Goal: Information Seeking & Learning: Learn about a topic

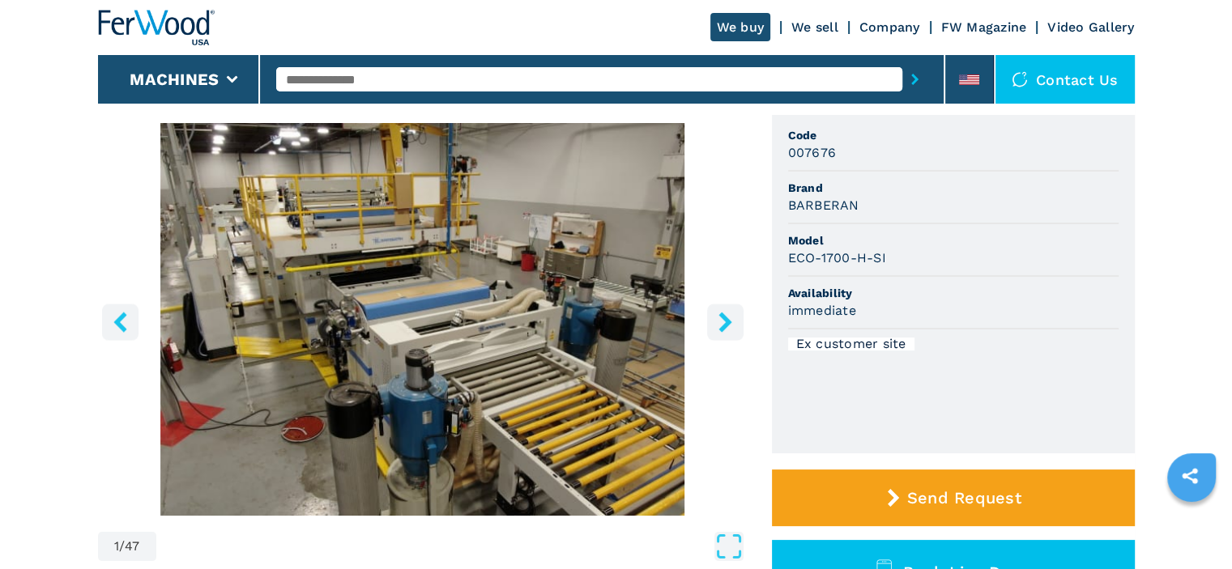
click at [727, 324] on icon "right-button" at bounding box center [724, 322] width 13 height 20
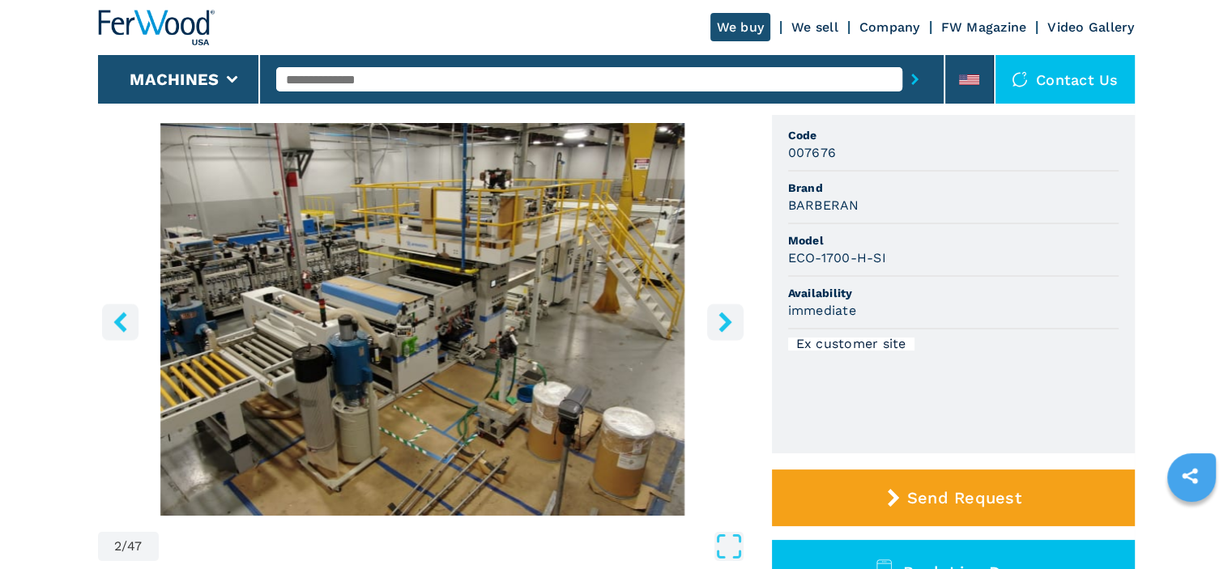
click at [727, 324] on icon "right-button" at bounding box center [724, 322] width 13 height 20
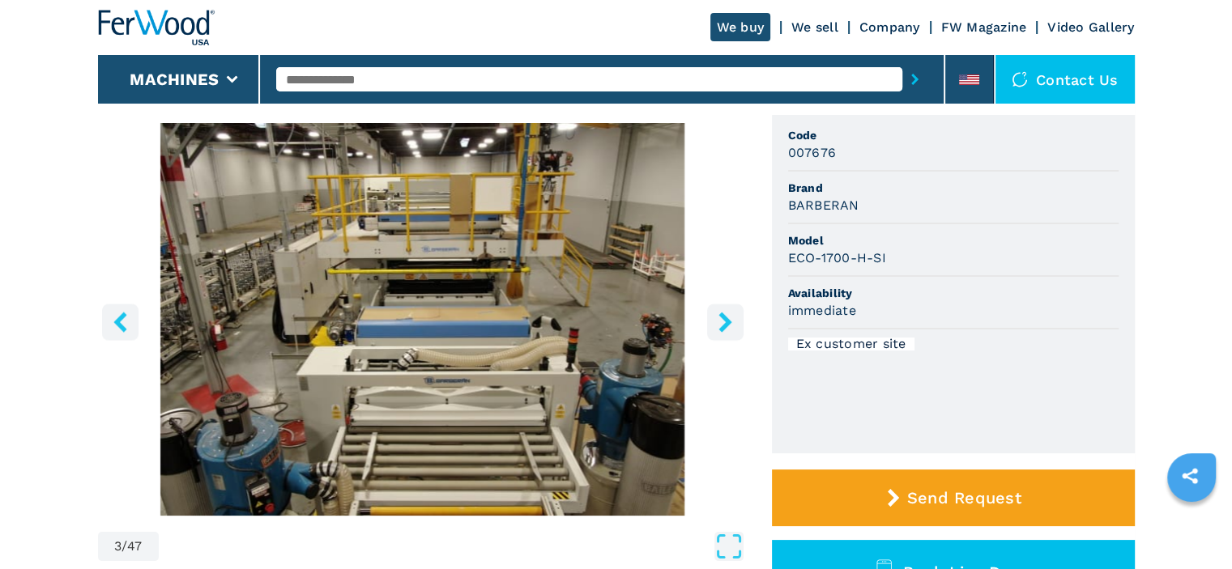
click at [727, 324] on icon "right-button" at bounding box center [724, 322] width 13 height 20
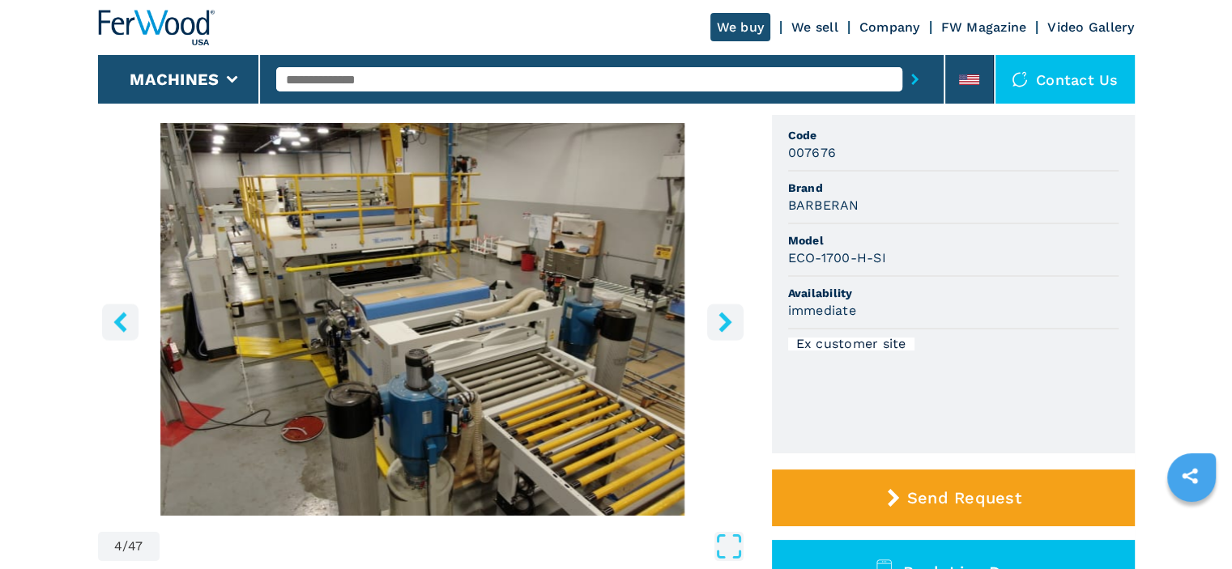
click at [727, 324] on icon "right-button" at bounding box center [724, 322] width 13 height 20
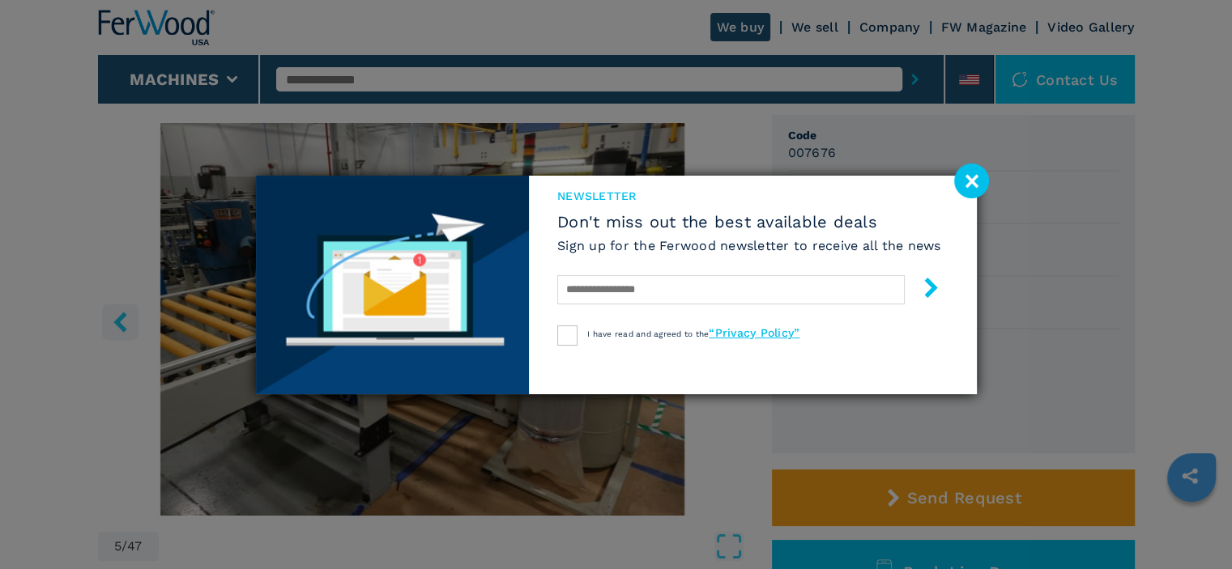
click at [965, 177] on image at bounding box center [971, 181] width 35 height 35
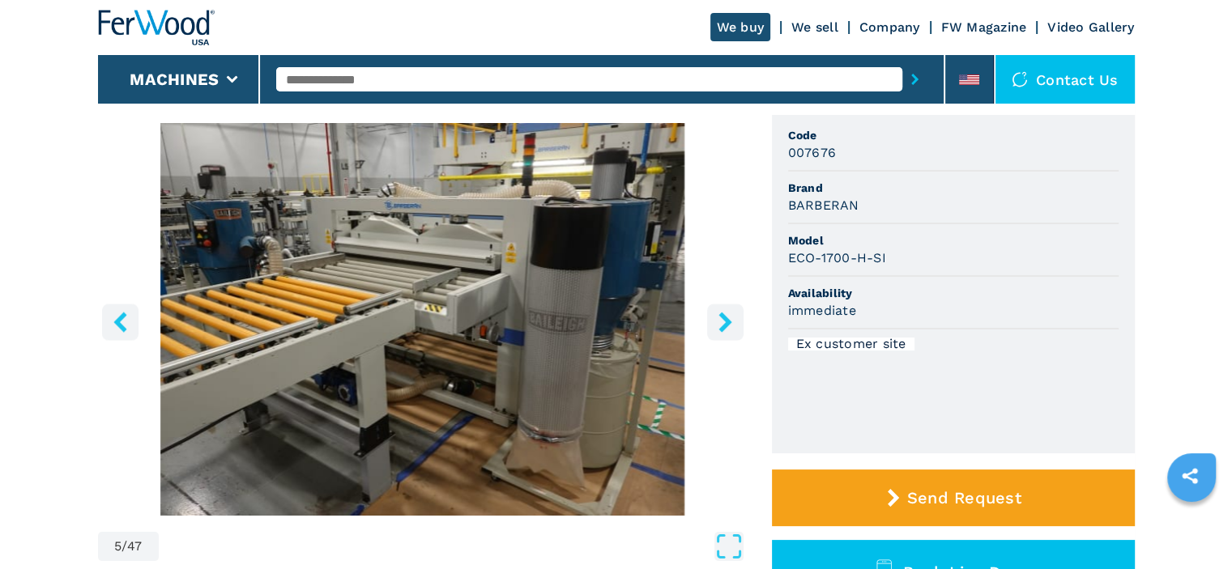
click at [734, 320] on icon "right-button" at bounding box center [725, 322] width 20 height 20
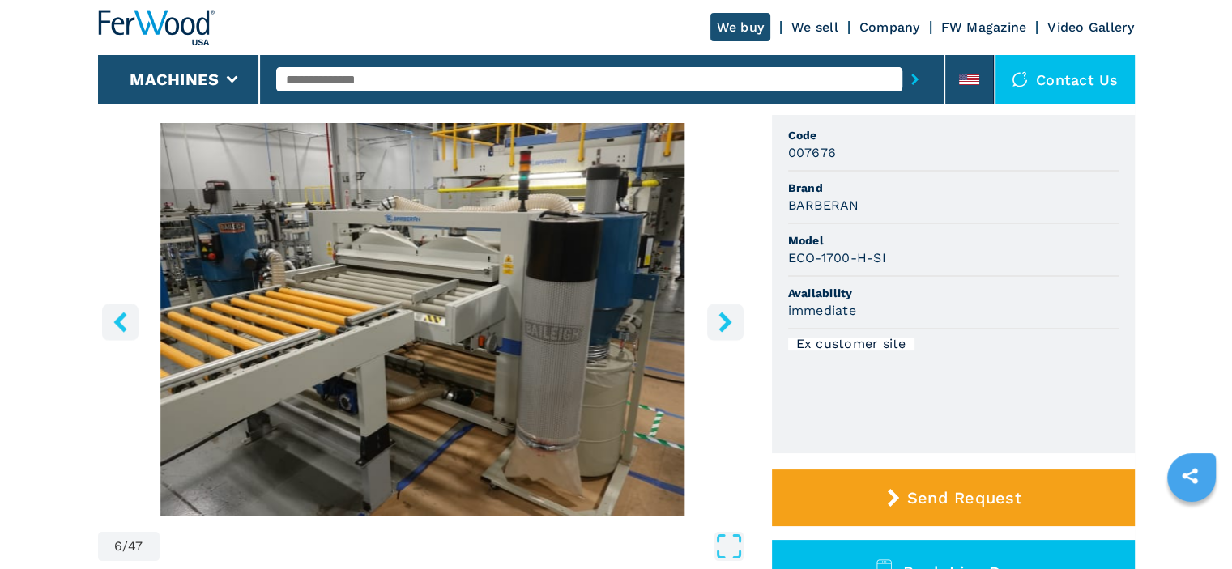
click at [734, 320] on icon "right-button" at bounding box center [725, 322] width 20 height 20
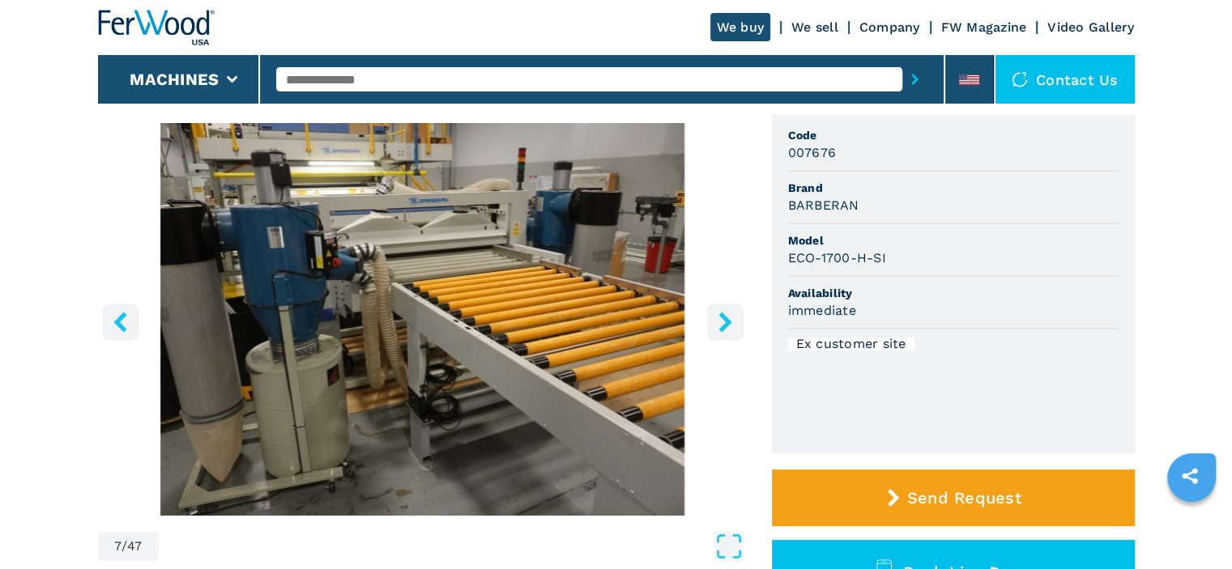
click at [734, 320] on icon "right-button" at bounding box center [725, 322] width 20 height 20
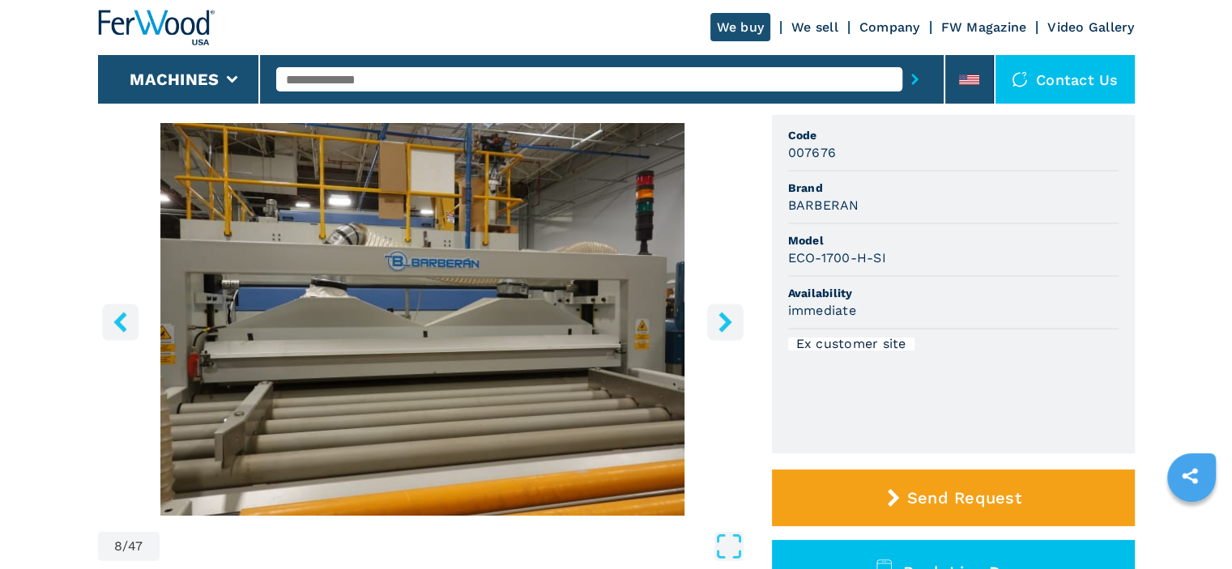
click at [734, 320] on icon "right-button" at bounding box center [725, 322] width 20 height 20
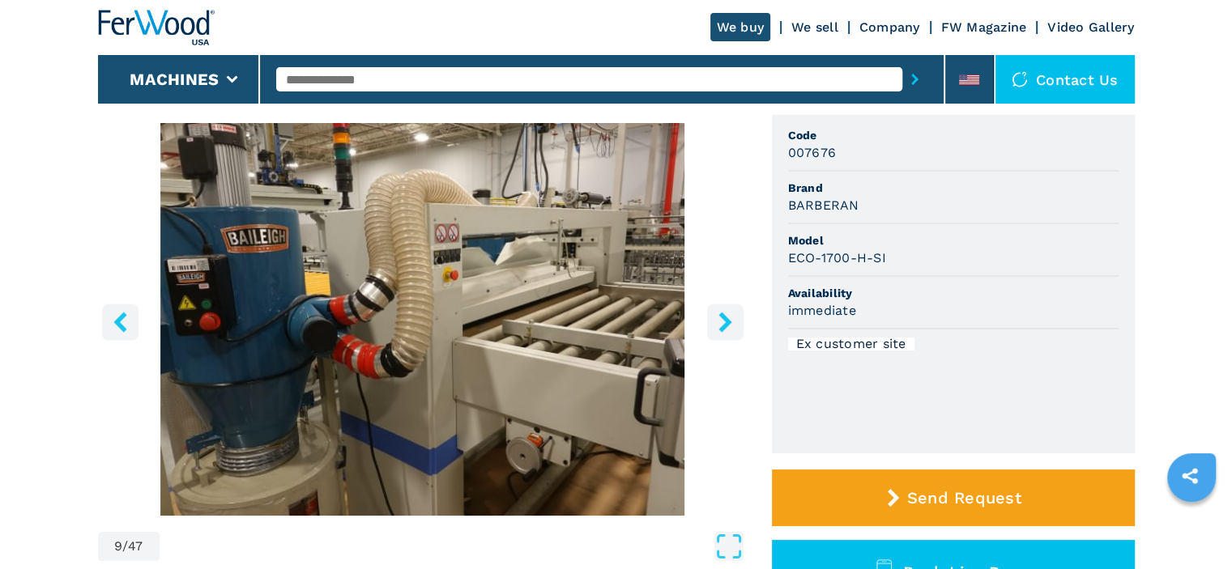
click at [734, 320] on icon "right-button" at bounding box center [725, 322] width 20 height 20
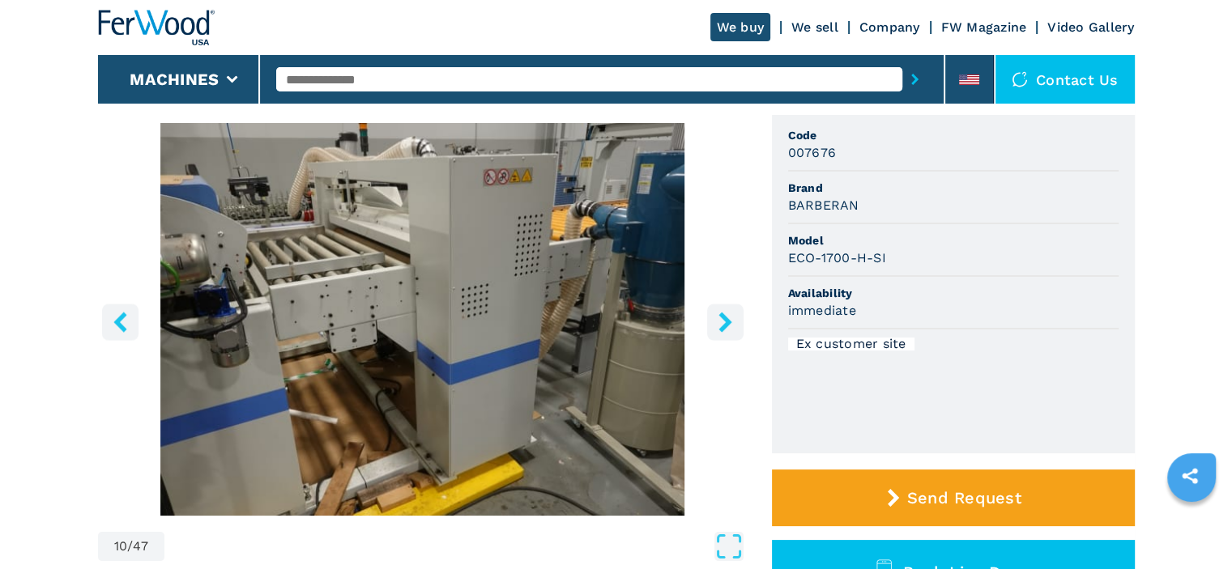
click at [734, 320] on icon "right-button" at bounding box center [725, 322] width 20 height 20
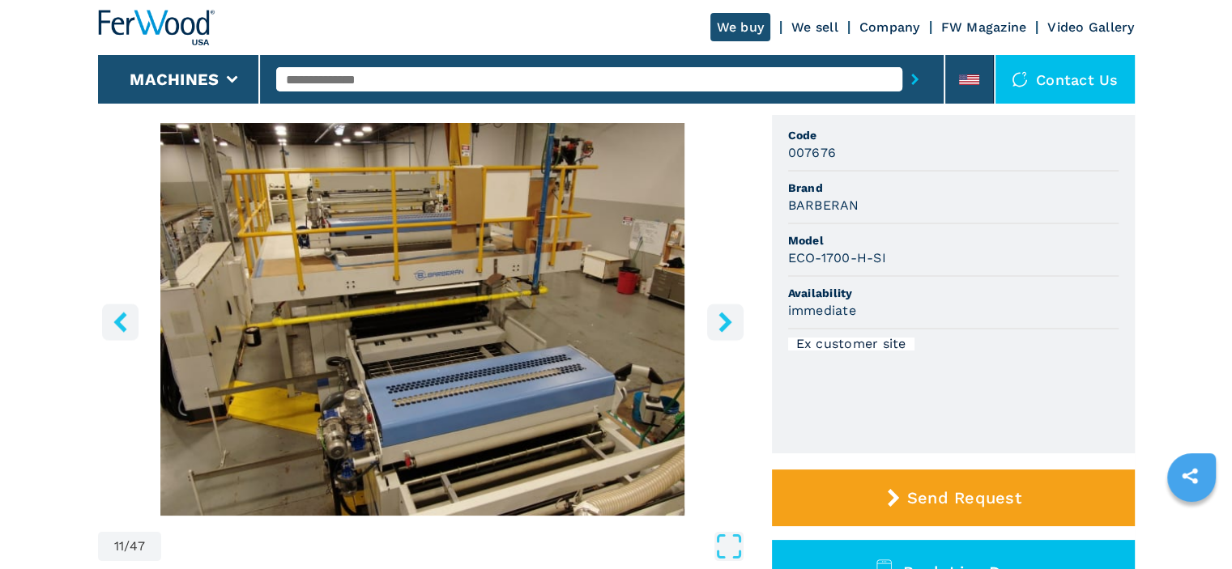
click at [734, 320] on icon "right-button" at bounding box center [725, 322] width 20 height 20
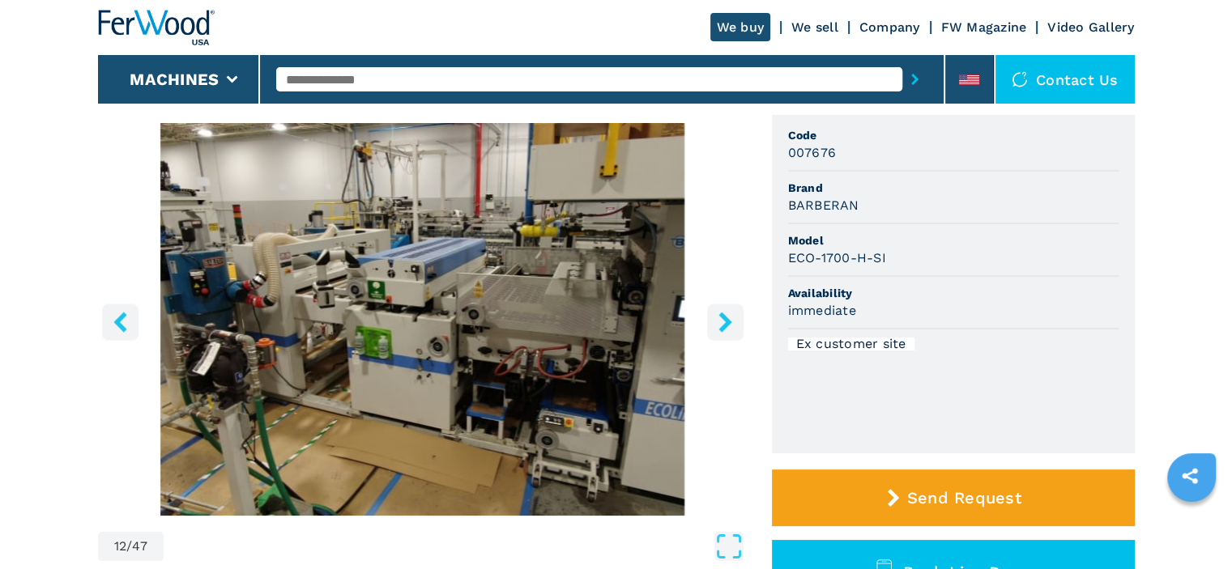
click at [734, 320] on icon "right-button" at bounding box center [725, 322] width 20 height 20
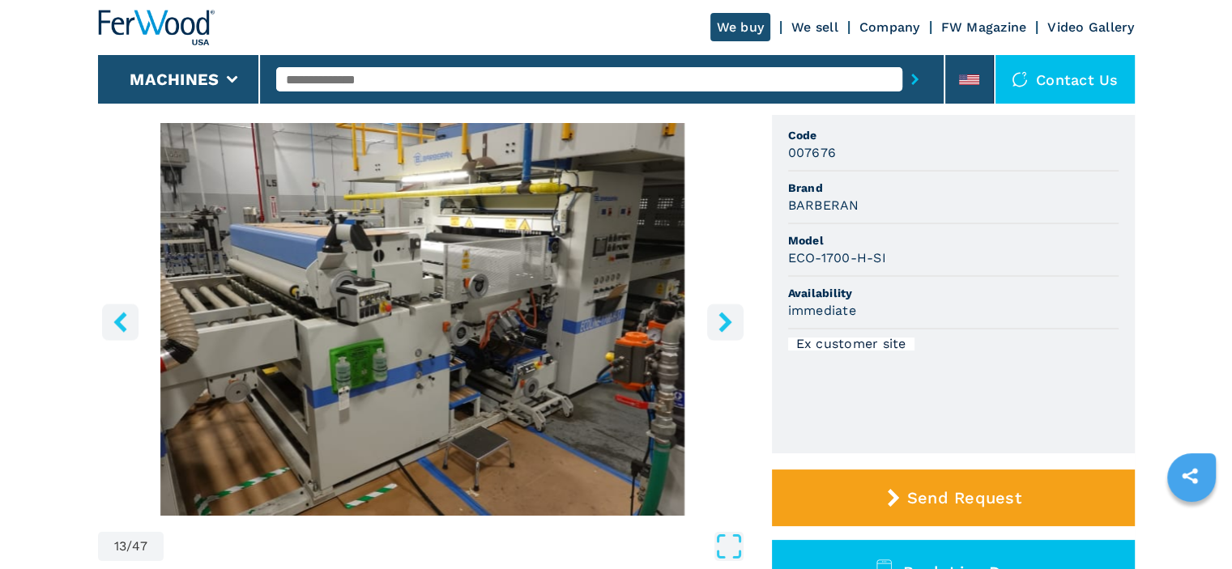
click at [734, 320] on icon "right-button" at bounding box center [725, 322] width 20 height 20
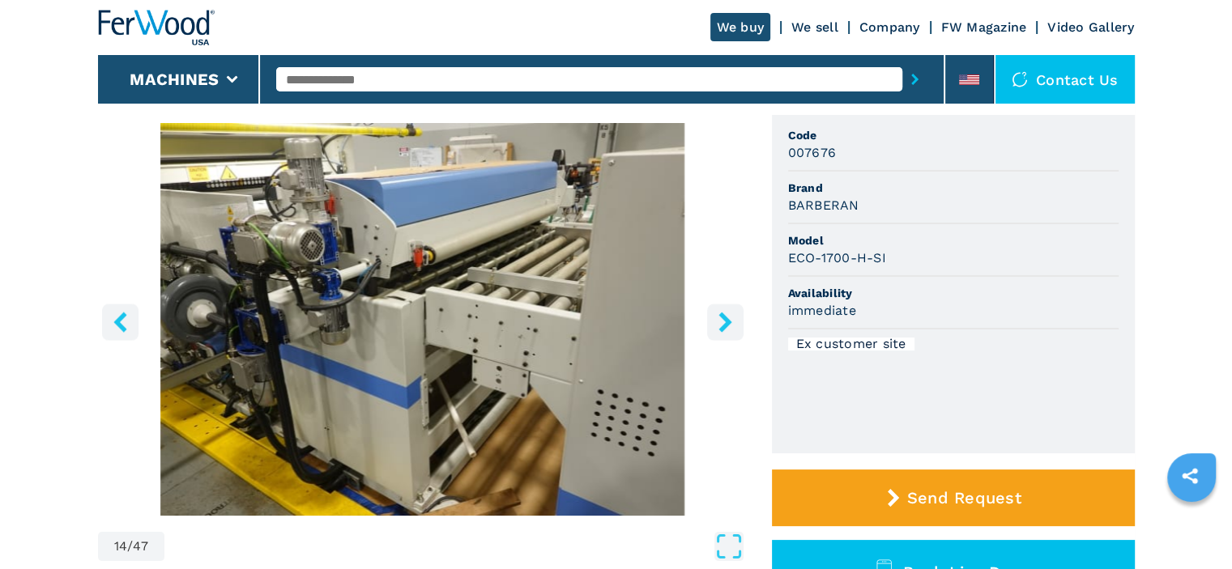
click at [734, 320] on icon "right-button" at bounding box center [725, 322] width 20 height 20
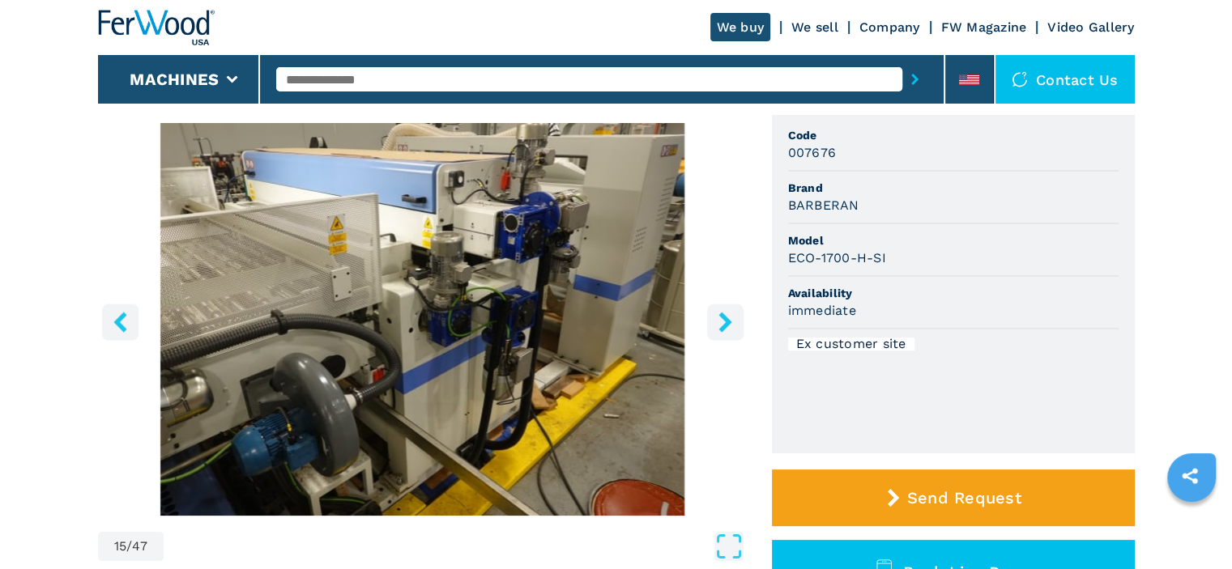
click at [133, 321] on button "left-button" at bounding box center [120, 322] width 36 height 36
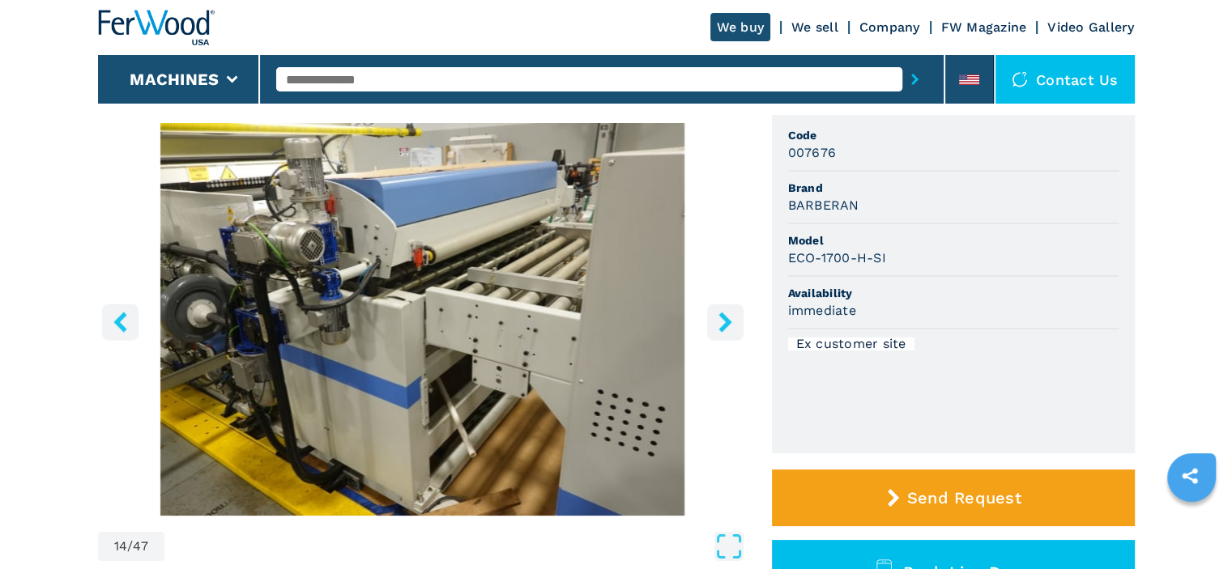
click at [133, 321] on button "left-button" at bounding box center [120, 322] width 36 height 36
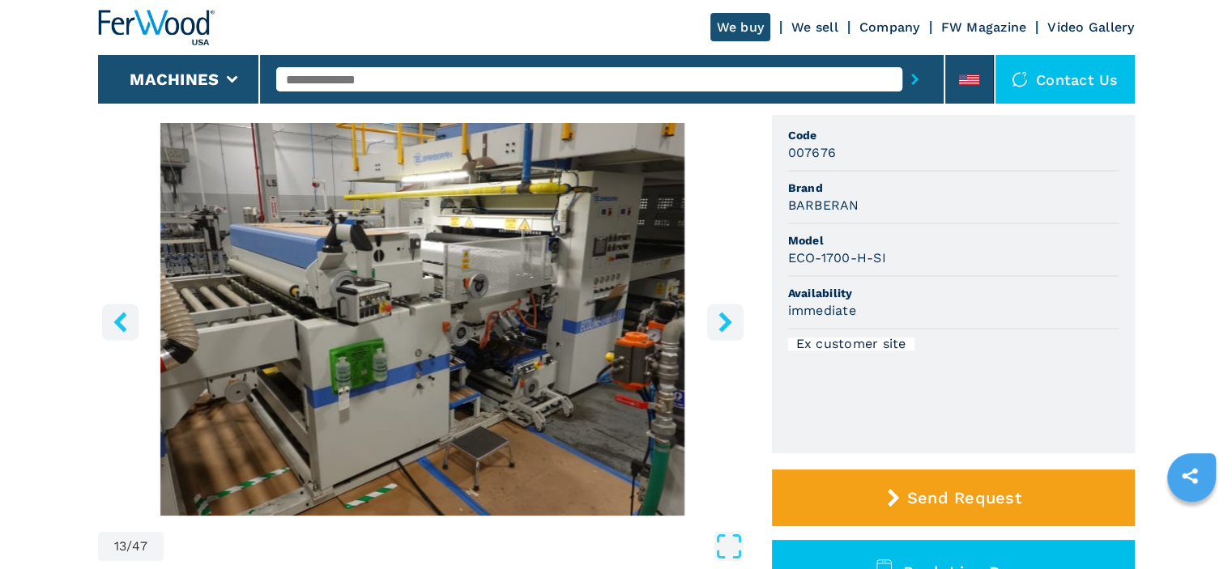
click at [133, 321] on button "left-button" at bounding box center [120, 322] width 36 height 36
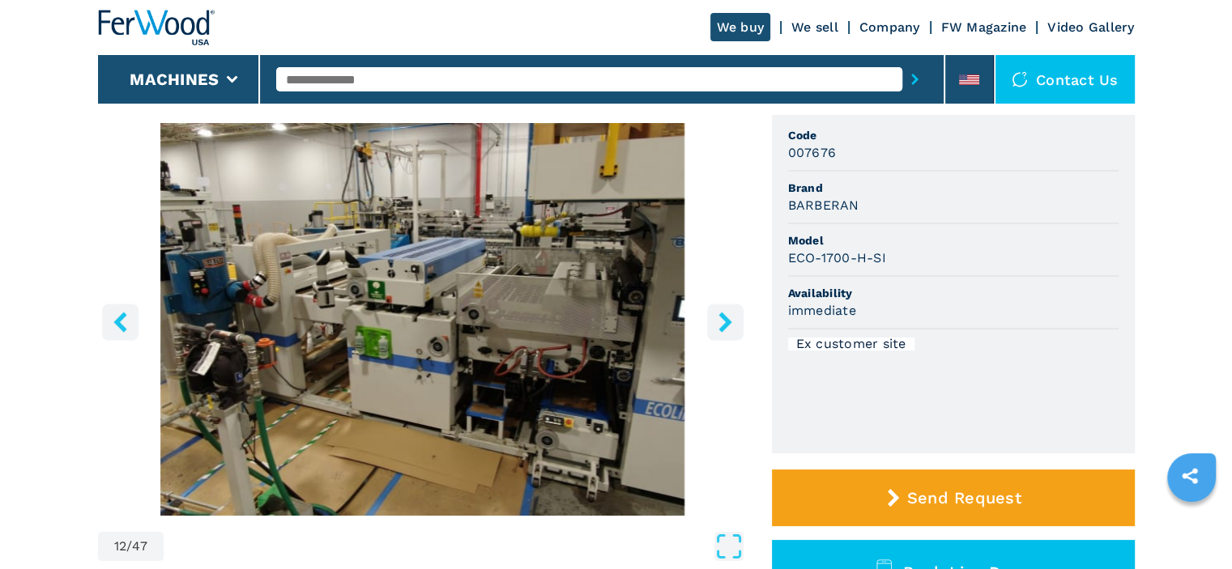
click at [133, 321] on button "left-button" at bounding box center [120, 322] width 36 height 36
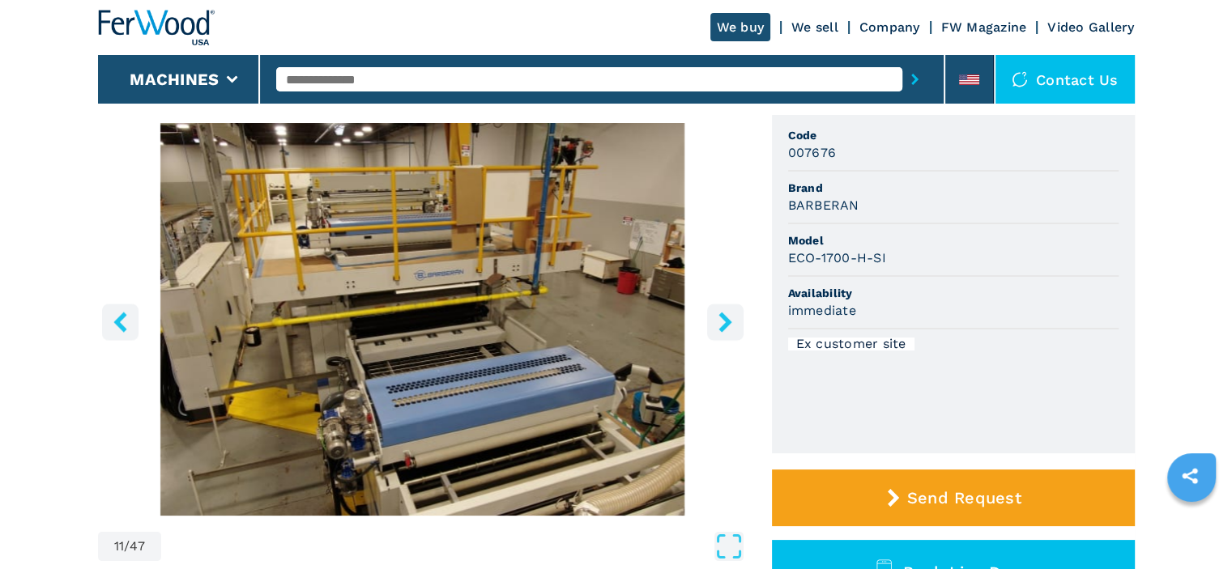
click at [133, 321] on button "left-button" at bounding box center [120, 322] width 36 height 36
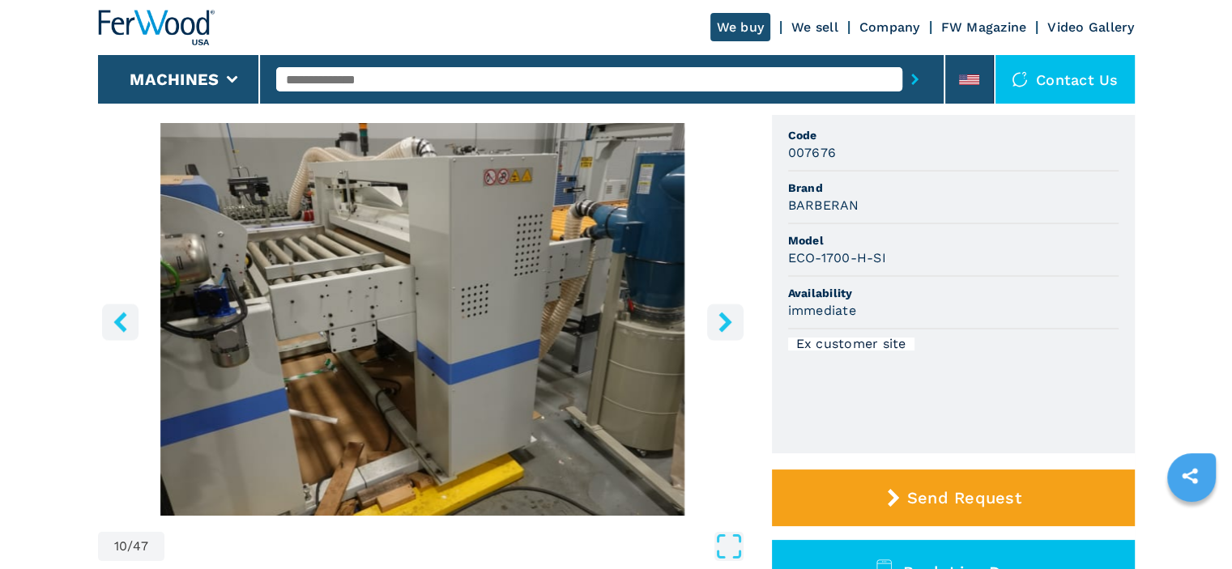
click at [133, 321] on button "left-button" at bounding box center [120, 322] width 36 height 36
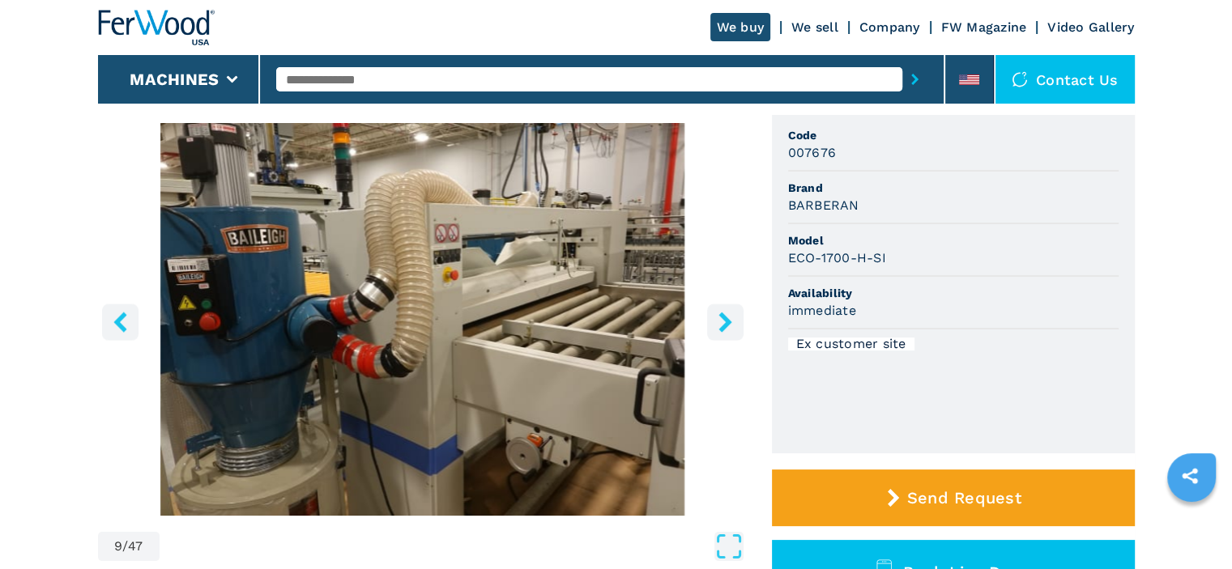
click at [133, 321] on button "left-button" at bounding box center [120, 322] width 36 height 36
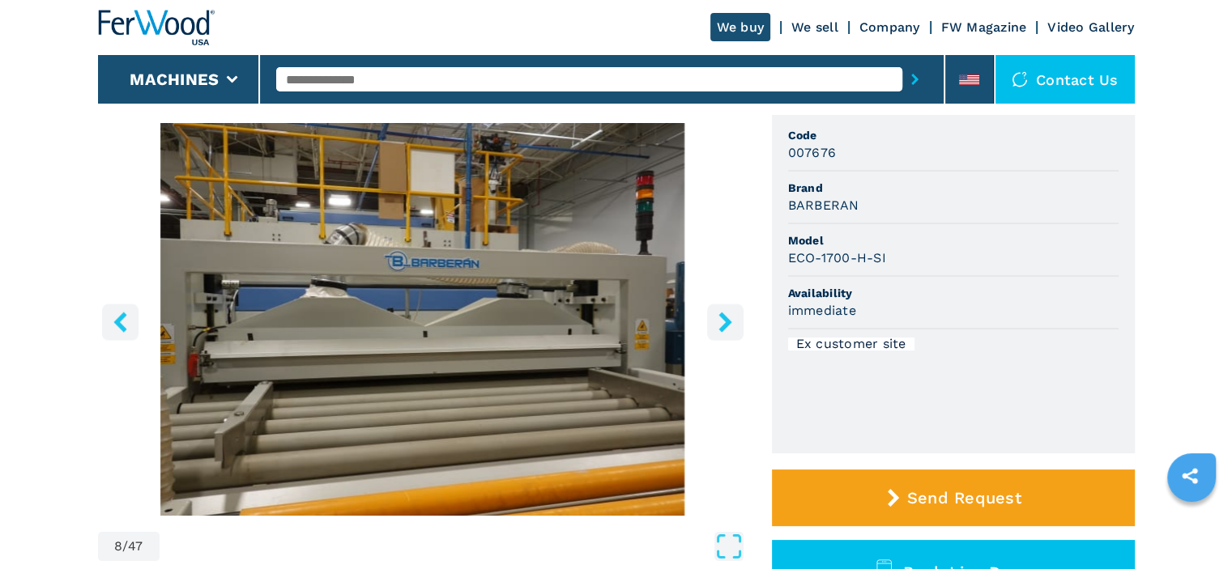
click at [133, 321] on button "left-button" at bounding box center [120, 322] width 36 height 36
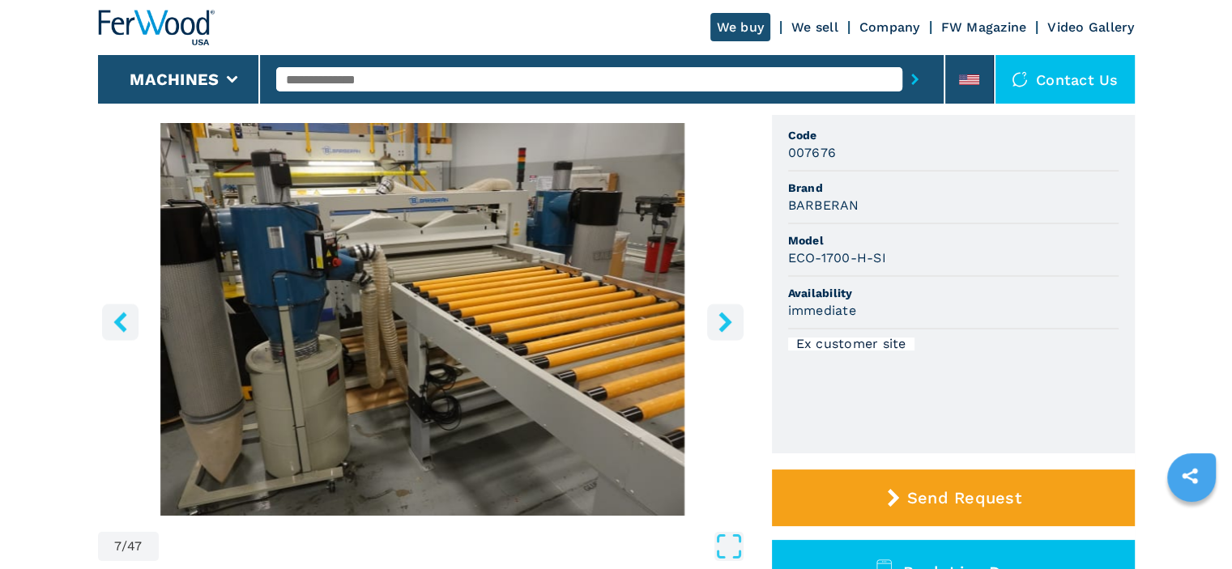
click at [133, 321] on button "left-button" at bounding box center [120, 322] width 36 height 36
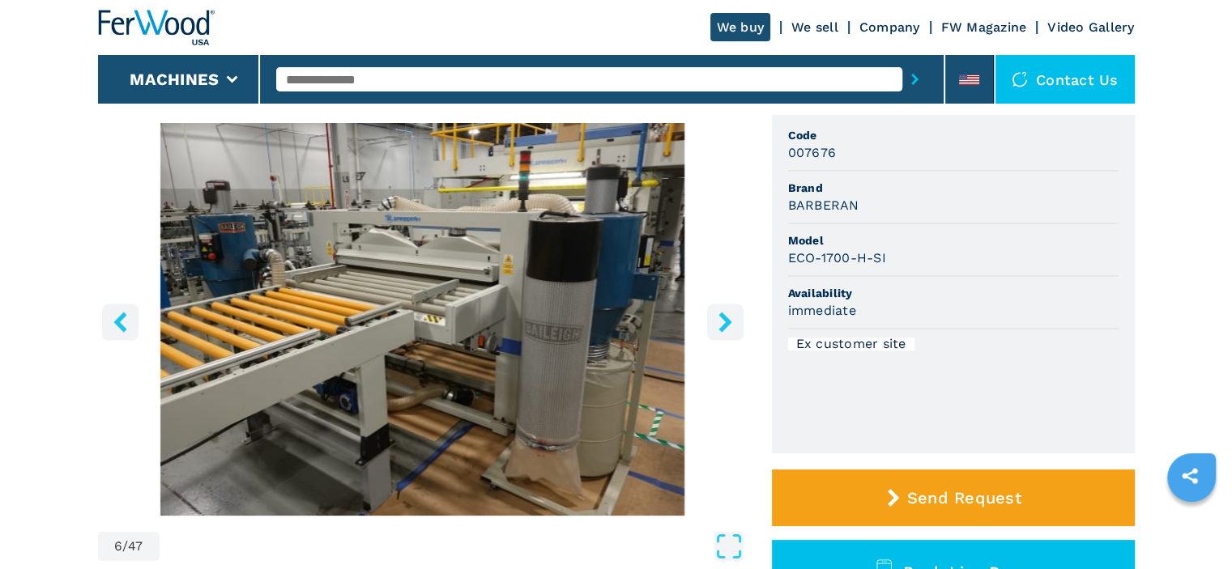
click at [133, 321] on button "left-button" at bounding box center [120, 322] width 36 height 36
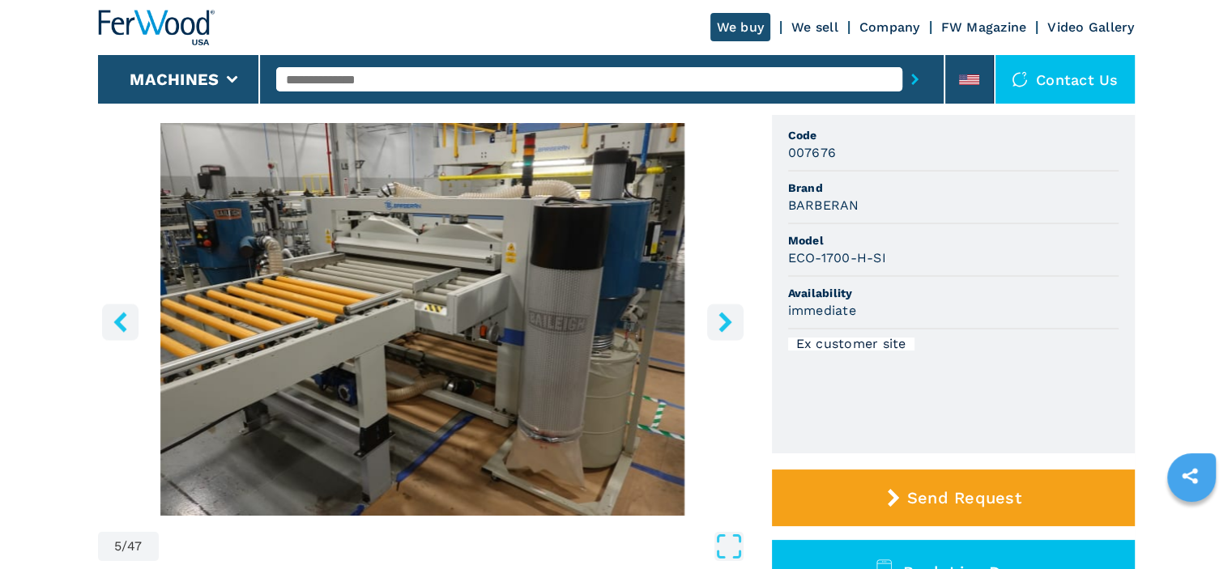
click at [133, 321] on button "left-button" at bounding box center [120, 322] width 36 height 36
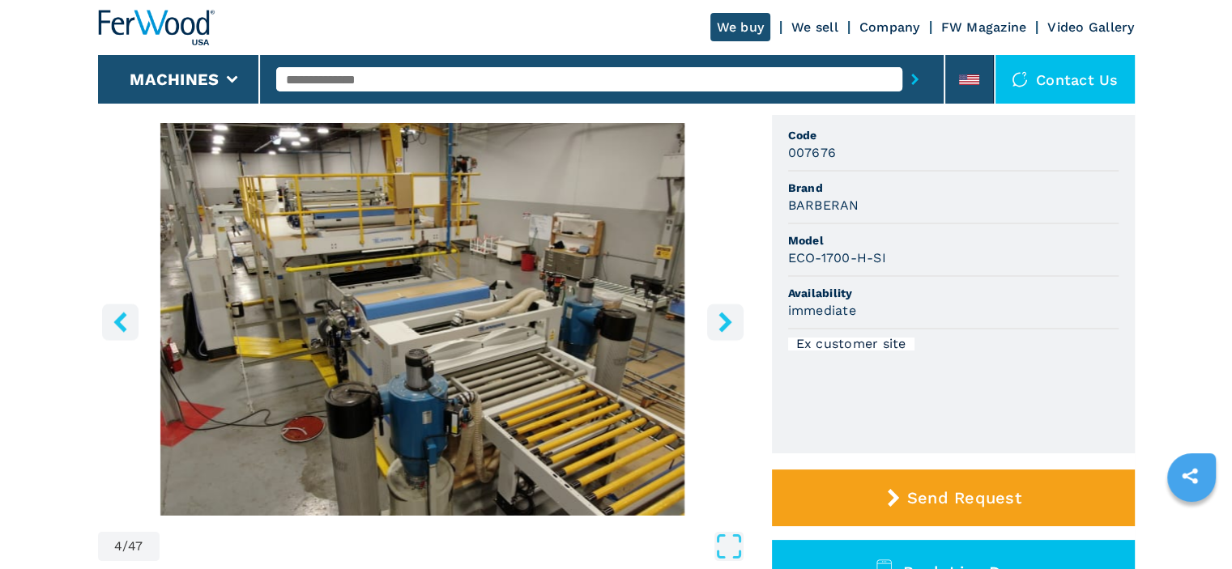
click at [133, 321] on button "left-button" at bounding box center [120, 322] width 36 height 36
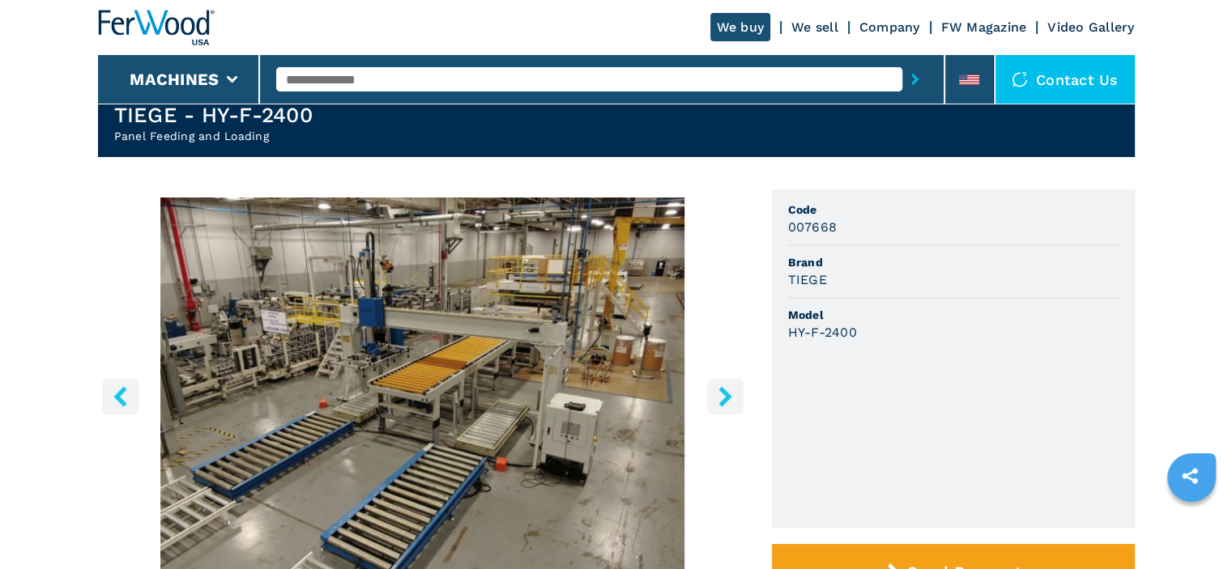
scroll to position [55, 0]
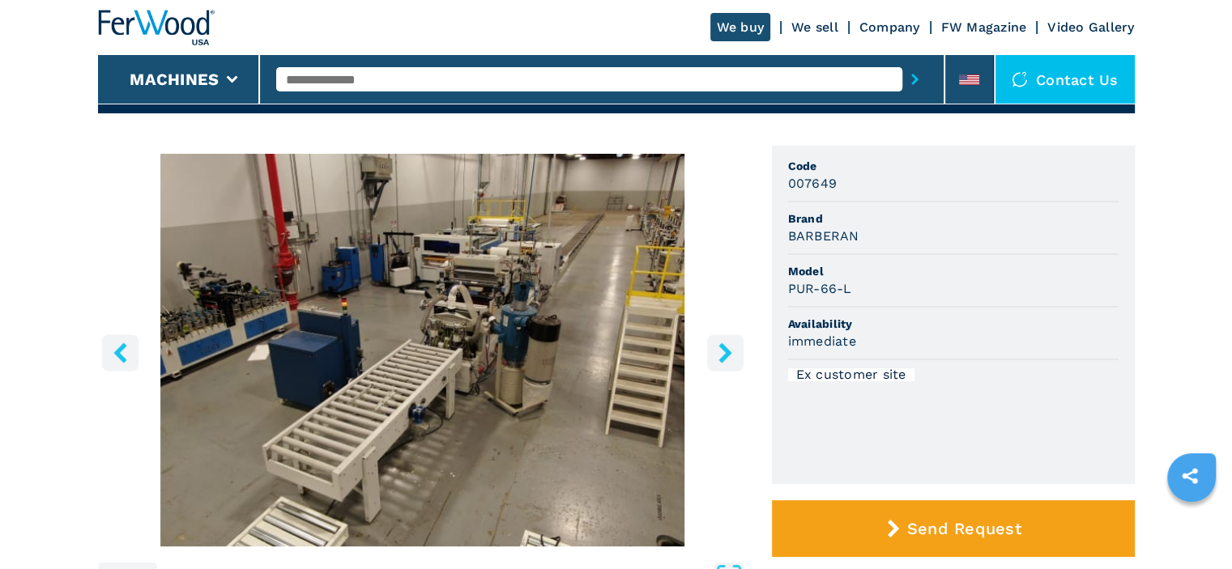
scroll to position [119, 0]
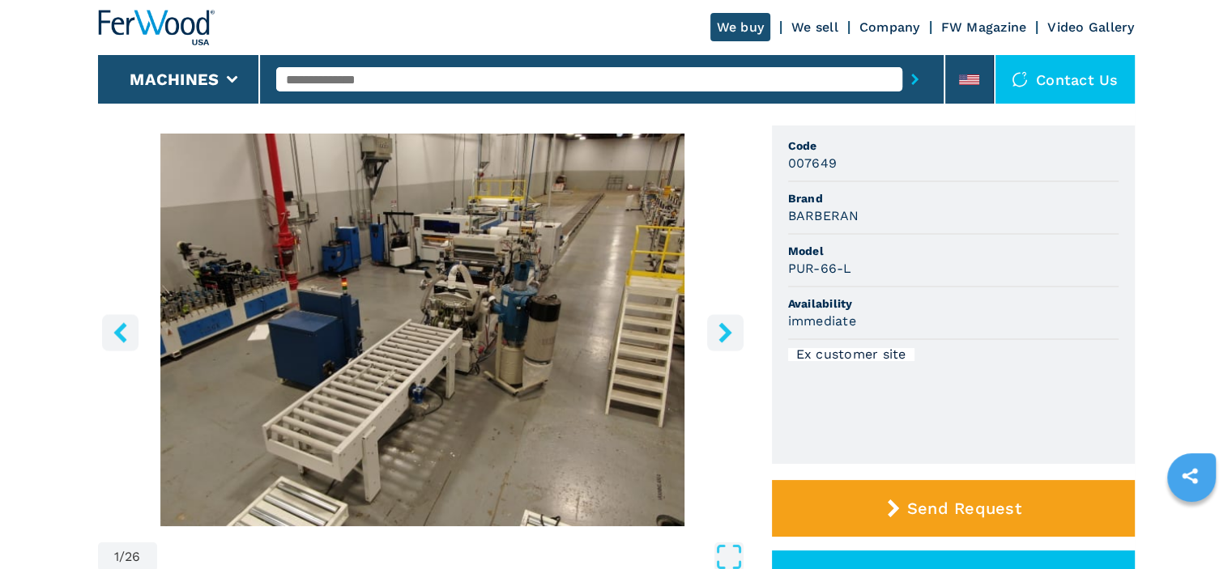
click at [722, 340] on icon "right-button" at bounding box center [724, 332] width 13 height 20
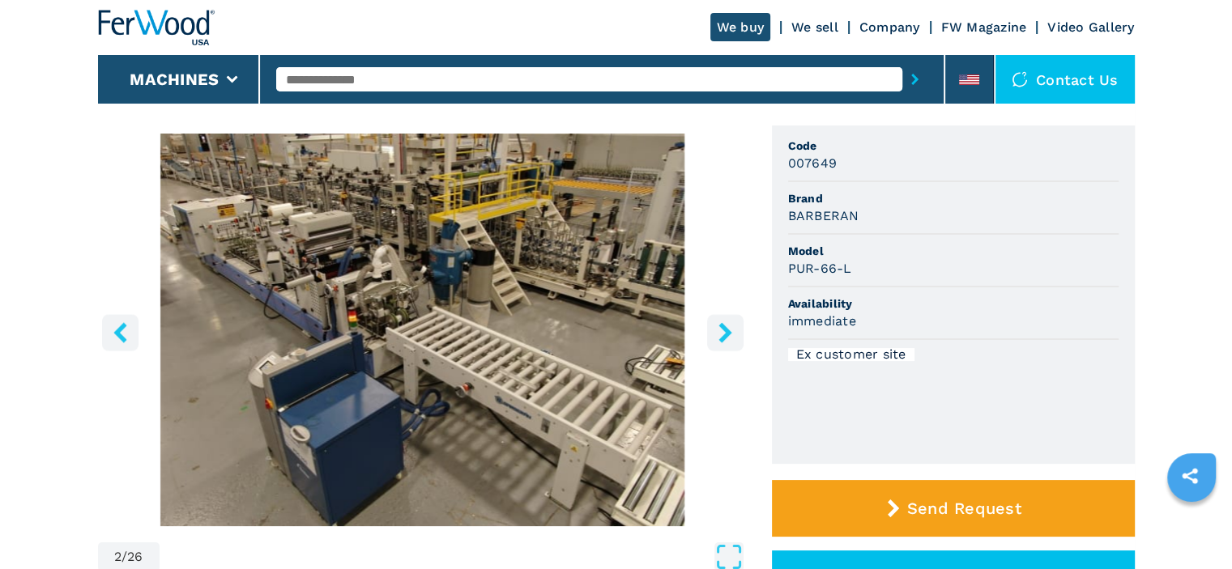
click at [722, 340] on icon "right-button" at bounding box center [724, 332] width 13 height 20
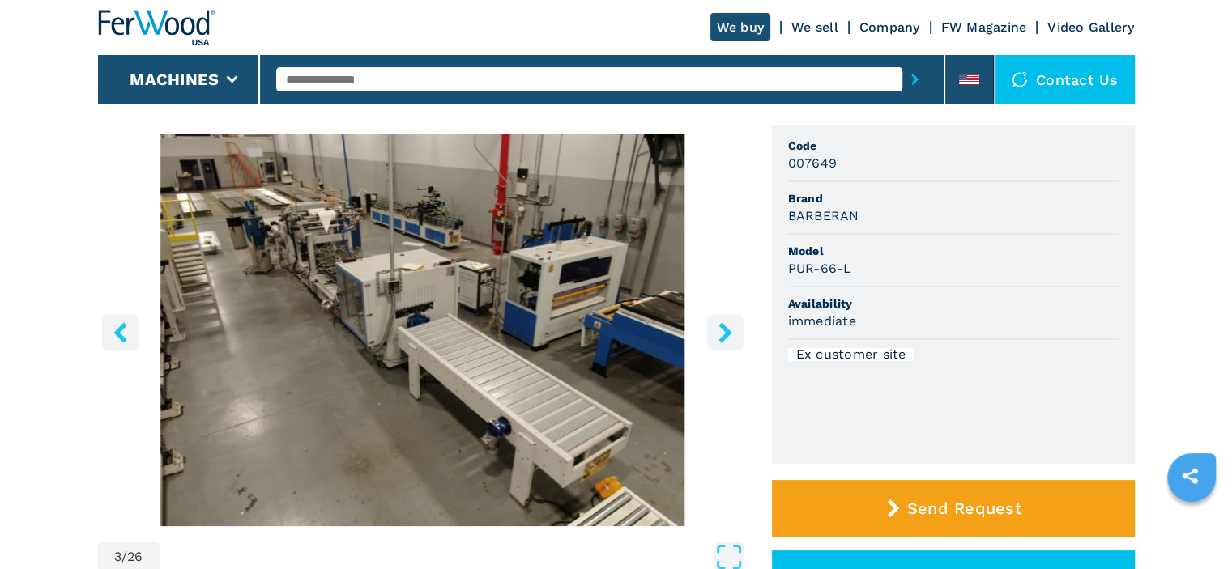
click at [722, 340] on icon "right-button" at bounding box center [724, 332] width 13 height 20
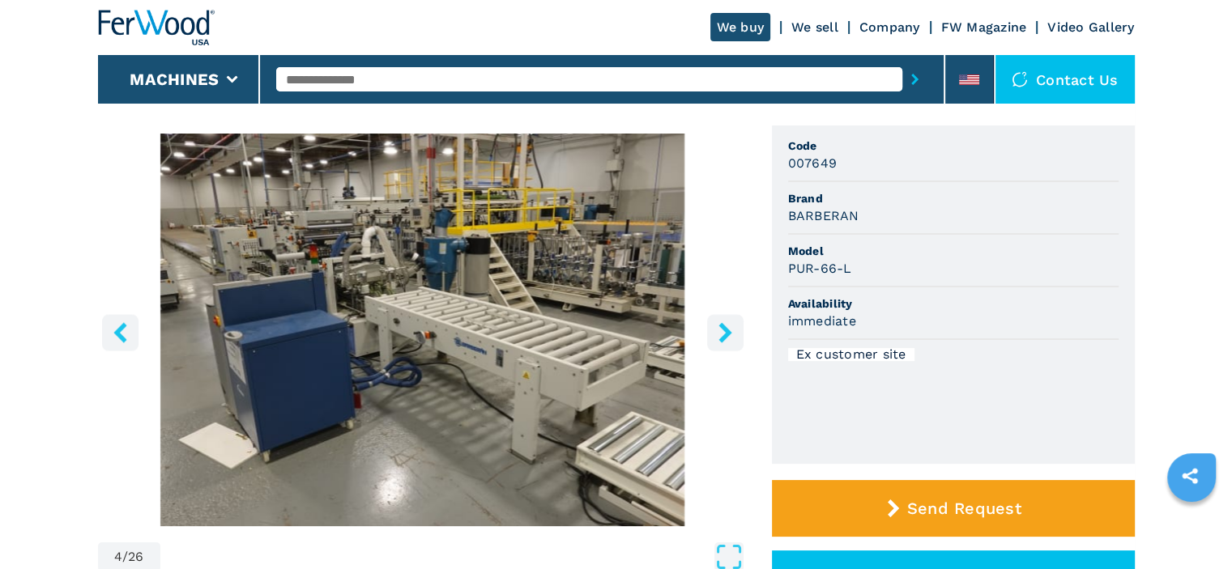
click at [722, 340] on icon "right-button" at bounding box center [724, 332] width 13 height 20
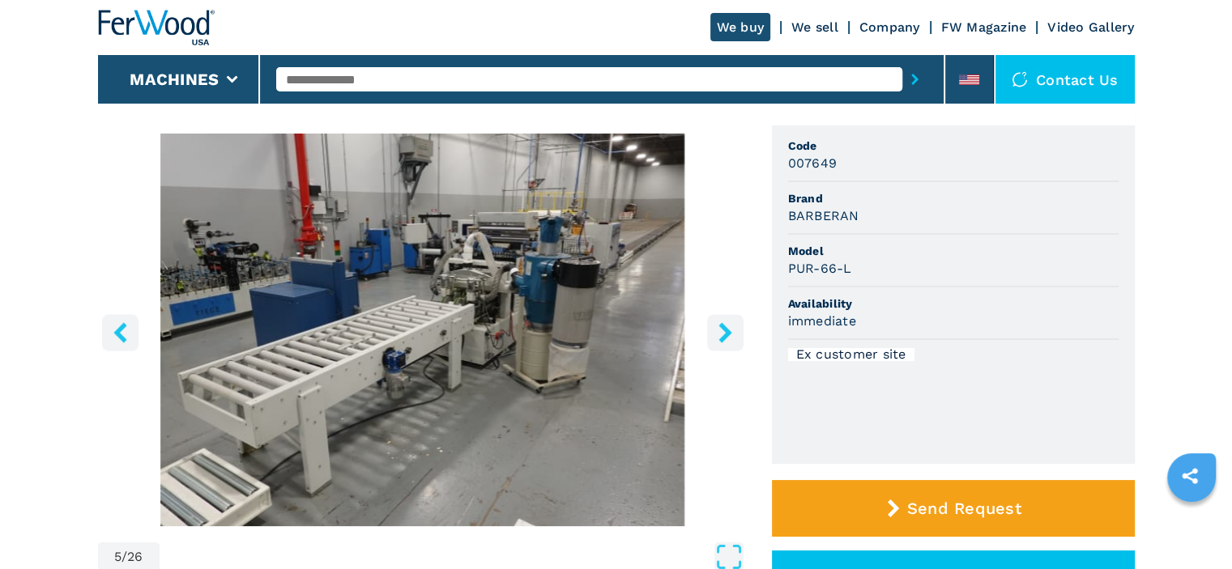
click at [722, 340] on icon "right-button" at bounding box center [724, 332] width 13 height 20
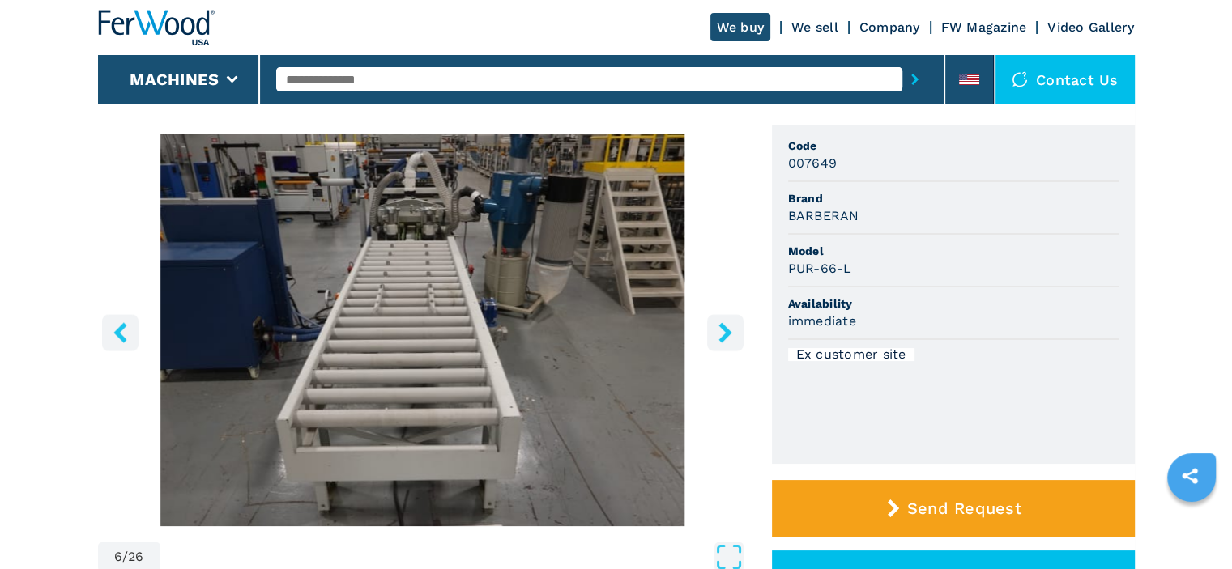
click at [722, 340] on icon "right-button" at bounding box center [724, 332] width 13 height 20
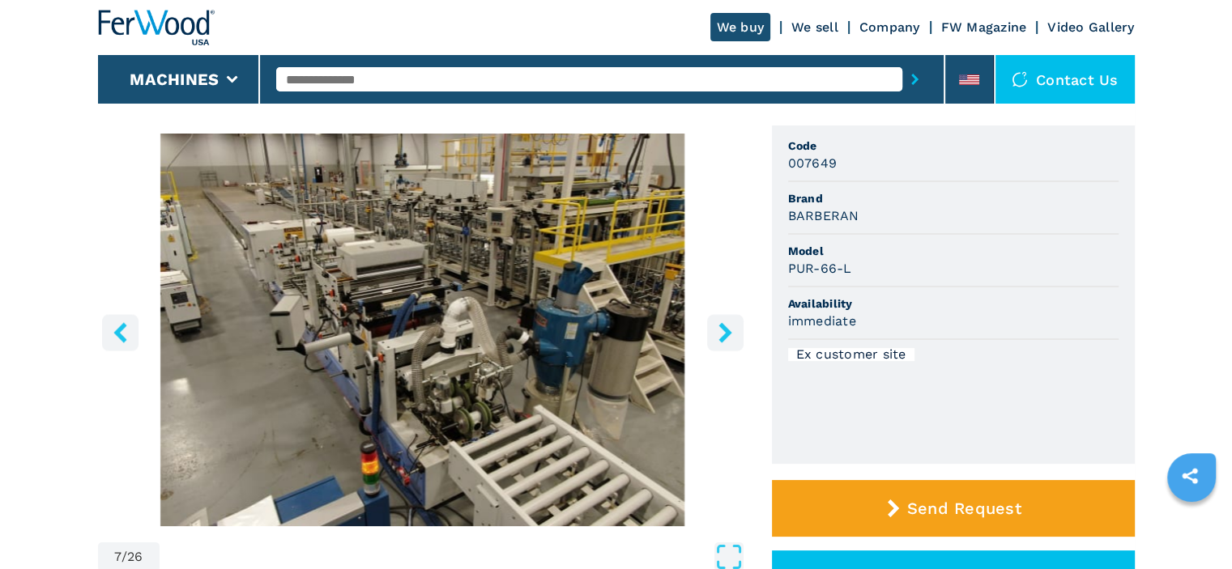
click at [722, 340] on icon "right-button" at bounding box center [724, 332] width 13 height 20
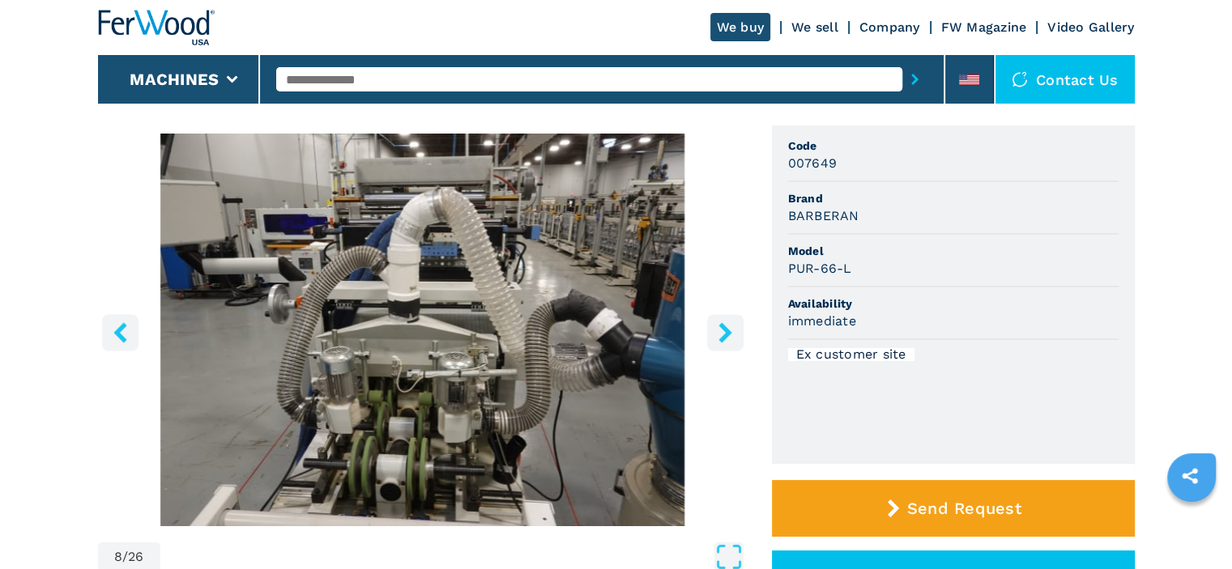
click at [722, 340] on icon "right-button" at bounding box center [724, 332] width 13 height 20
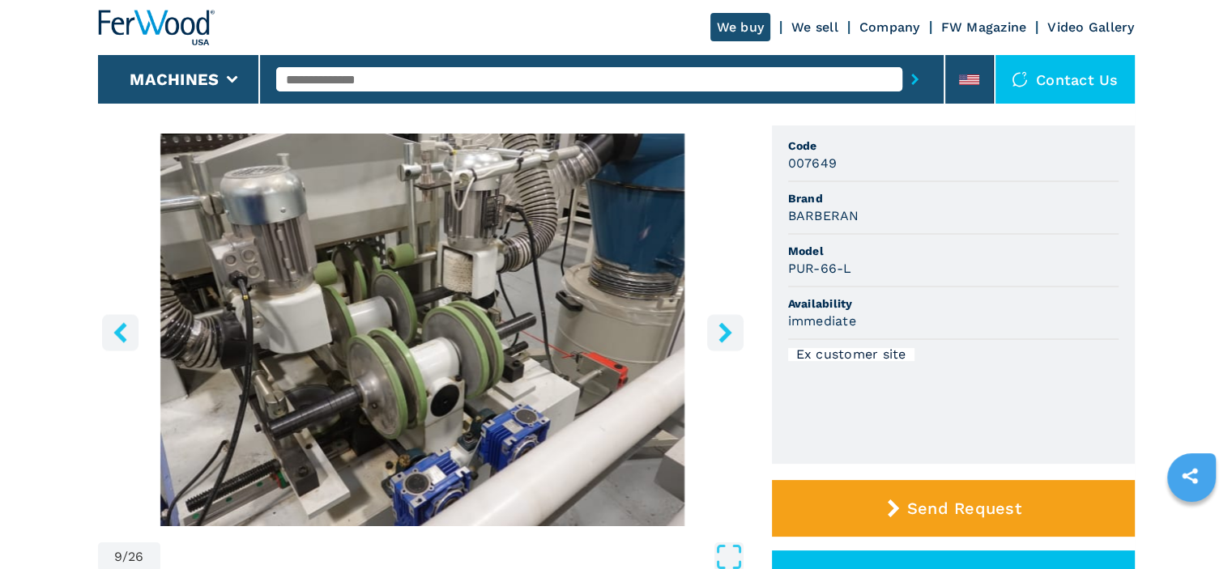
click at [722, 340] on icon "right-button" at bounding box center [724, 332] width 13 height 20
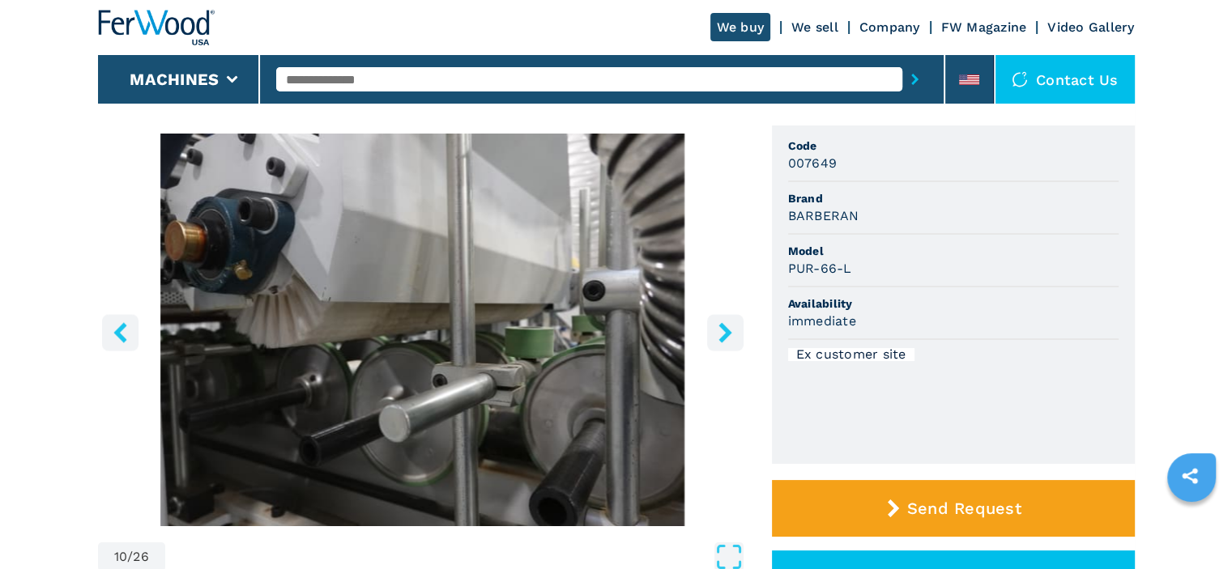
click at [722, 340] on icon "right-button" at bounding box center [724, 332] width 13 height 20
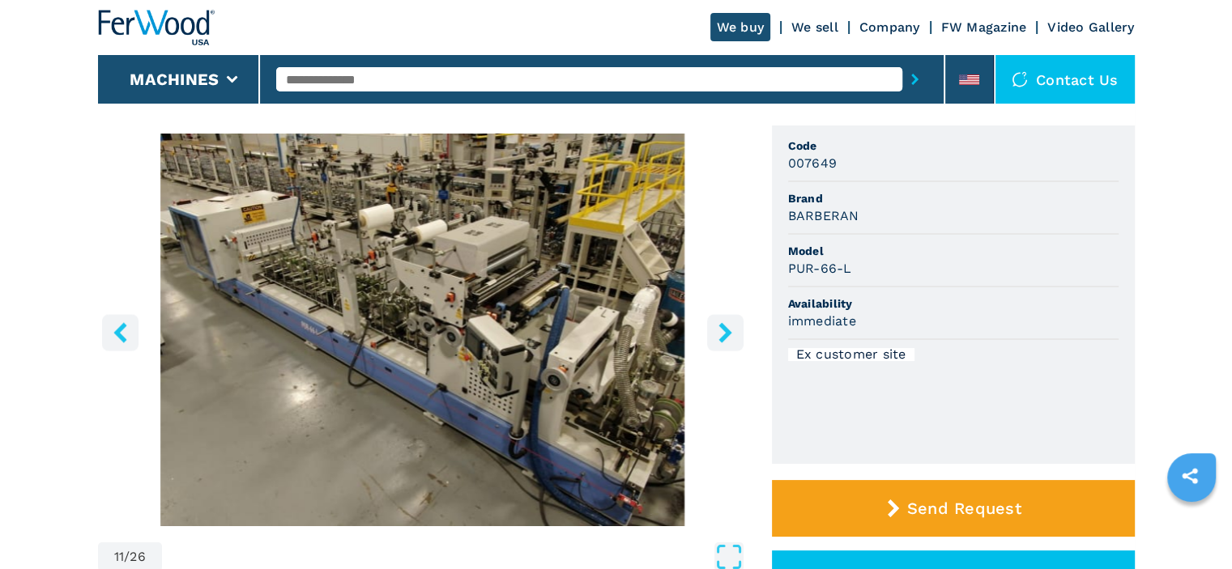
click at [722, 340] on icon "right-button" at bounding box center [724, 332] width 13 height 20
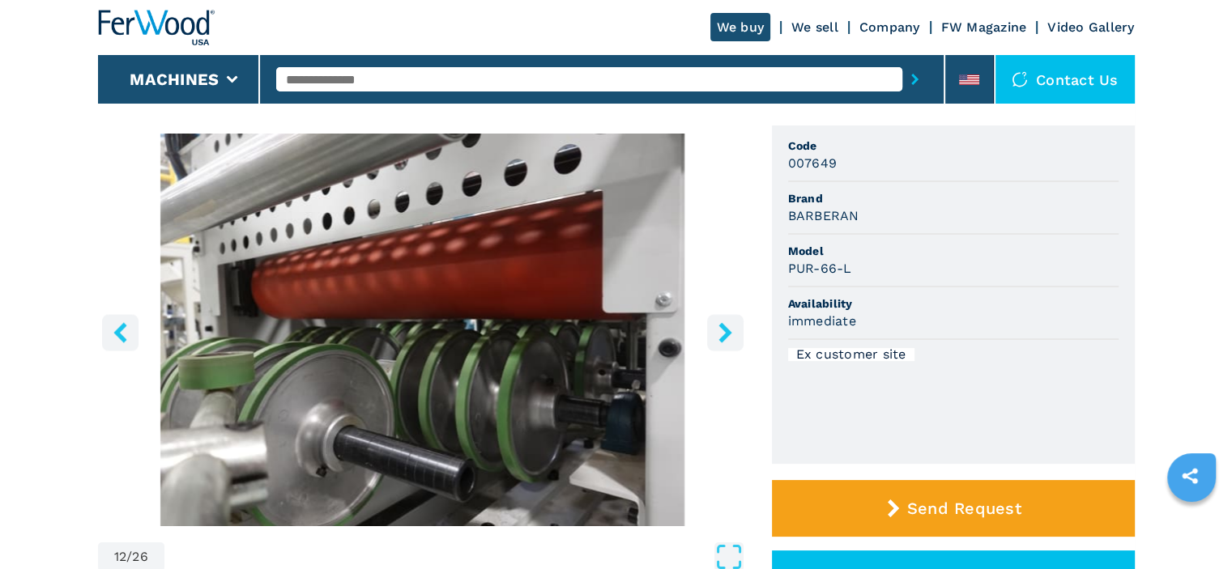
click at [722, 340] on icon "right-button" at bounding box center [724, 332] width 13 height 20
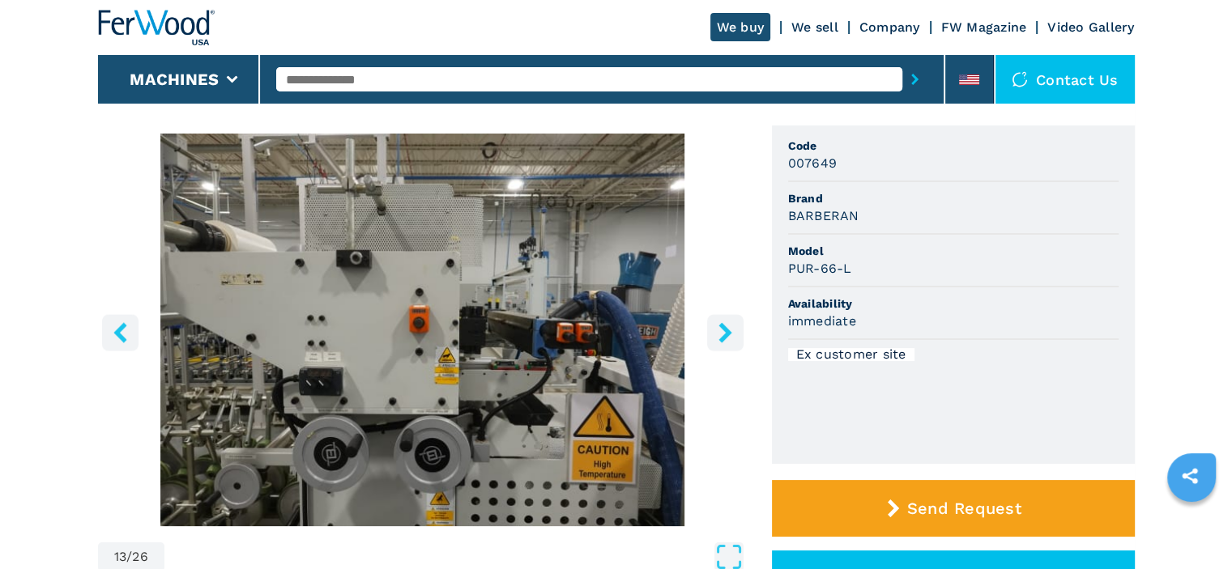
click at [722, 340] on icon "right-button" at bounding box center [724, 332] width 13 height 20
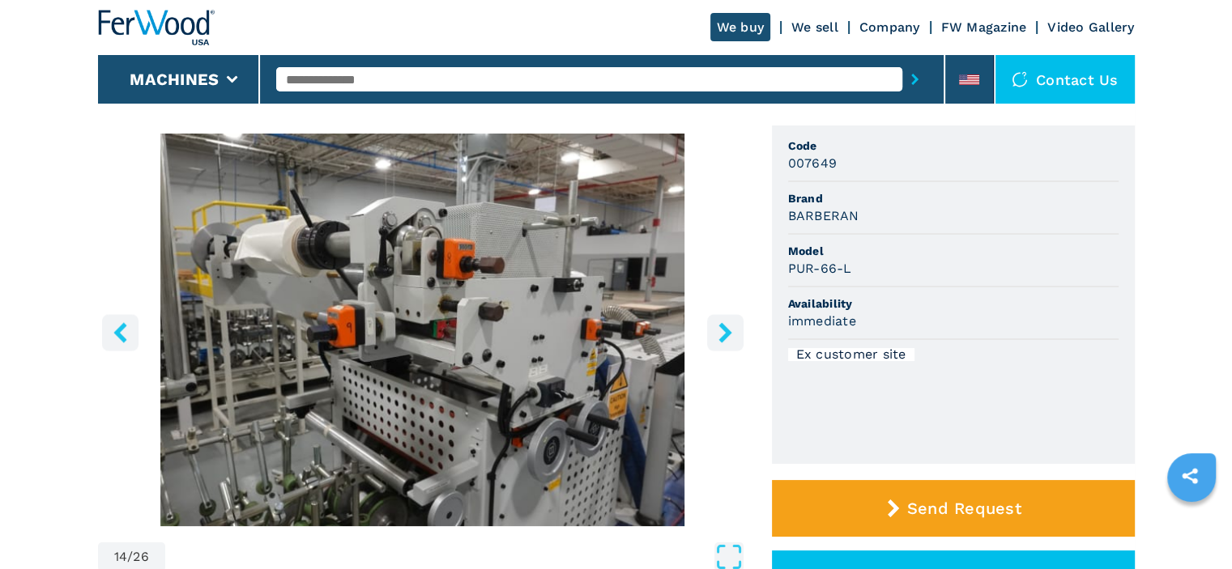
click at [722, 340] on icon "right-button" at bounding box center [724, 332] width 13 height 20
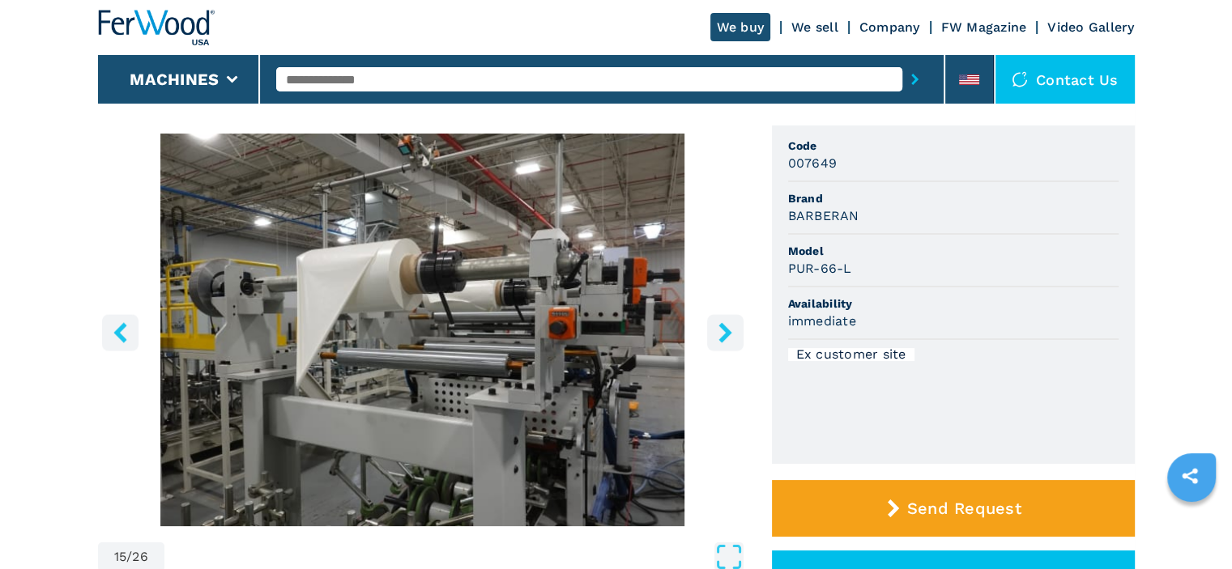
click at [722, 340] on icon "right-button" at bounding box center [724, 332] width 13 height 20
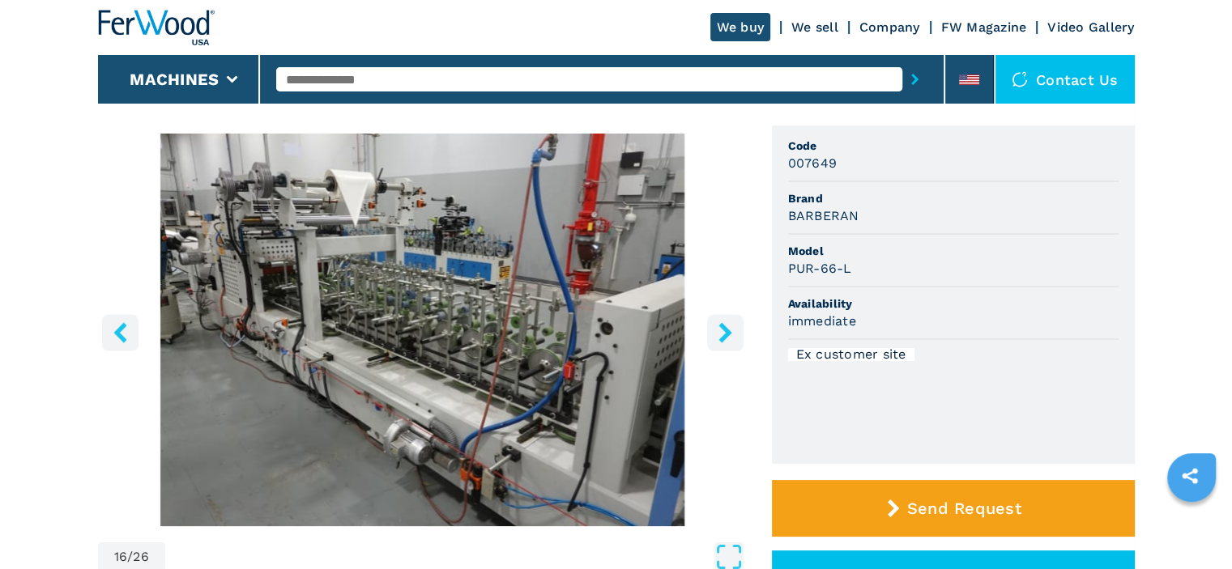
click at [722, 340] on icon "right-button" at bounding box center [724, 332] width 13 height 20
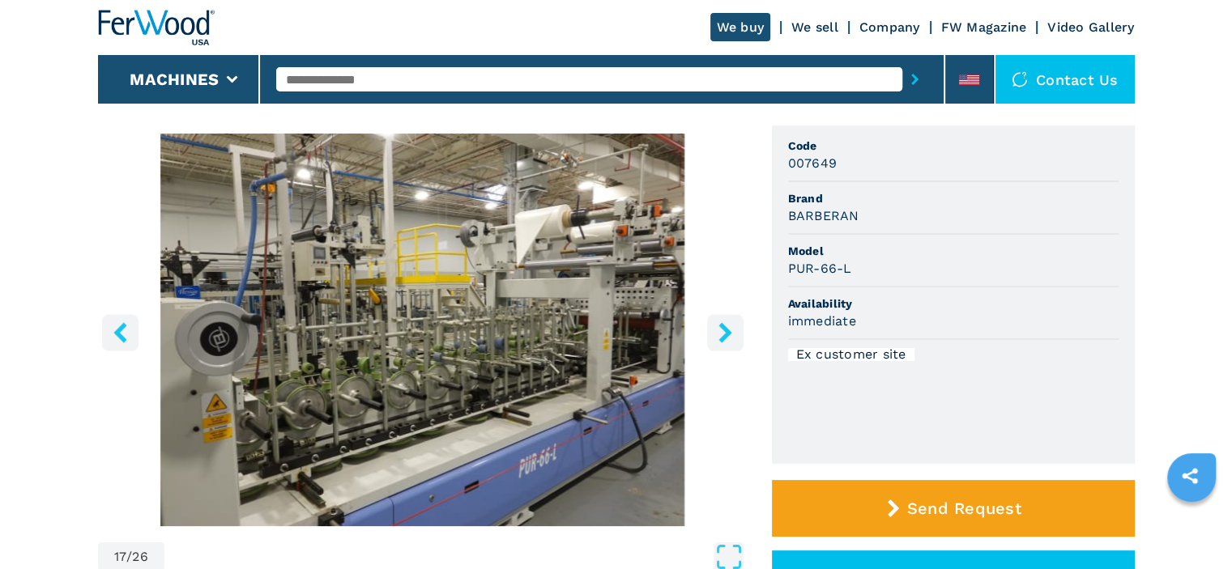
click at [722, 340] on icon "right-button" at bounding box center [724, 332] width 13 height 20
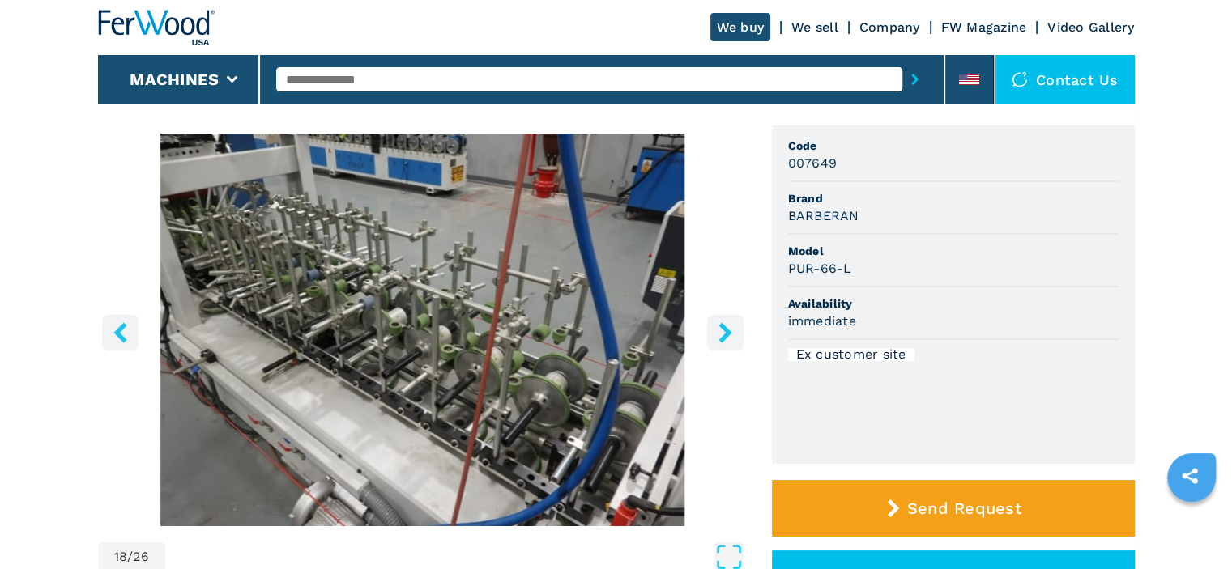
click at [722, 340] on icon "right-button" at bounding box center [724, 332] width 13 height 20
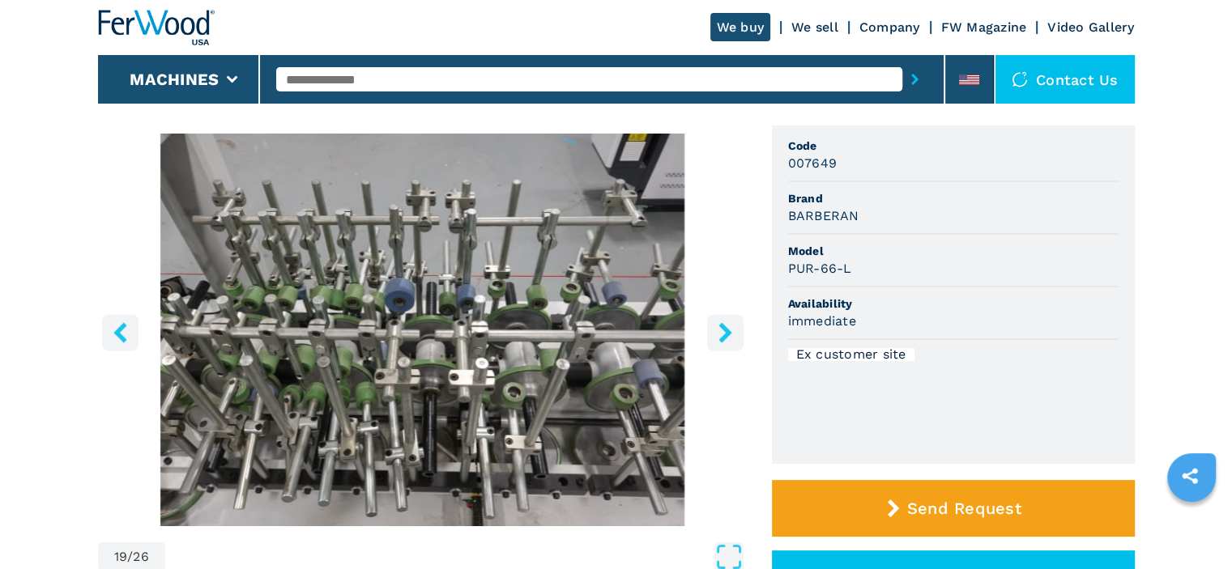
click at [722, 340] on icon "right-button" at bounding box center [724, 332] width 13 height 20
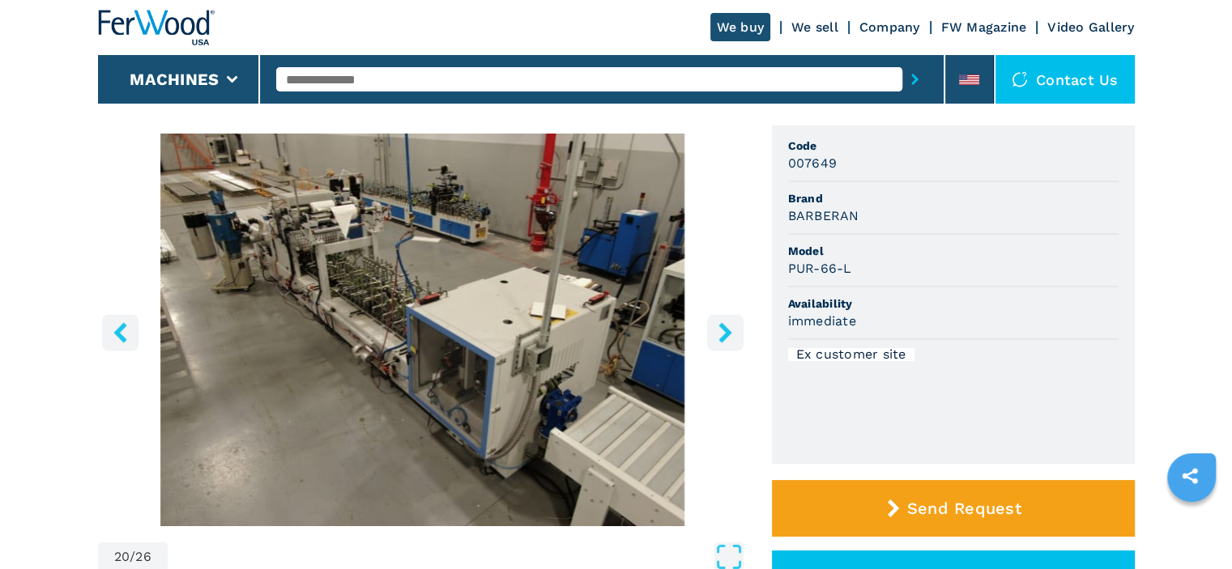
click at [722, 340] on icon "right-button" at bounding box center [724, 332] width 13 height 20
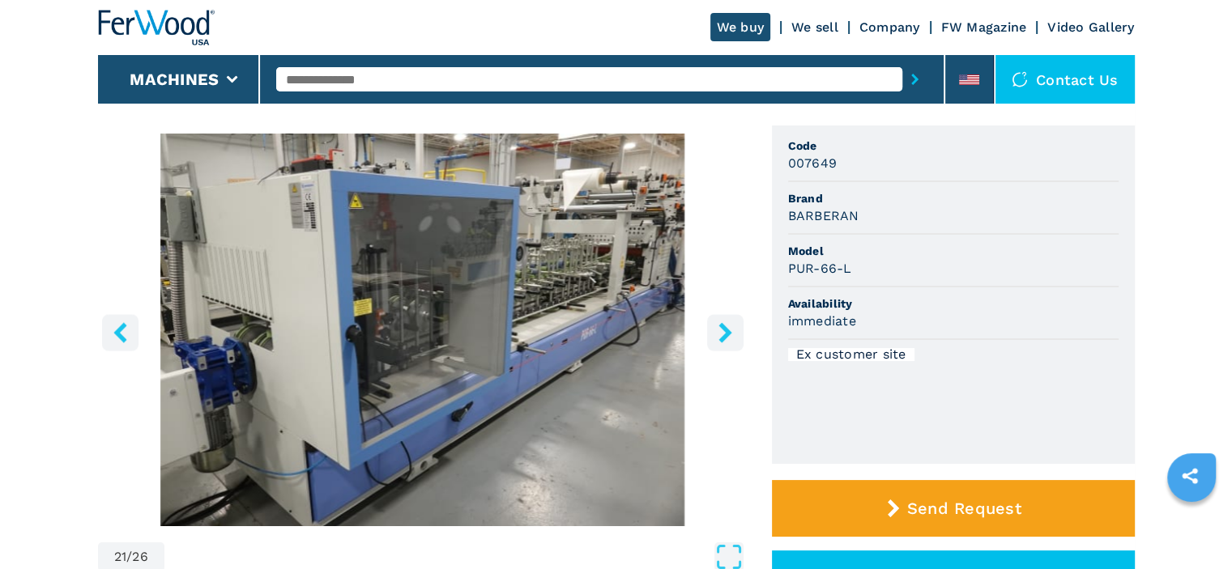
click at [722, 340] on icon "right-button" at bounding box center [724, 332] width 13 height 20
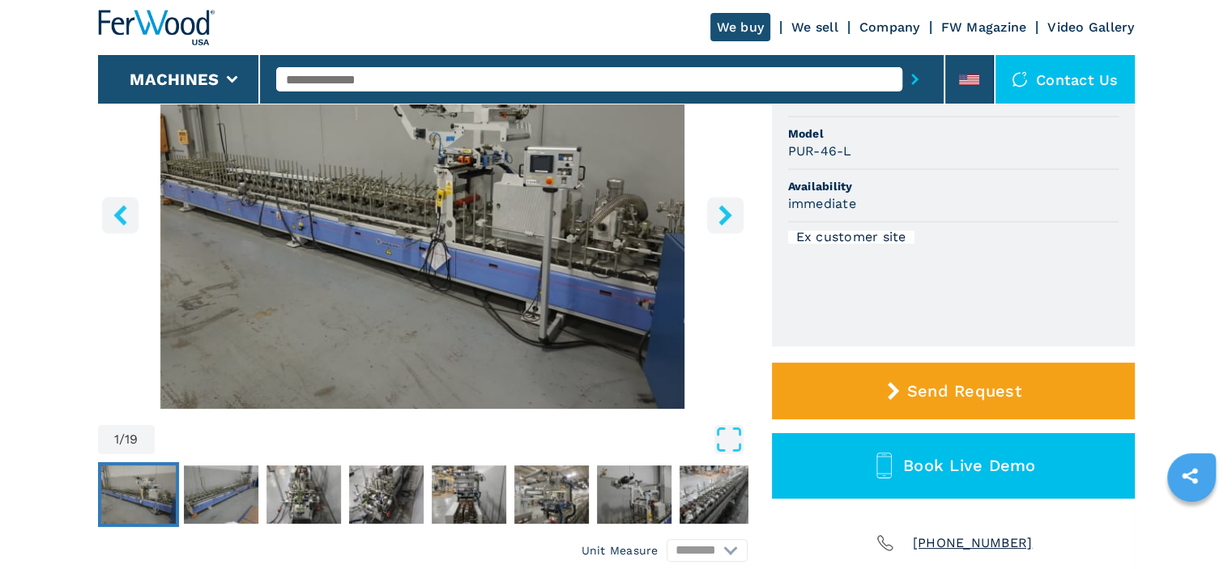
scroll to position [39, 0]
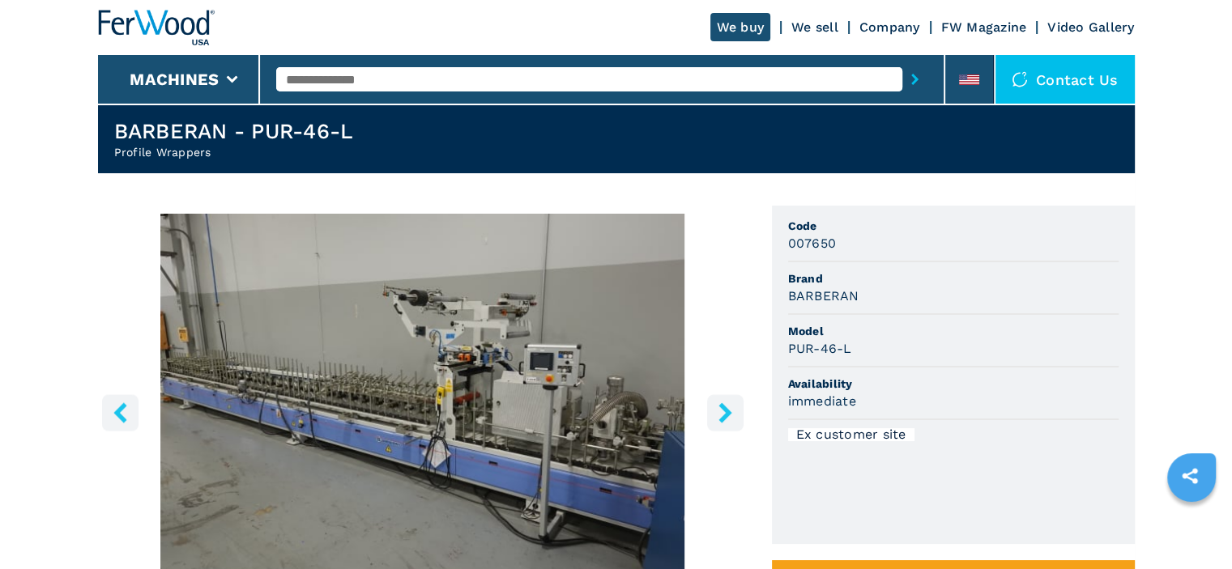
click at [722, 414] on icon "right-button" at bounding box center [725, 413] width 20 height 20
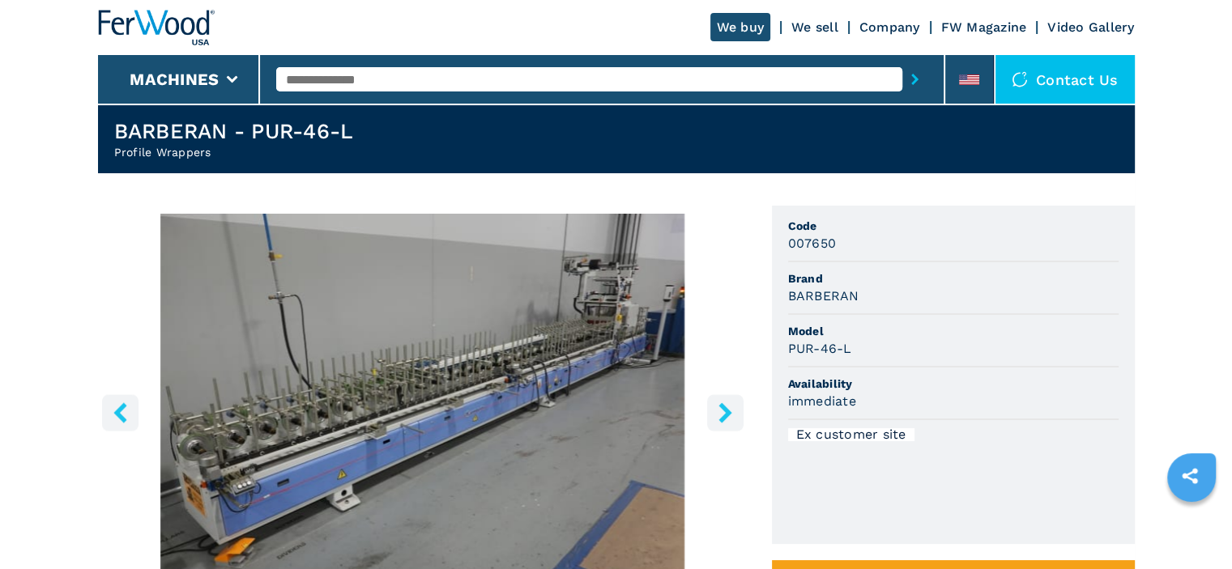
click at [722, 414] on icon "right-button" at bounding box center [725, 413] width 20 height 20
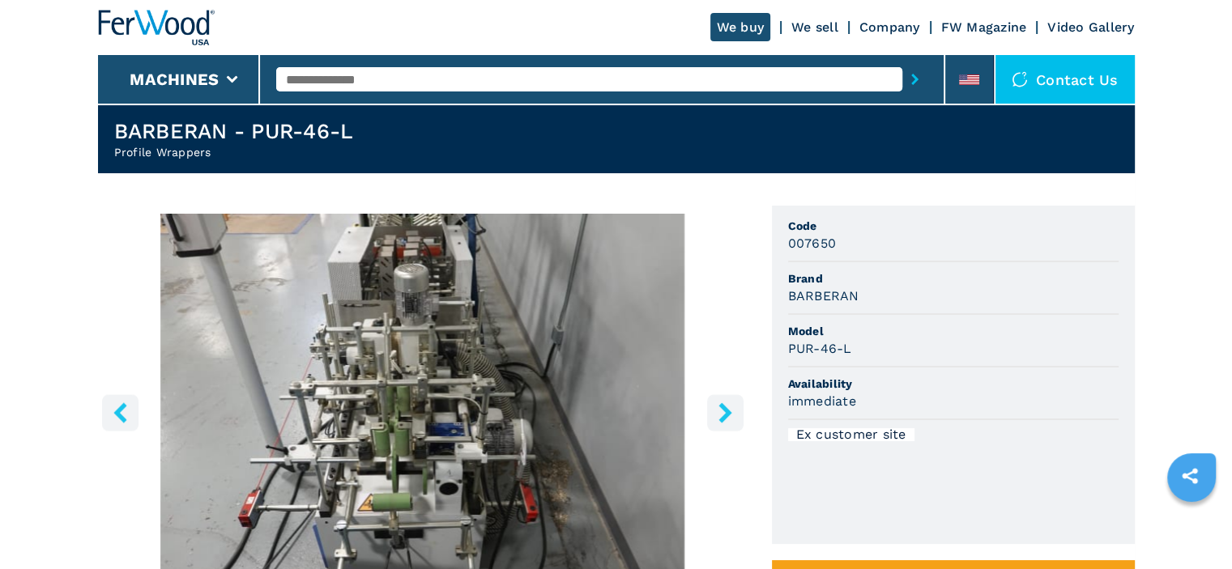
click at [722, 414] on icon "right-button" at bounding box center [725, 413] width 20 height 20
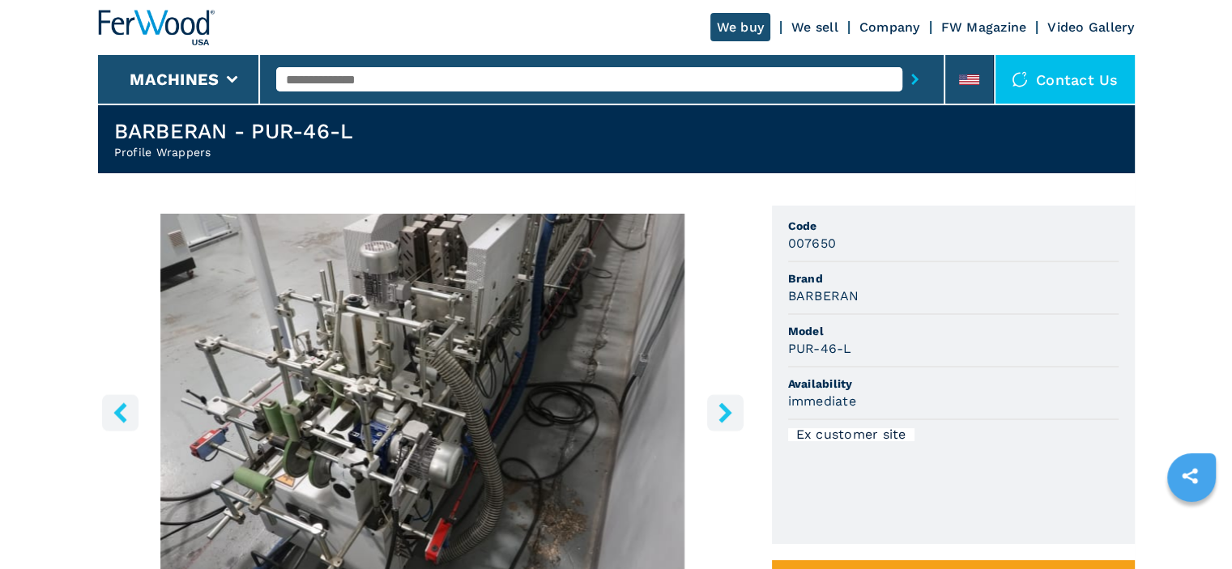
click at [722, 414] on icon "right-button" at bounding box center [725, 413] width 20 height 20
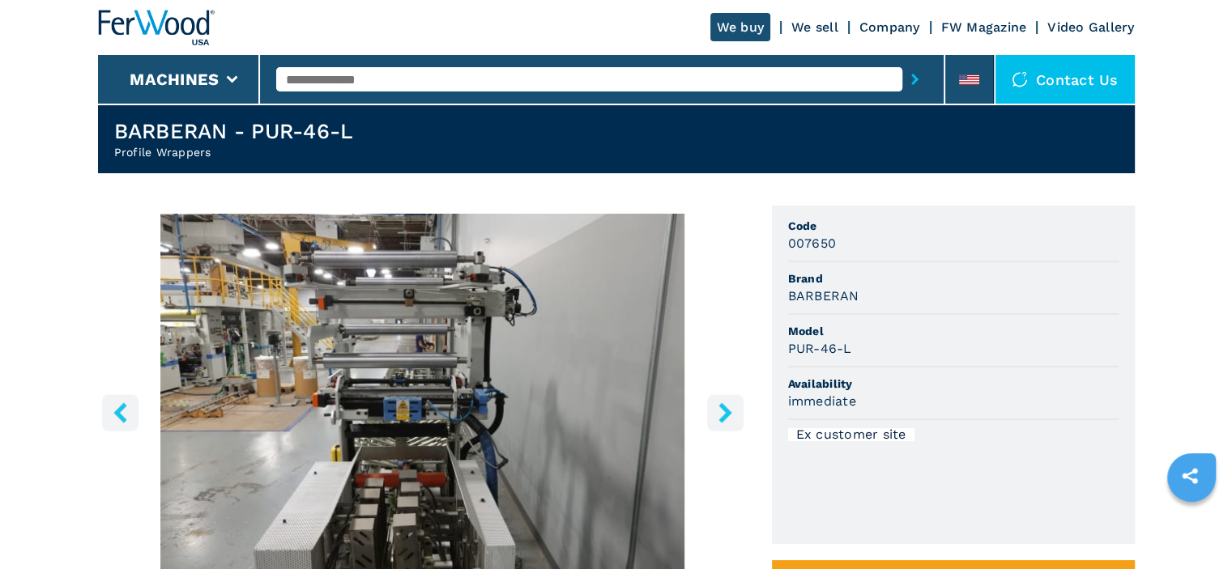
click at [722, 414] on icon "right-button" at bounding box center [725, 413] width 20 height 20
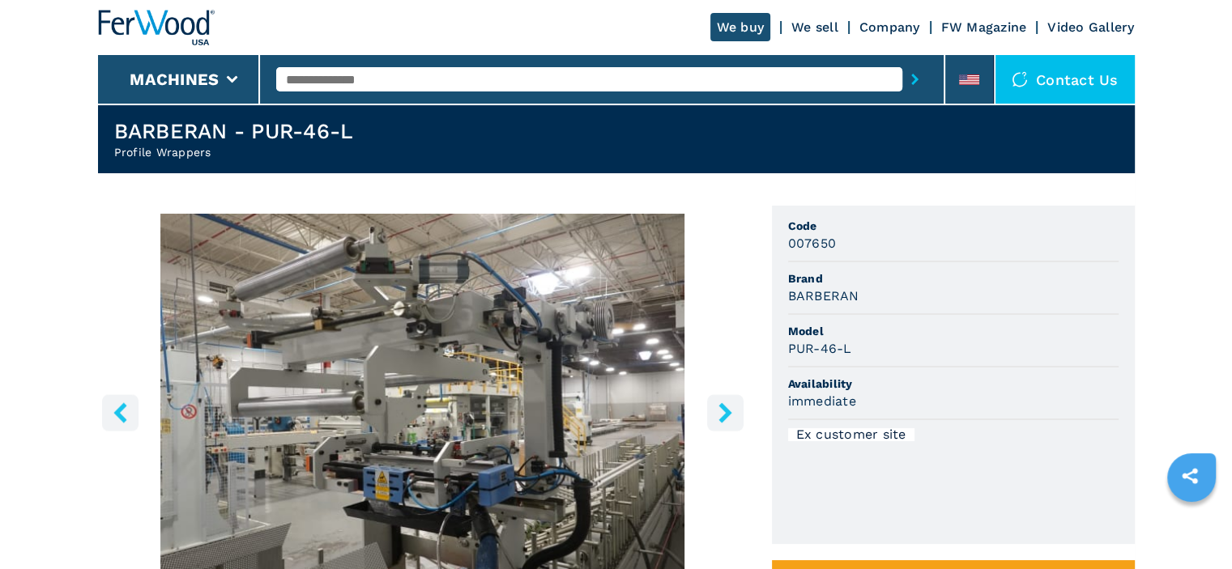
click at [722, 414] on icon "right-button" at bounding box center [725, 413] width 20 height 20
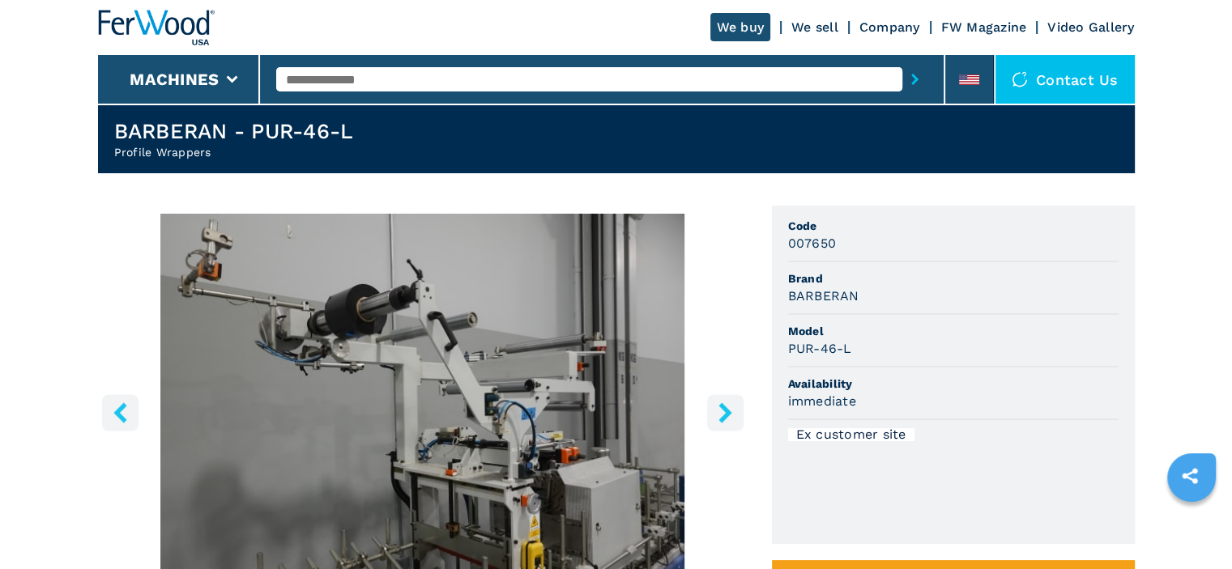
click at [722, 414] on icon "right-button" at bounding box center [725, 413] width 20 height 20
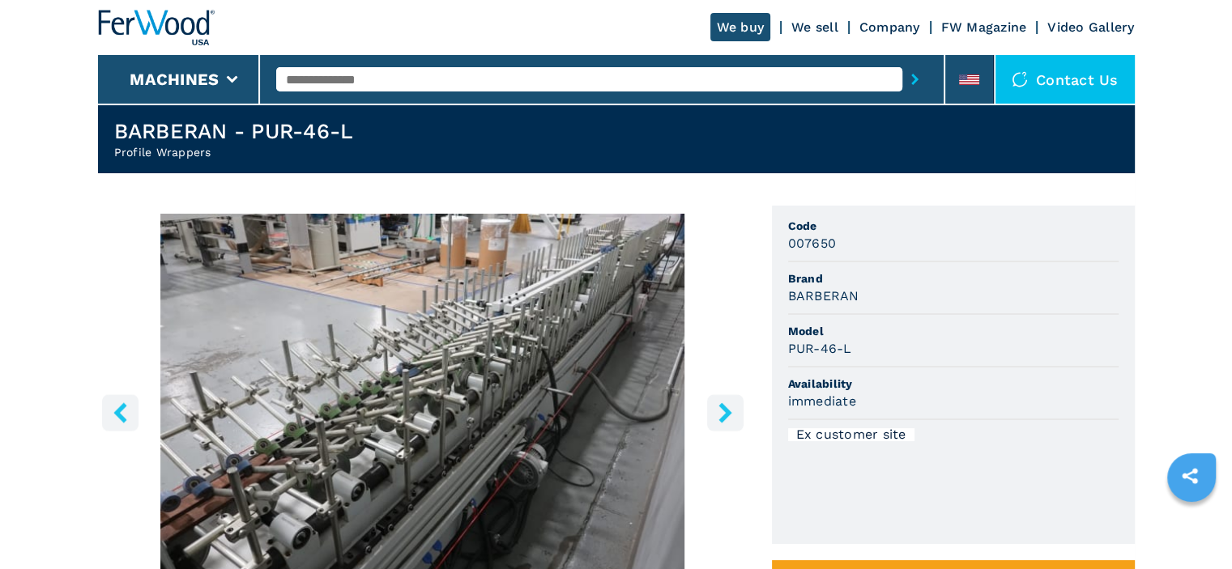
click at [722, 414] on icon "right-button" at bounding box center [725, 413] width 20 height 20
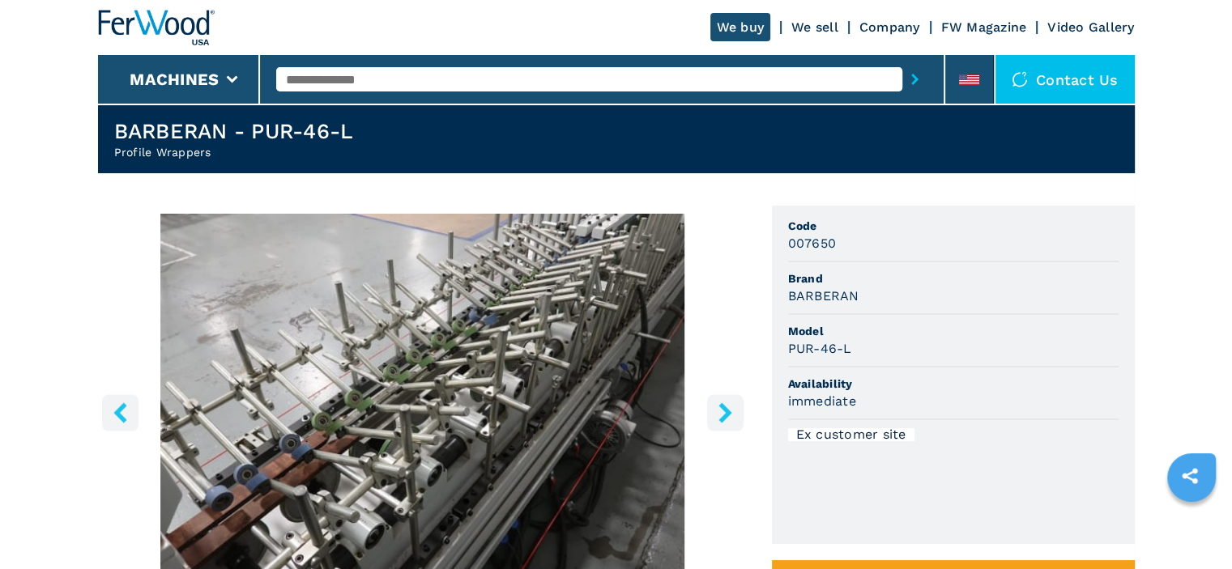
click at [722, 414] on icon "right-button" at bounding box center [725, 413] width 20 height 20
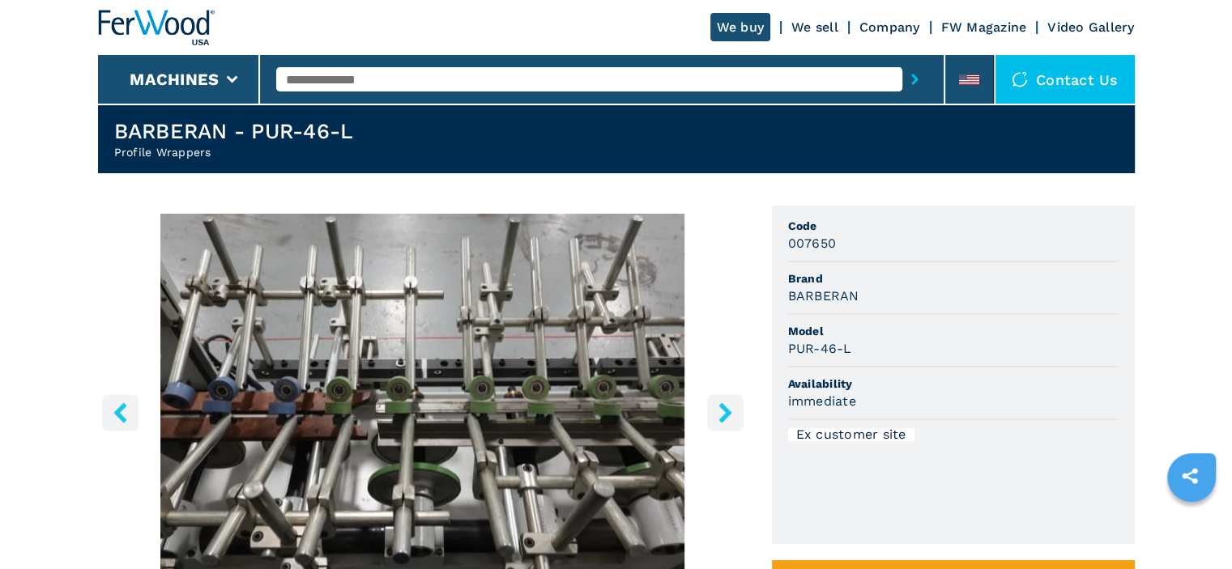
click at [722, 414] on icon "right-button" at bounding box center [725, 413] width 20 height 20
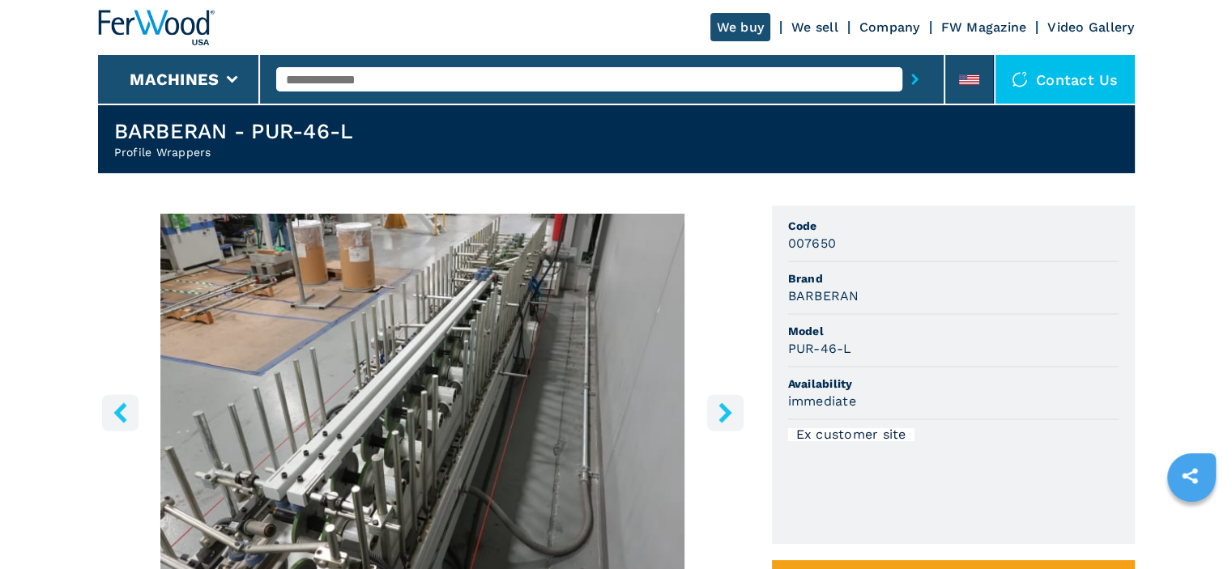
click at [722, 414] on icon "right-button" at bounding box center [725, 413] width 20 height 20
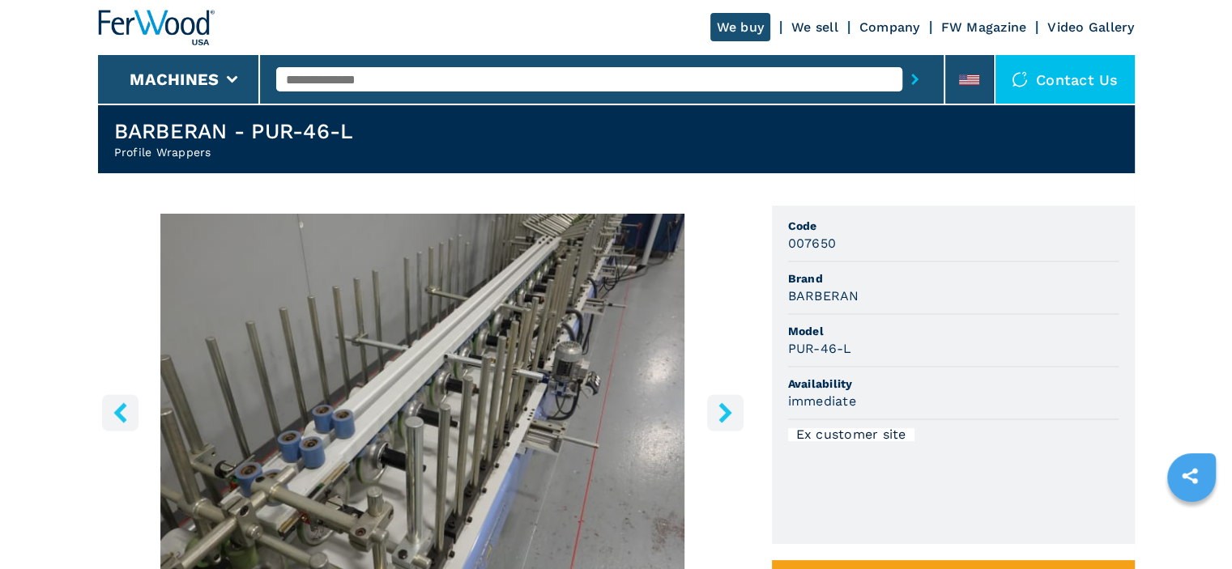
click at [722, 414] on icon "right-button" at bounding box center [725, 413] width 20 height 20
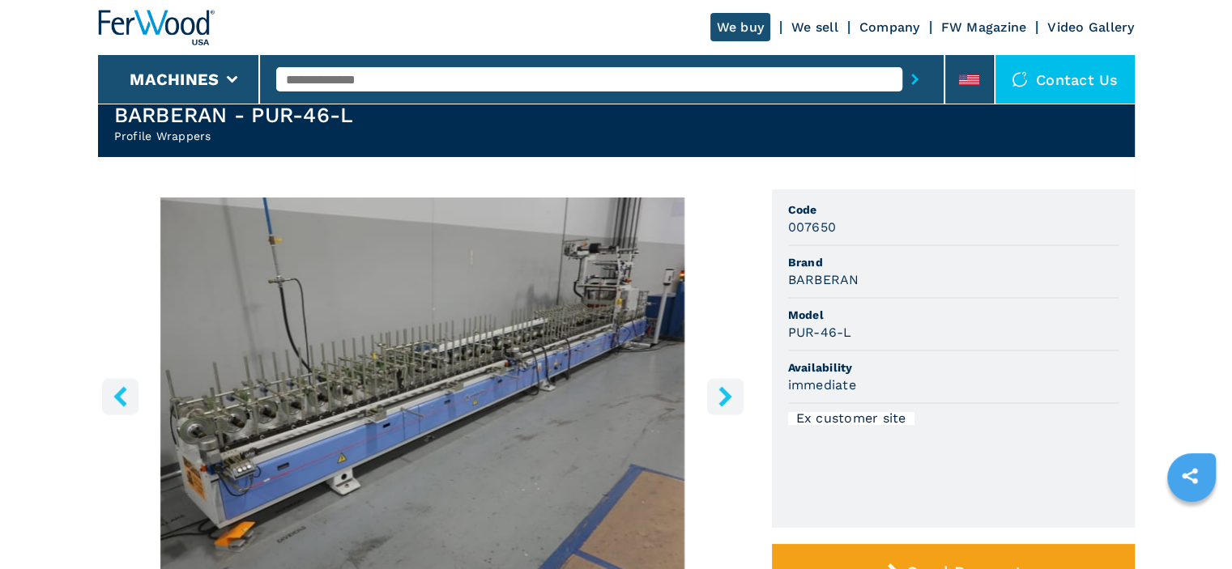
scroll to position [62, 0]
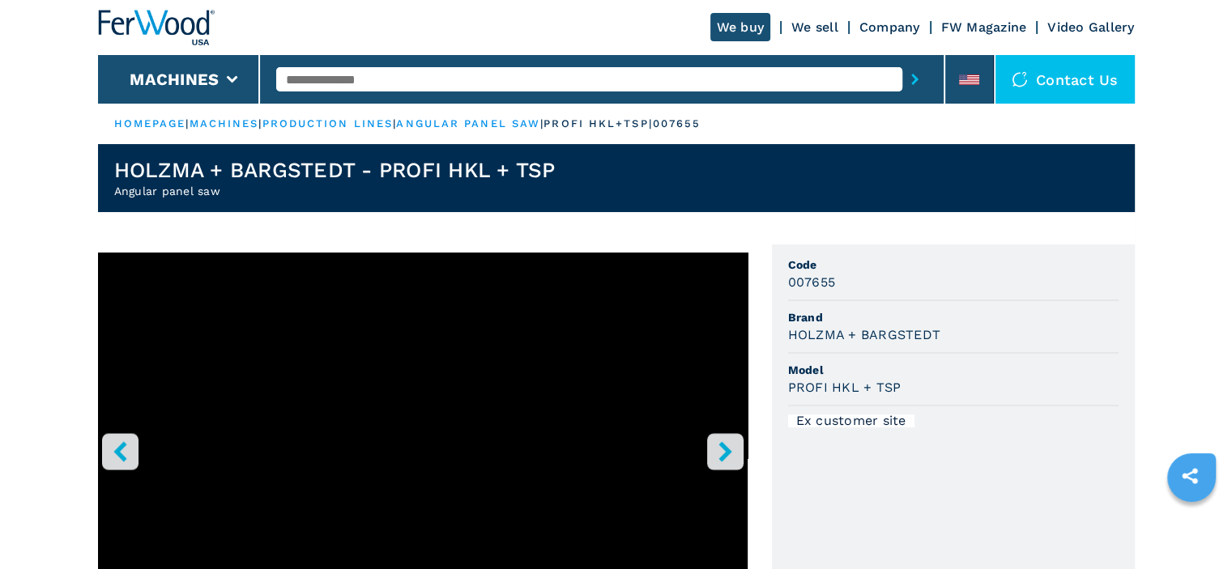
scroll to position [91, 0]
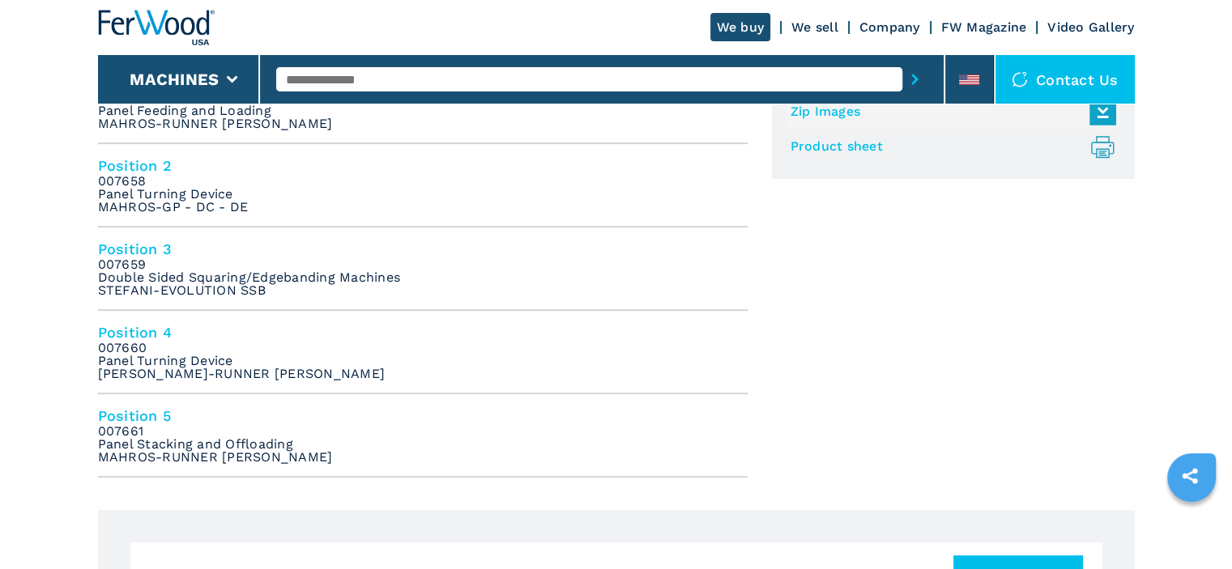
scroll to position [761, 0]
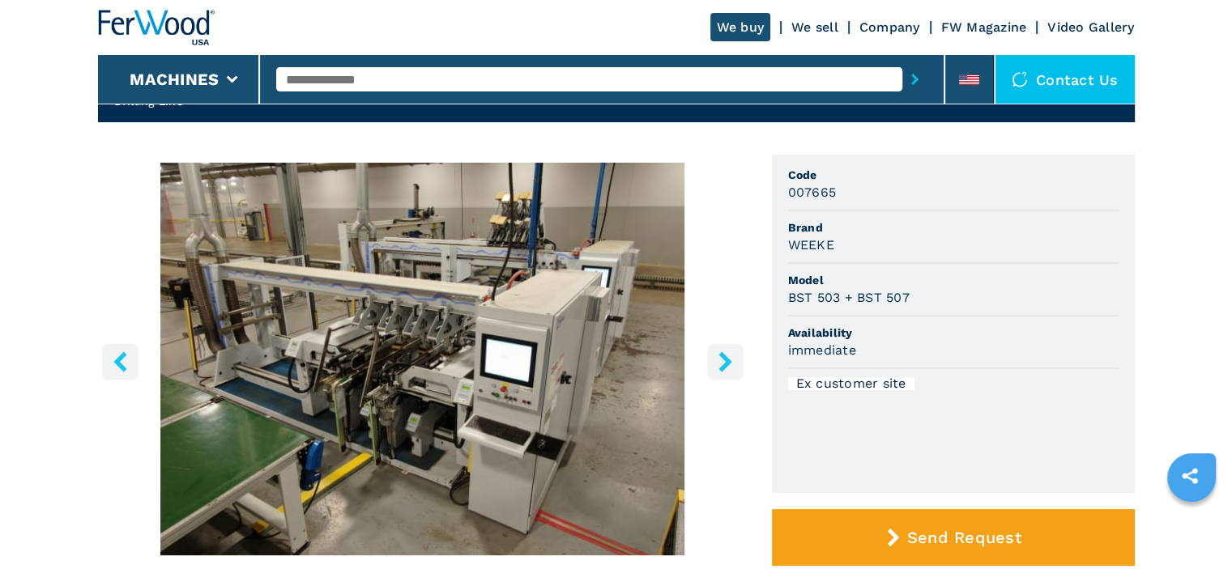
scroll to position [91, 0]
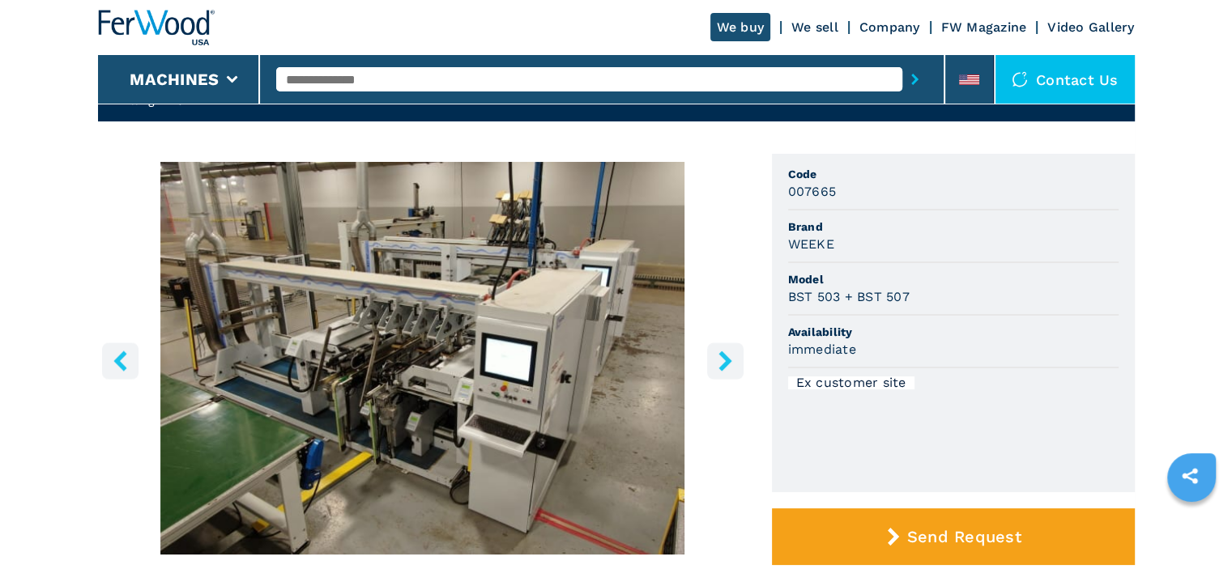
click at [730, 364] on icon "right-button" at bounding box center [725, 361] width 20 height 20
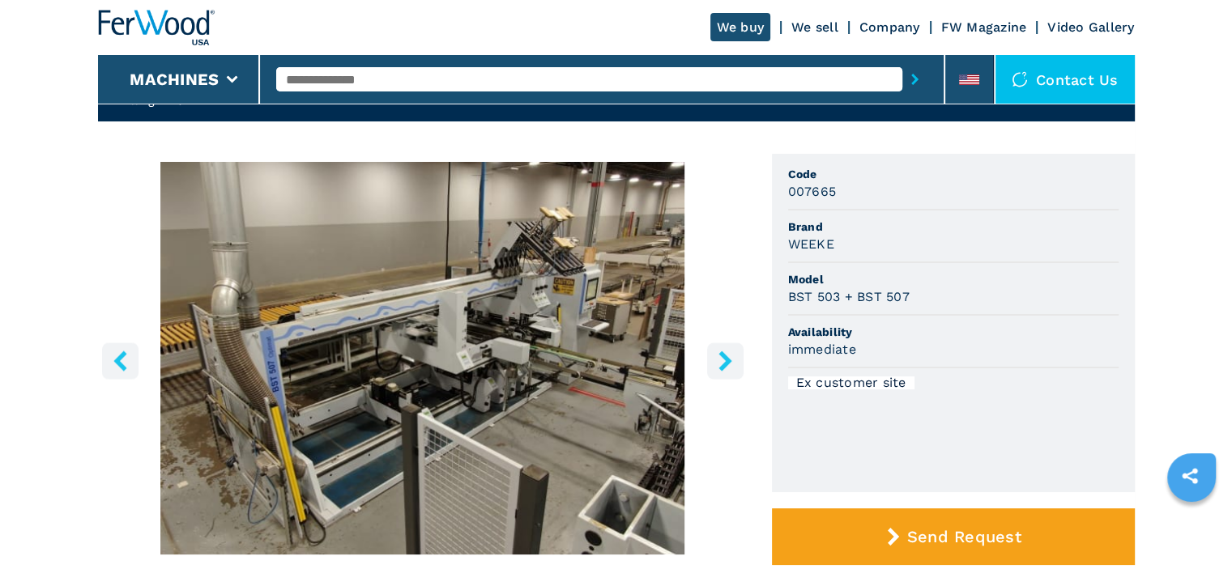
click at [730, 364] on icon "right-button" at bounding box center [725, 361] width 20 height 20
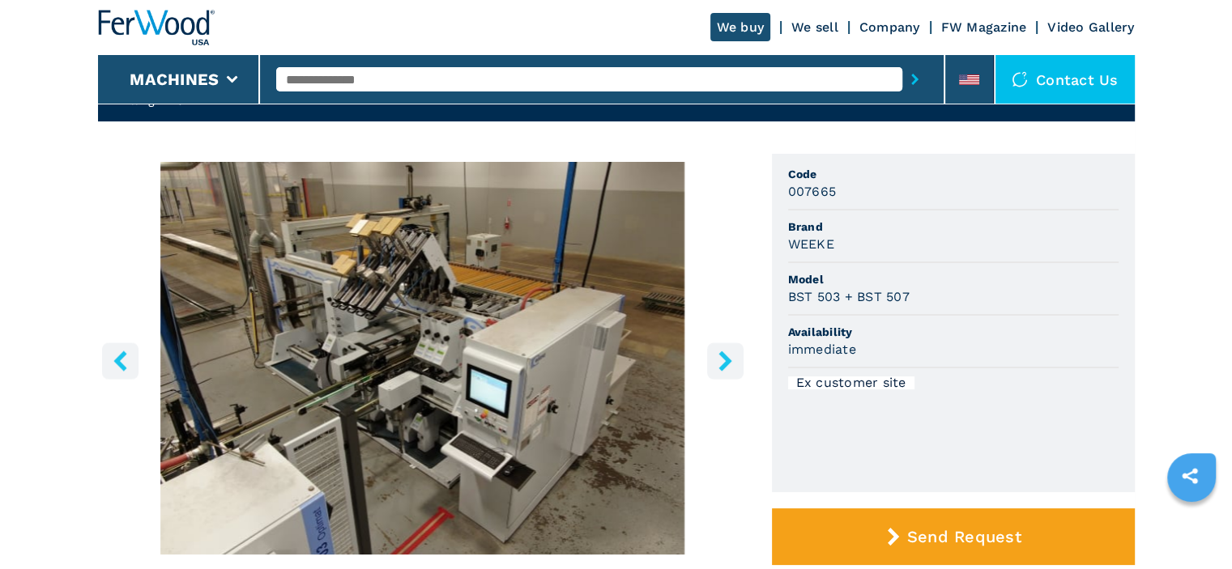
click at [714, 362] on button "right-button" at bounding box center [725, 361] width 36 height 36
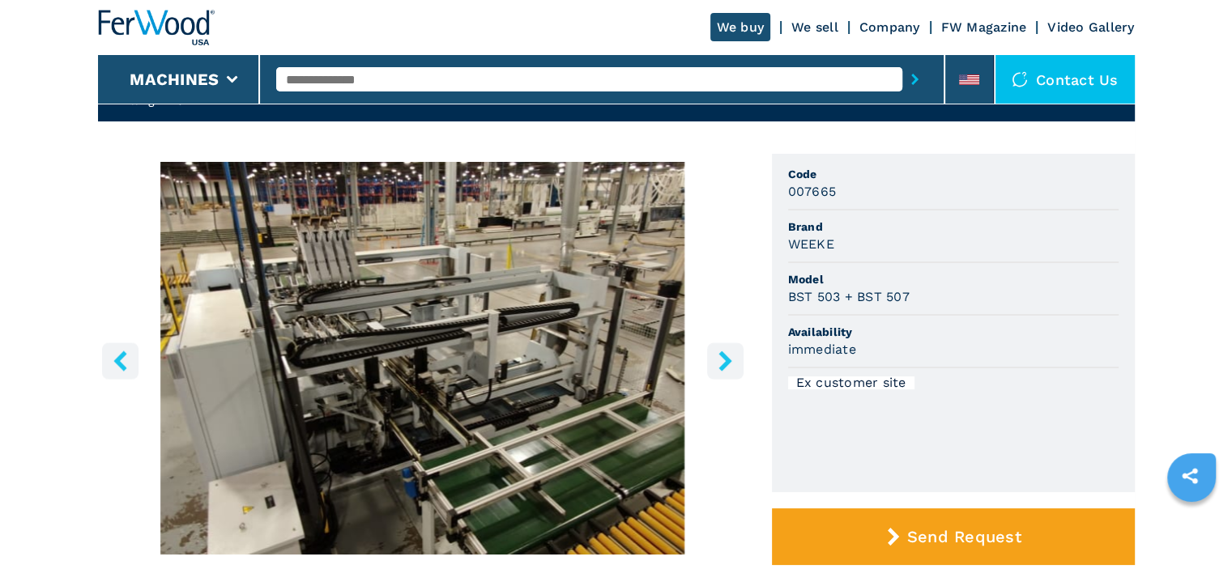
click at [714, 362] on button "right-button" at bounding box center [725, 361] width 36 height 36
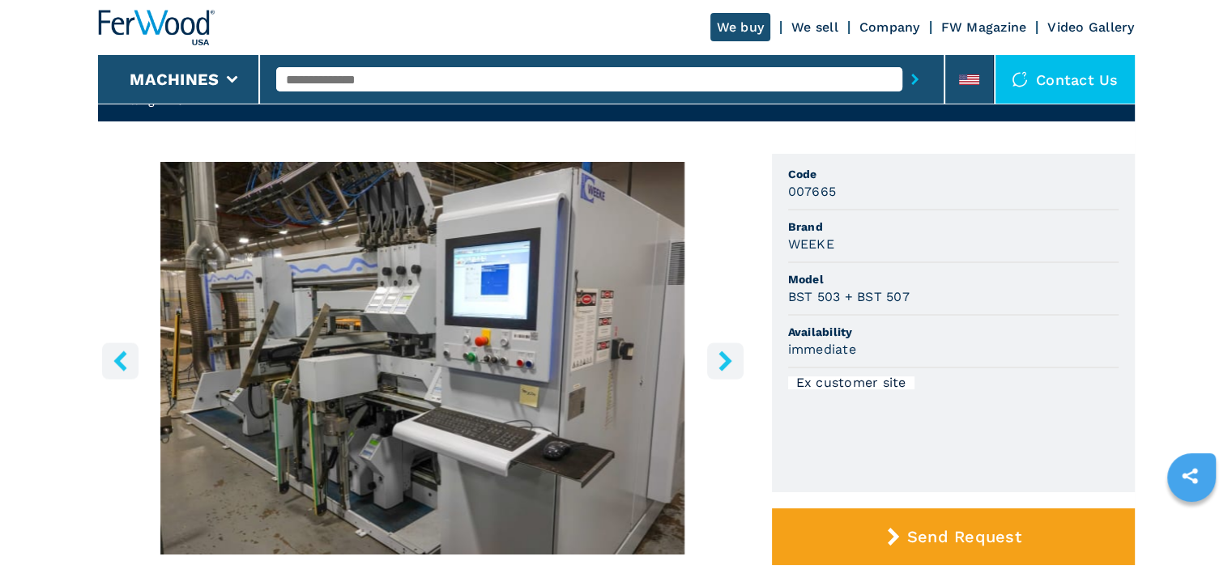
click at [714, 362] on button "right-button" at bounding box center [725, 361] width 36 height 36
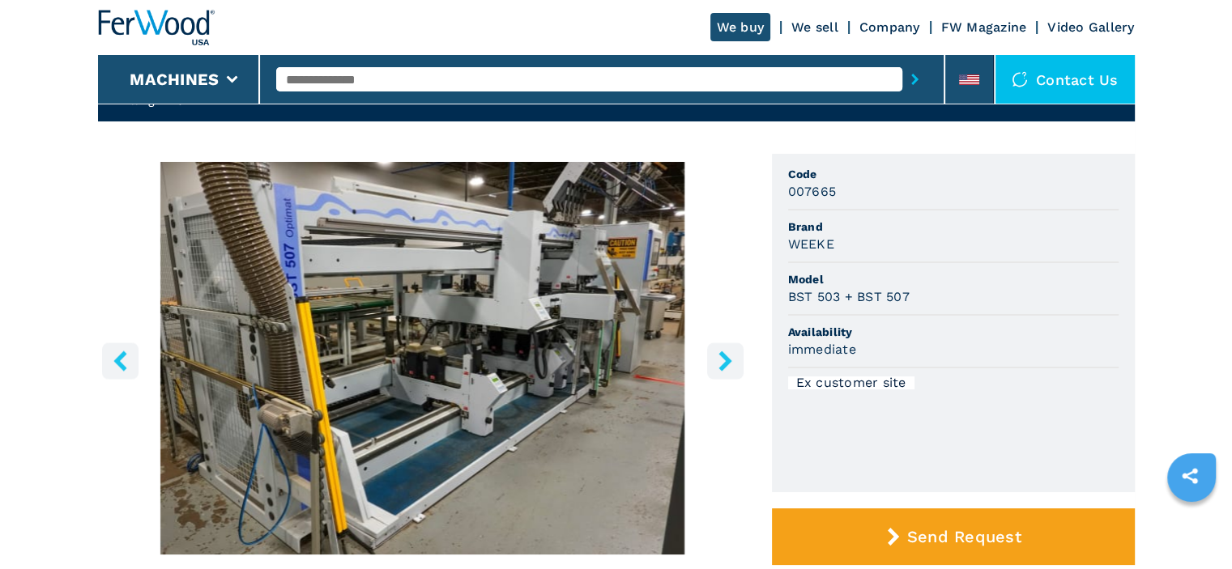
click at [714, 362] on button "right-button" at bounding box center [725, 361] width 36 height 36
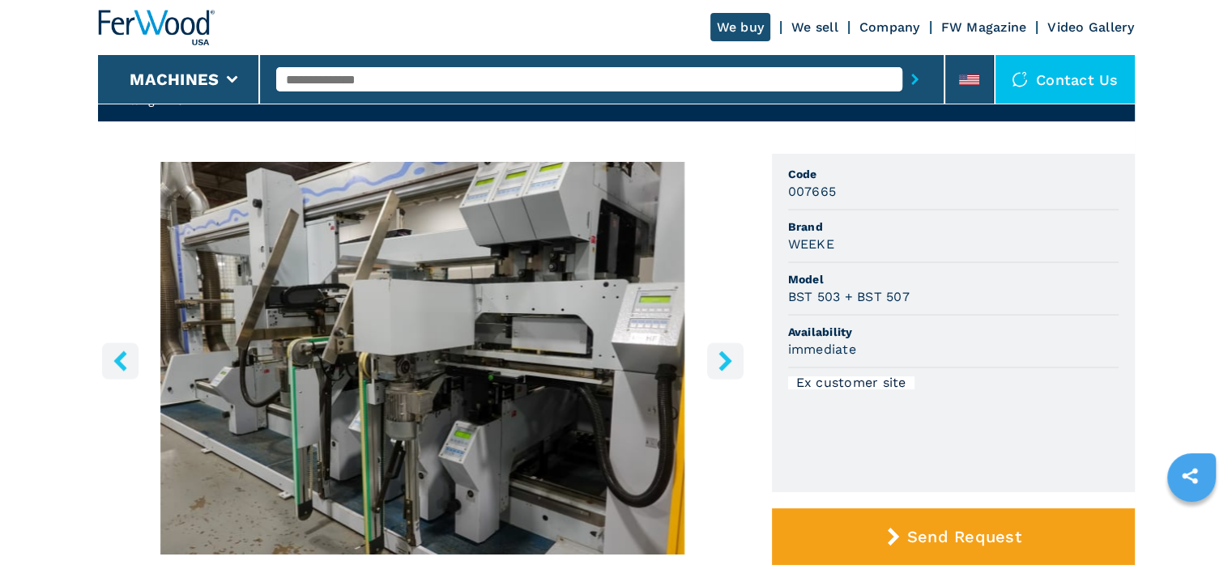
click at [714, 362] on button "right-button" at bounding box center [725, 361] width 36 height 36
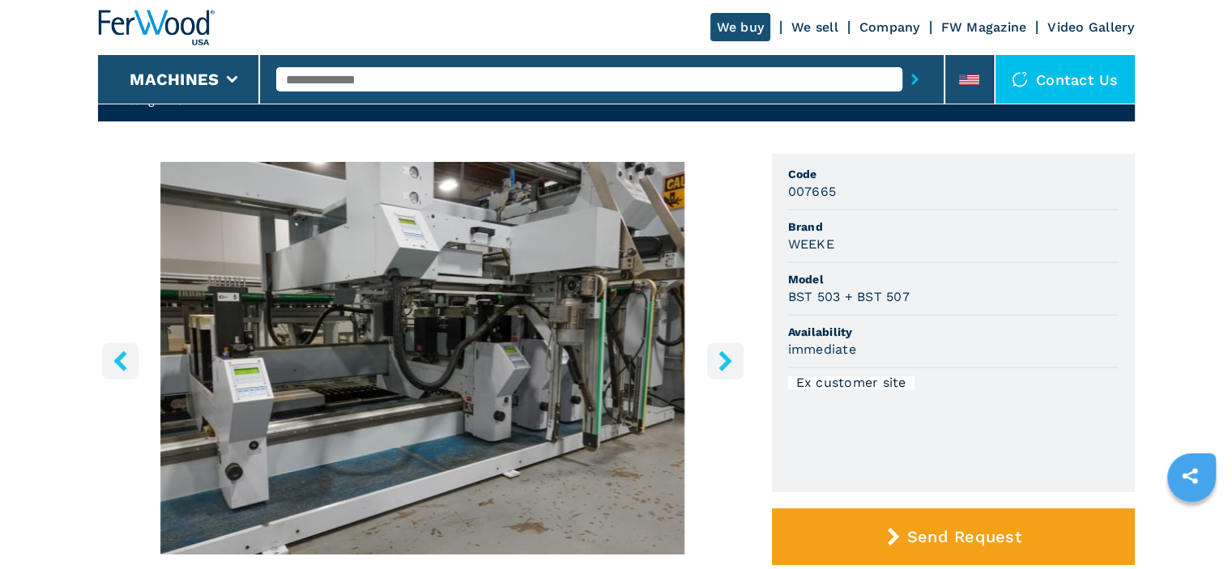
click at [714, 362] on button "right-button" at bounding box center [725, 361] width 36 height 36
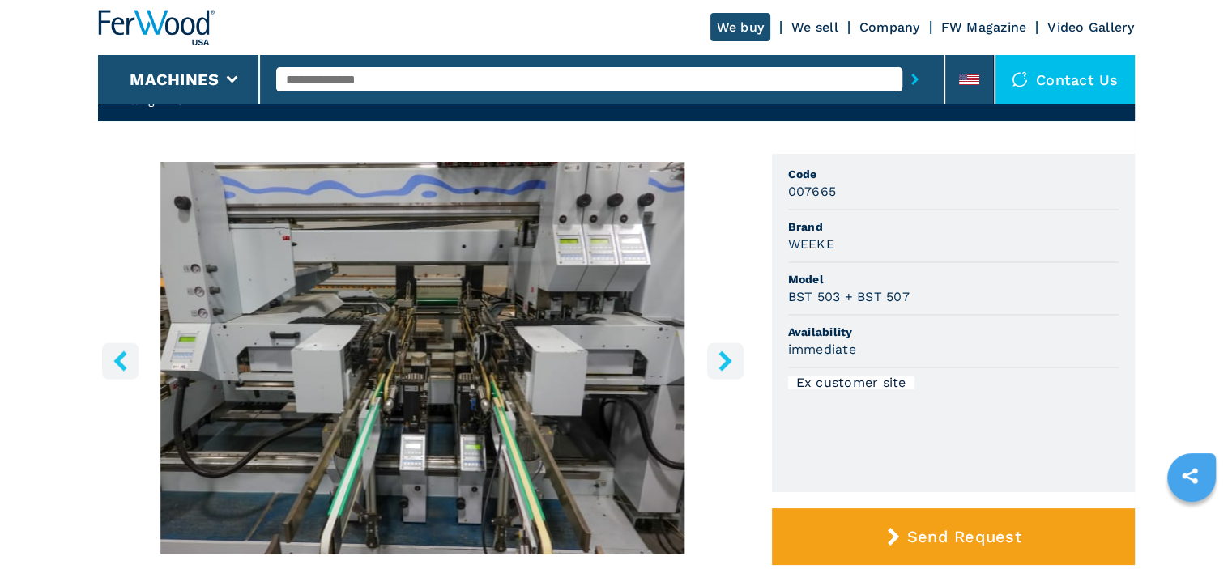
click at [714, 362] on button "right-button" at bounding box center [725, 361] width 36 height 36
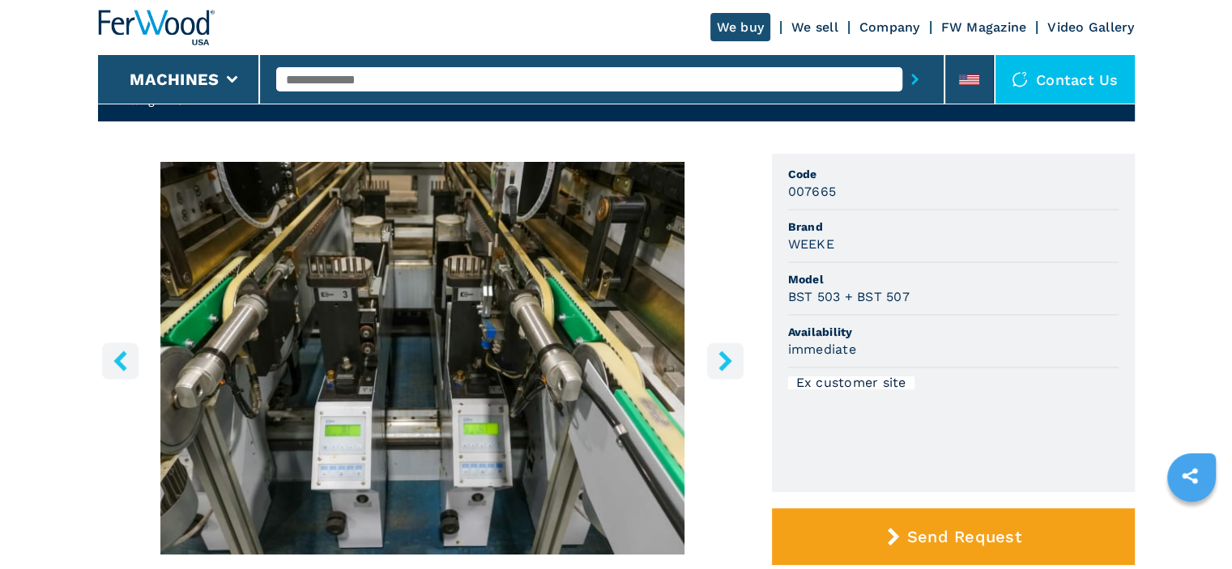
click at [714, 362] on button "right-button" at bounding box center [725, 361] width 36 height 36
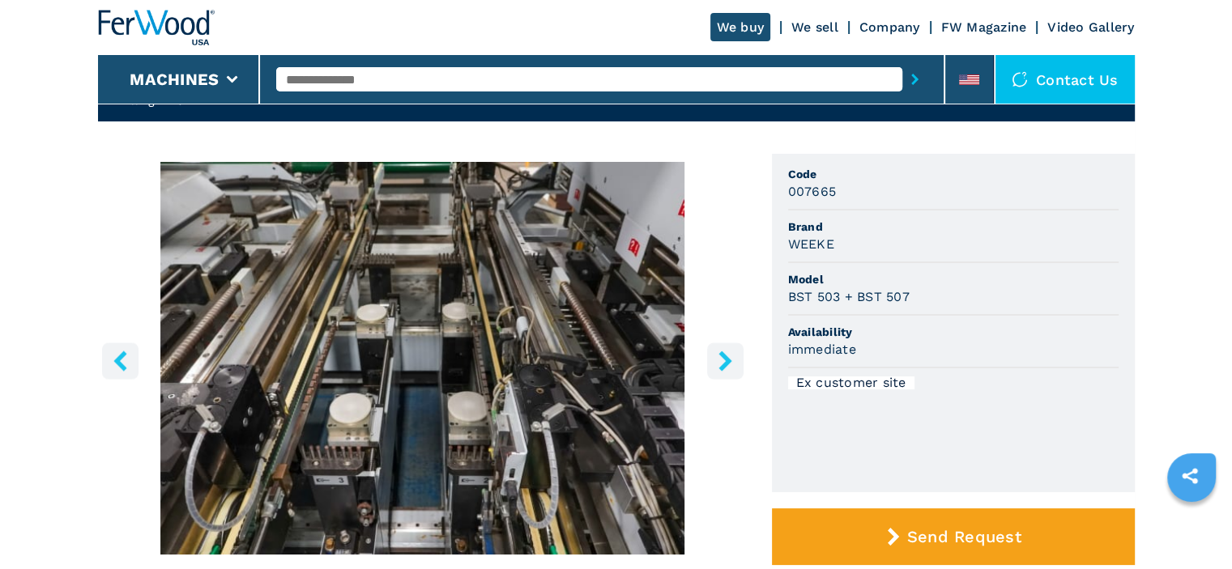
click at [714, 362] on button "right-button" at bounding box center [725, 361] width 36 height 36
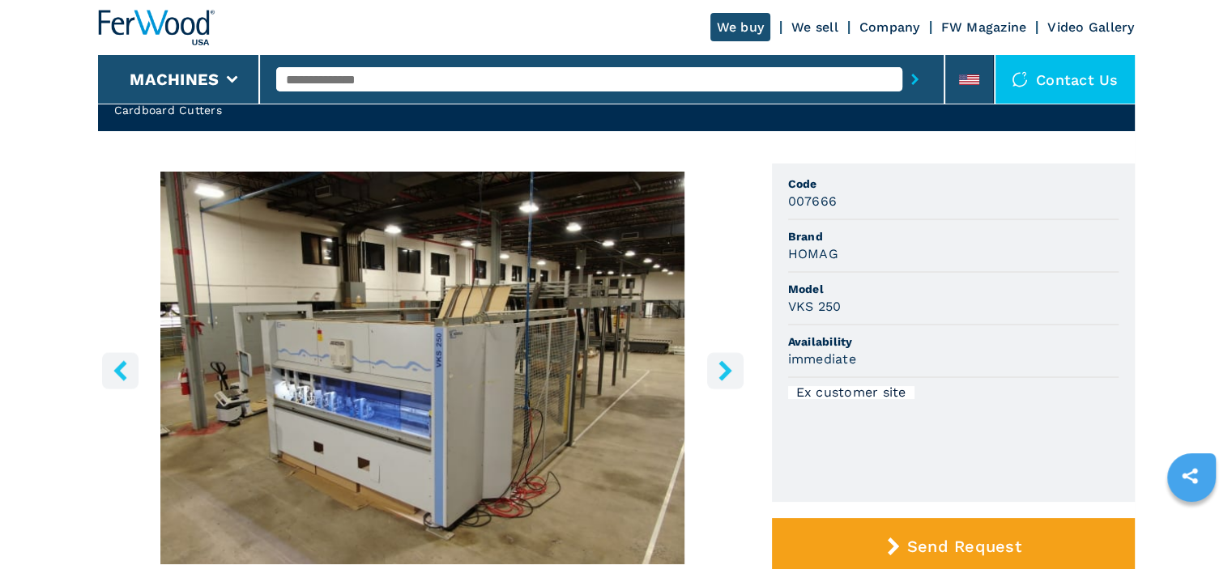
scroll to position [81, 0]
click at [734, 367] on icon "right-button" at bounding box center [725, 370] width 20 height 20
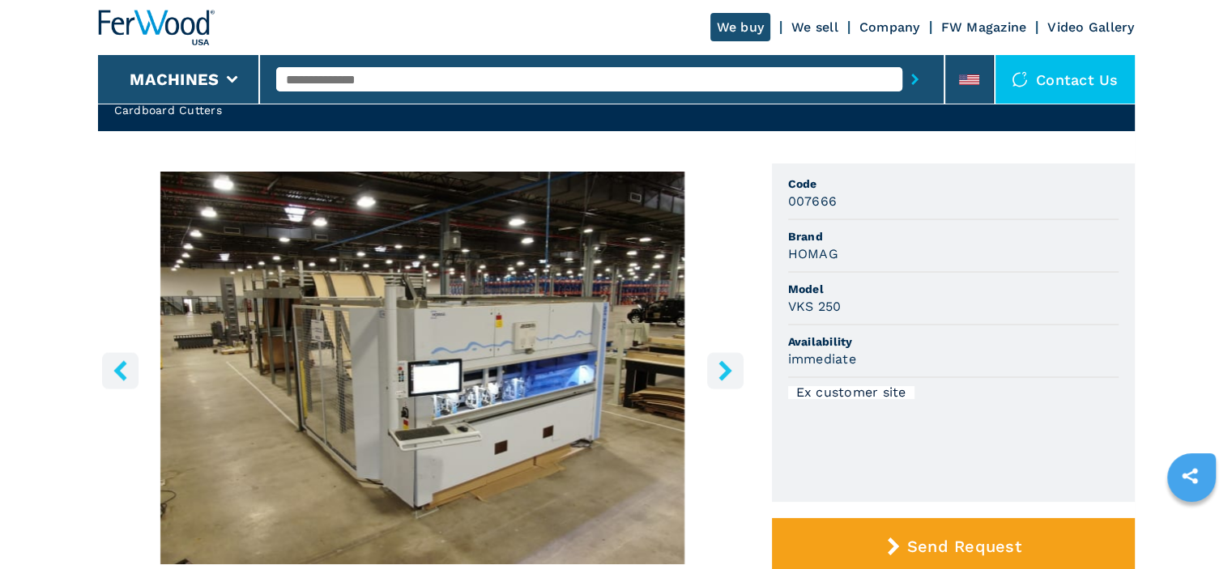
click at [734, 367] on icon "right-button" at bounding box center [725, 370] width 20 height 20
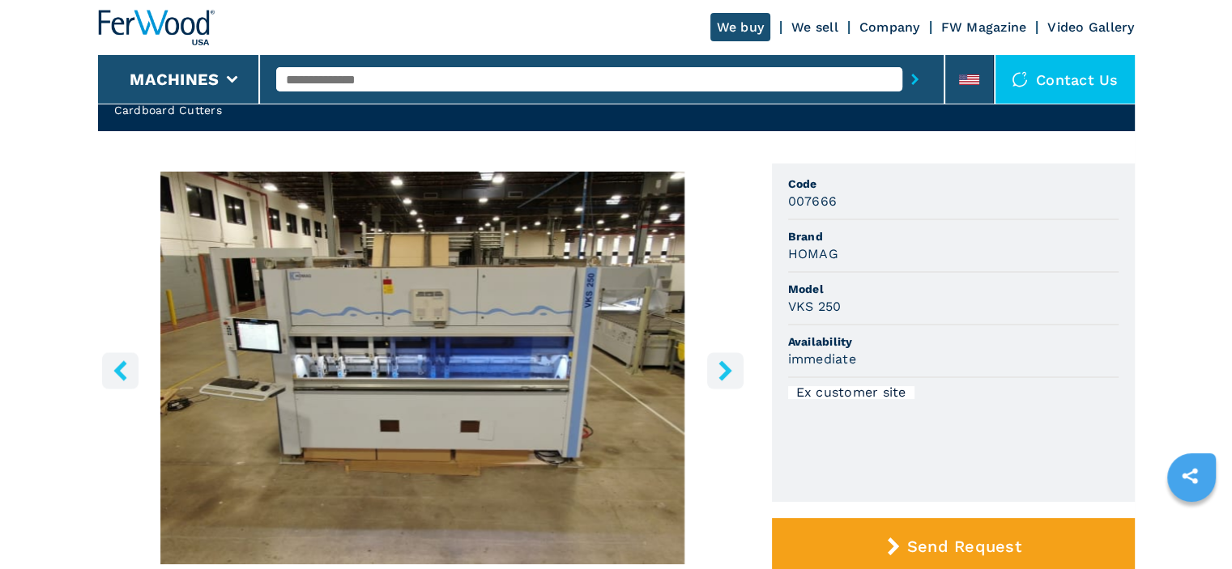
click at [734, 367] on icon "right-button" at bounding box center [725, 370] width 20 height 20
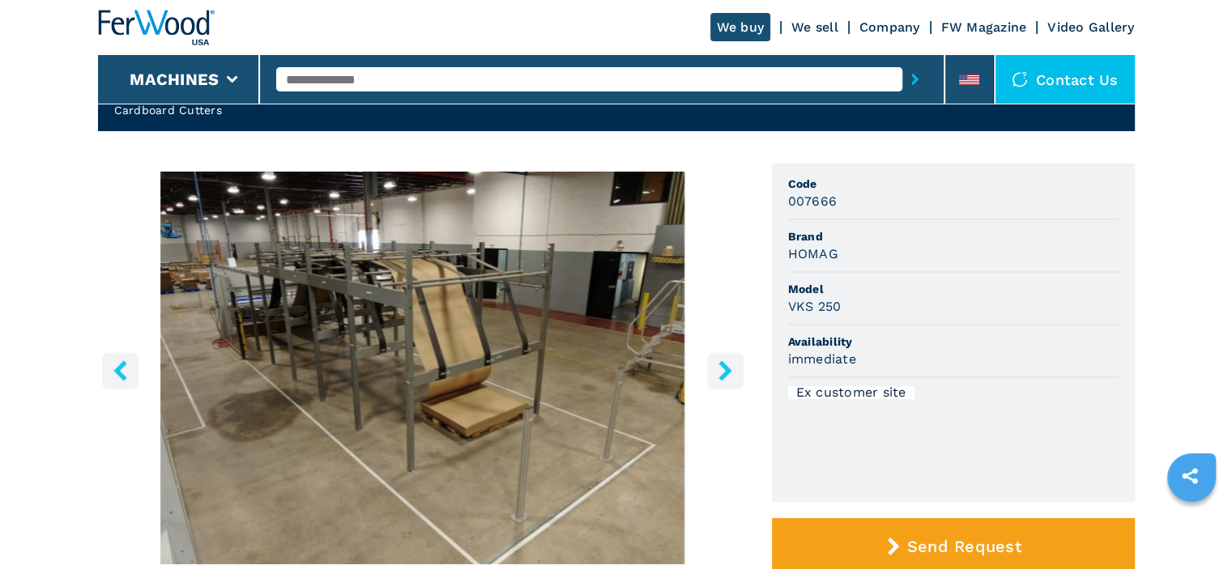
click at [734, 367] on icon "right-button" at bounding box center [725, 370] width 20 height 20
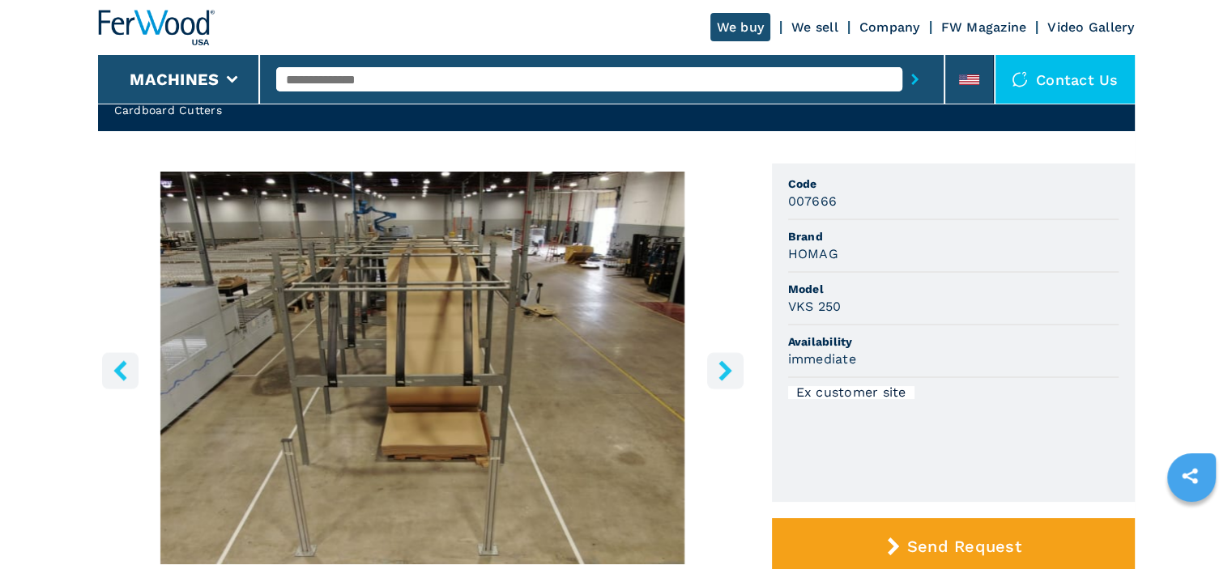
click at [734, 367] on icon "right-button" at bounding box center [725, 370] width 20 height 20
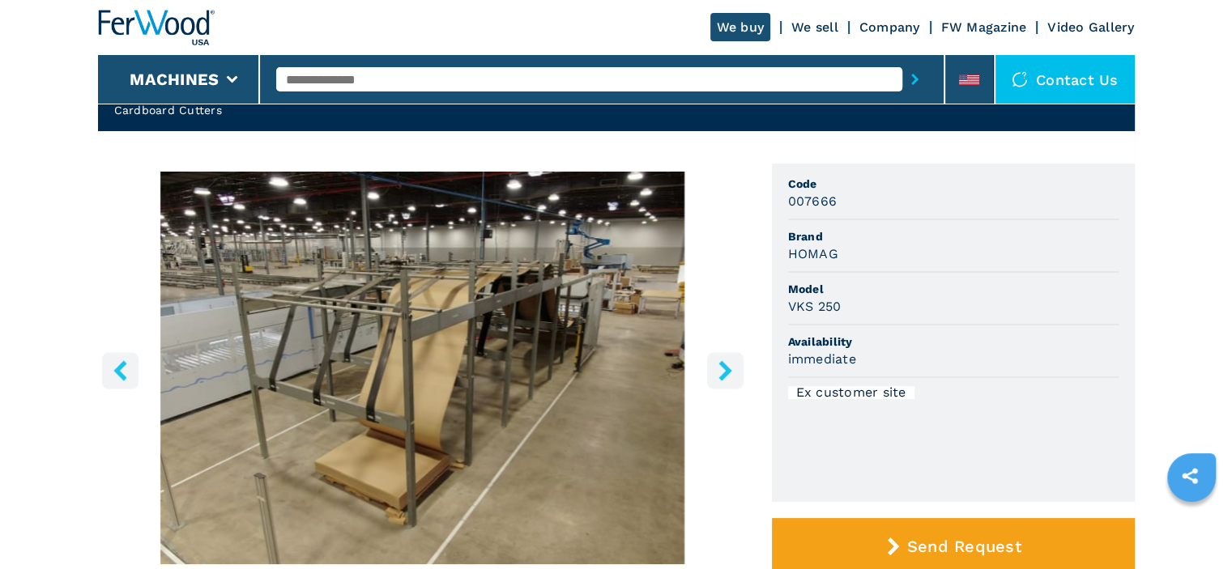
click at [734, 367] on icon "right-button" at bounding box center [725, 370] width 20 height 20
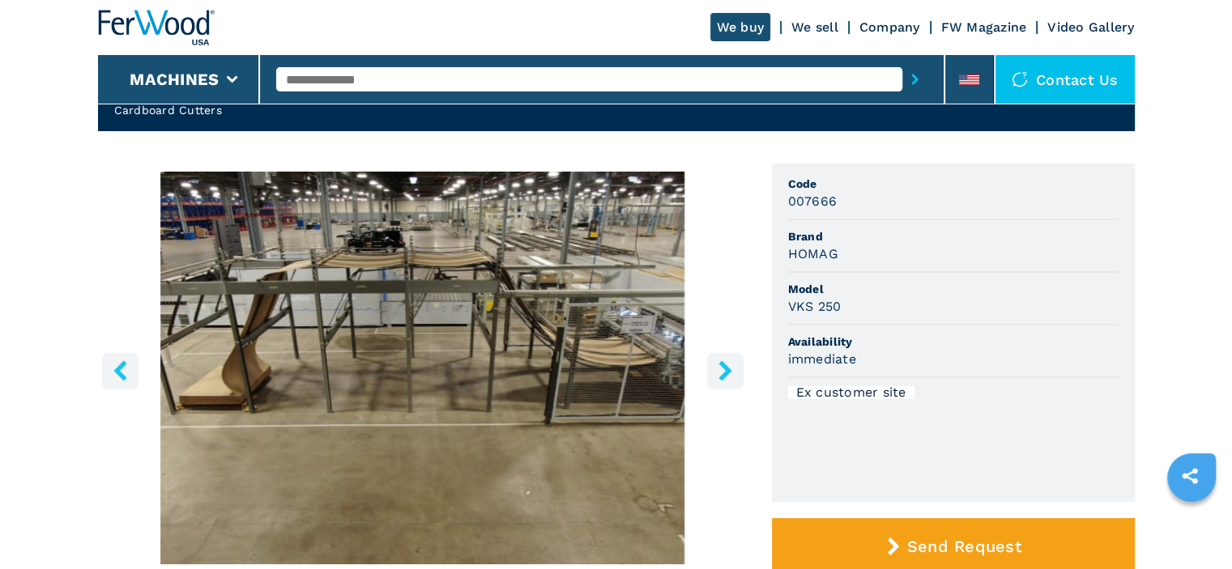
click at [720, 375] on icon "right-button" at bounding box center [724, 370] width 13 height 20
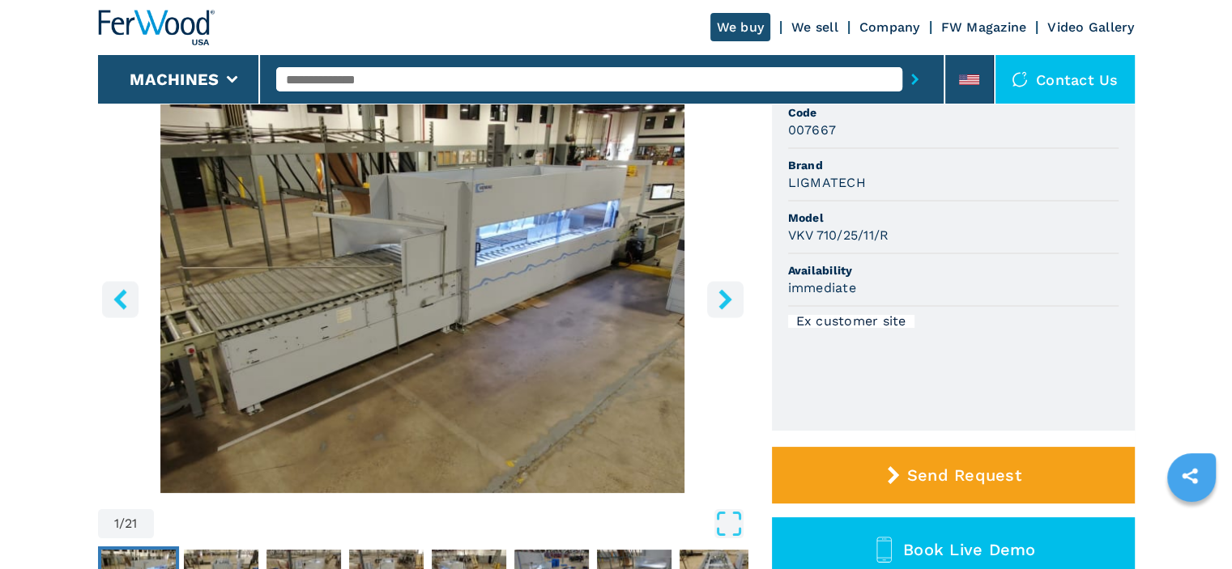
scroll to position [152, 0]
click at [722, 301] on icon "right-button" at bounding box center [725, 299] width 20 height 20
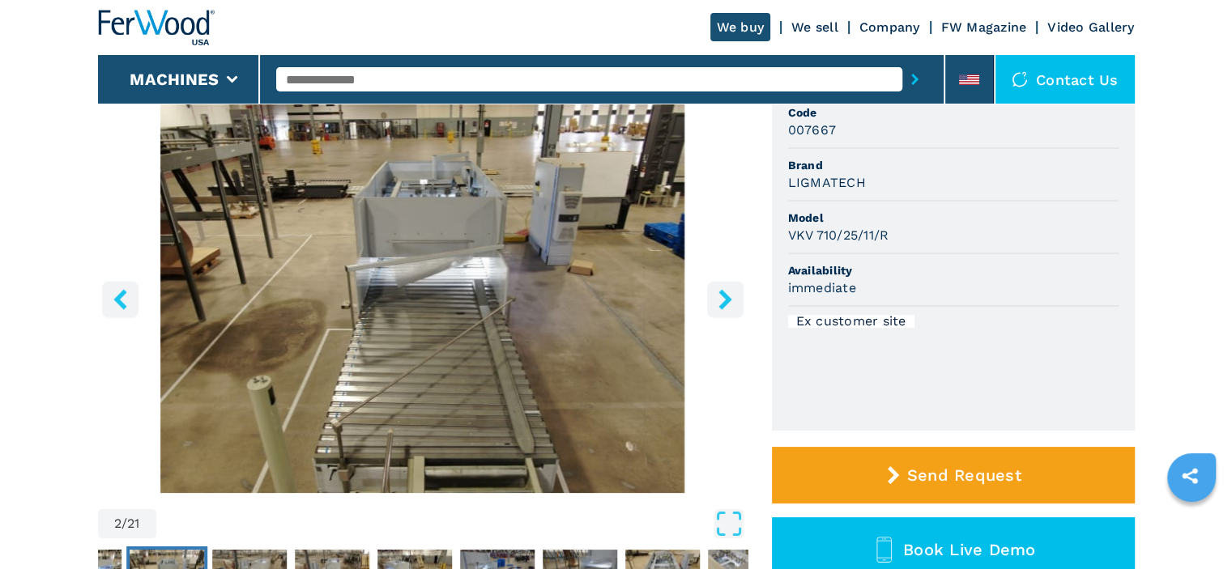
click at [722, 301] on icon "right-button" at bounding box center [725, 299] width 20 height 20
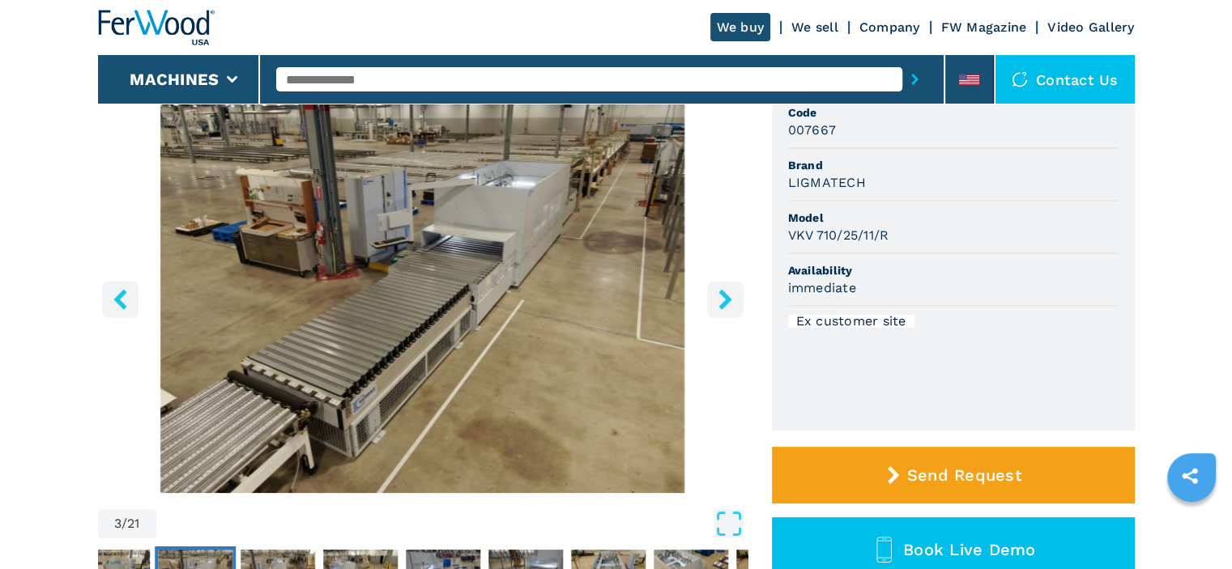
click at [722, 301] on icon "right-button" at bounding box center [725, 299] width 20 height 20
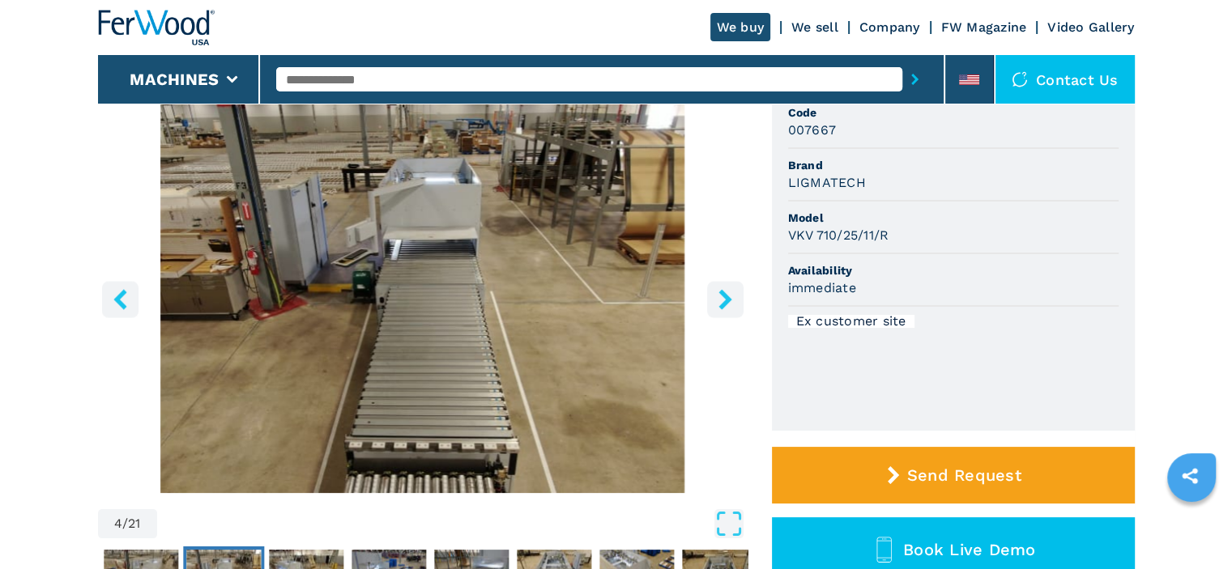
click at [722, 301] on icon "right-button" at bounding box center [725, 299] width 20 height 20
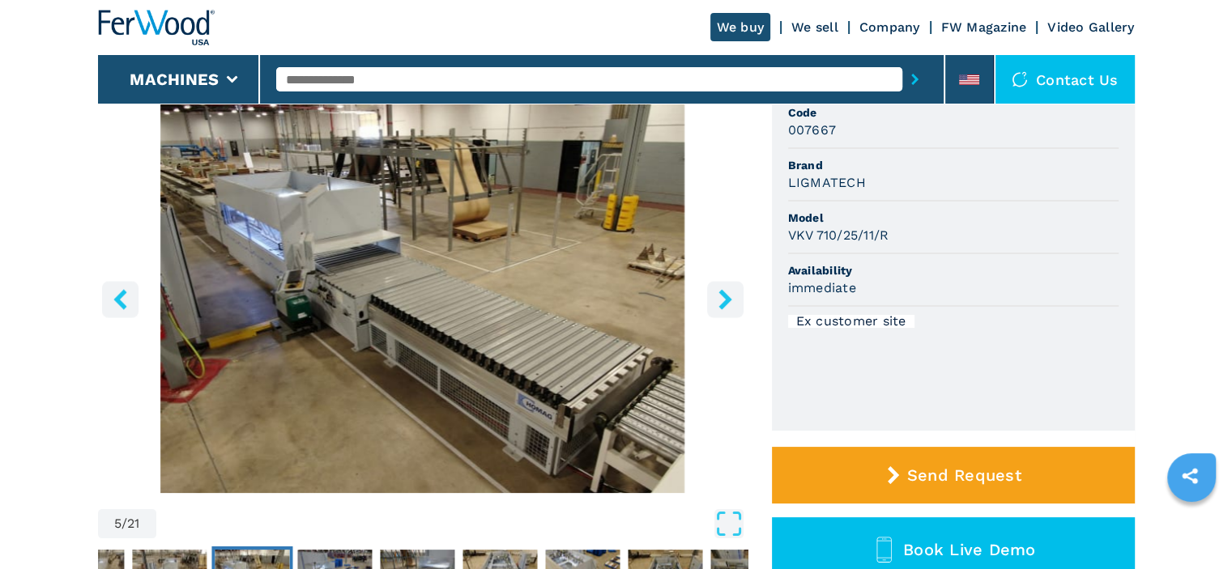
click at [722, 301] on icon "right-button" at bounding box center [725, 299] width 20 height 20
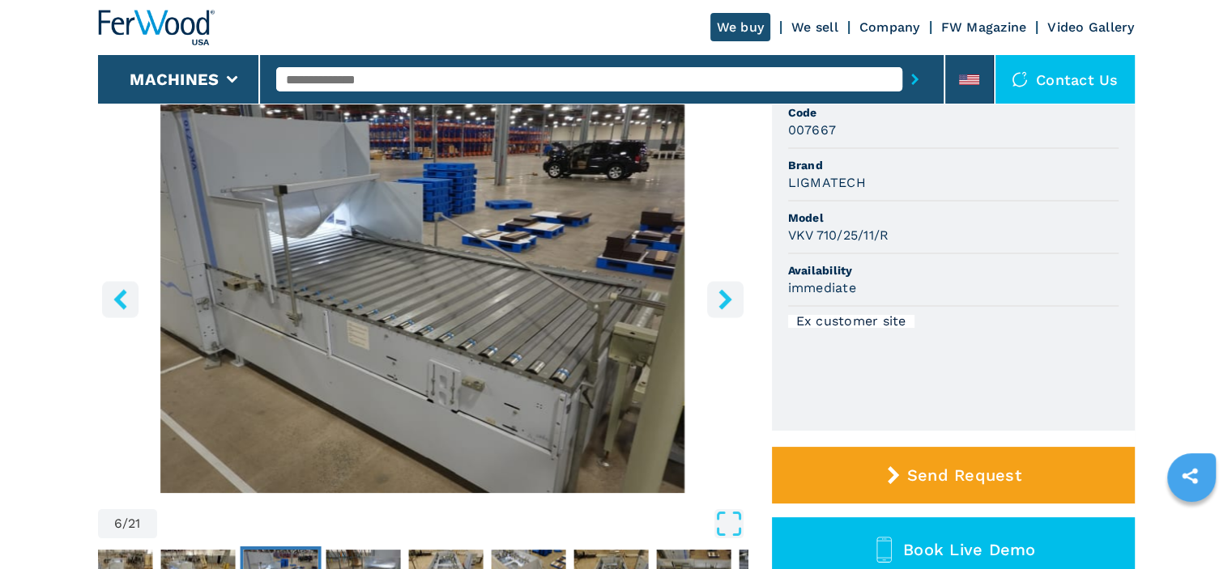
click at [722, 301] on icon "right-button" at bounding box center [725, 299] width 20 height 20
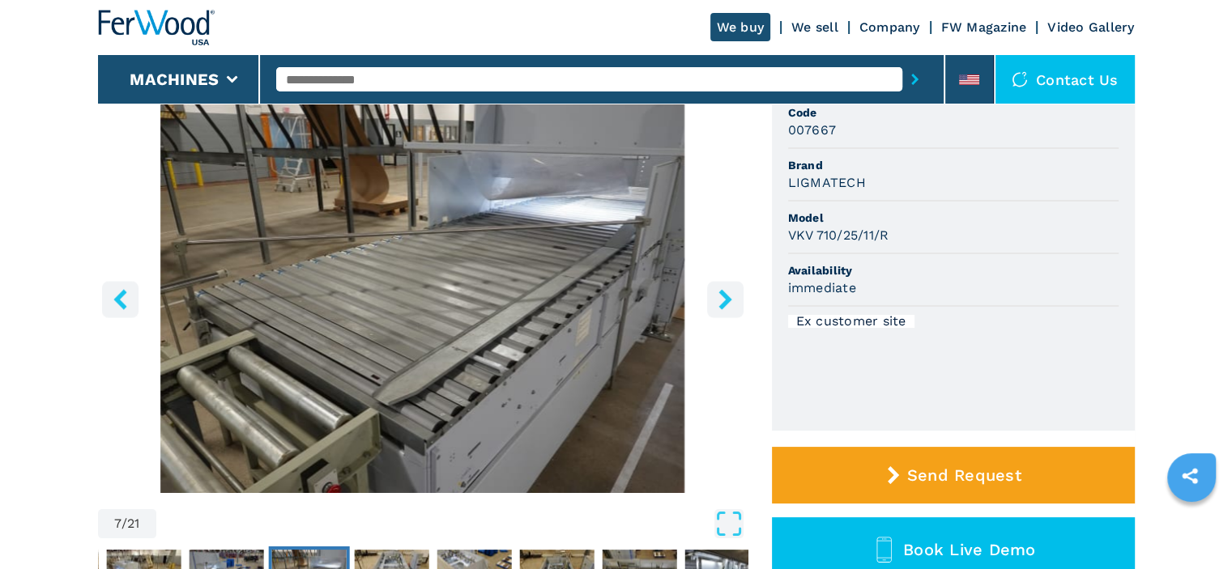
click at [722, 301] on icon "right-button" at bounding box center [725, 299] width 20 height 20
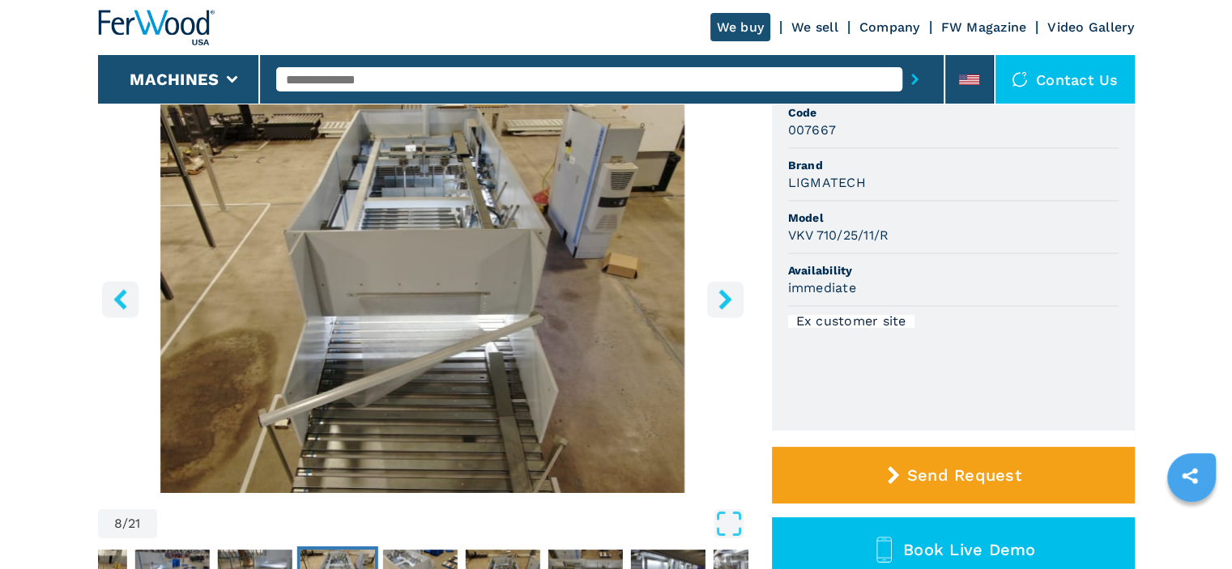
click at [722, 301] on icon "right-button" at bounding box center [725, 299] width 20 height 20
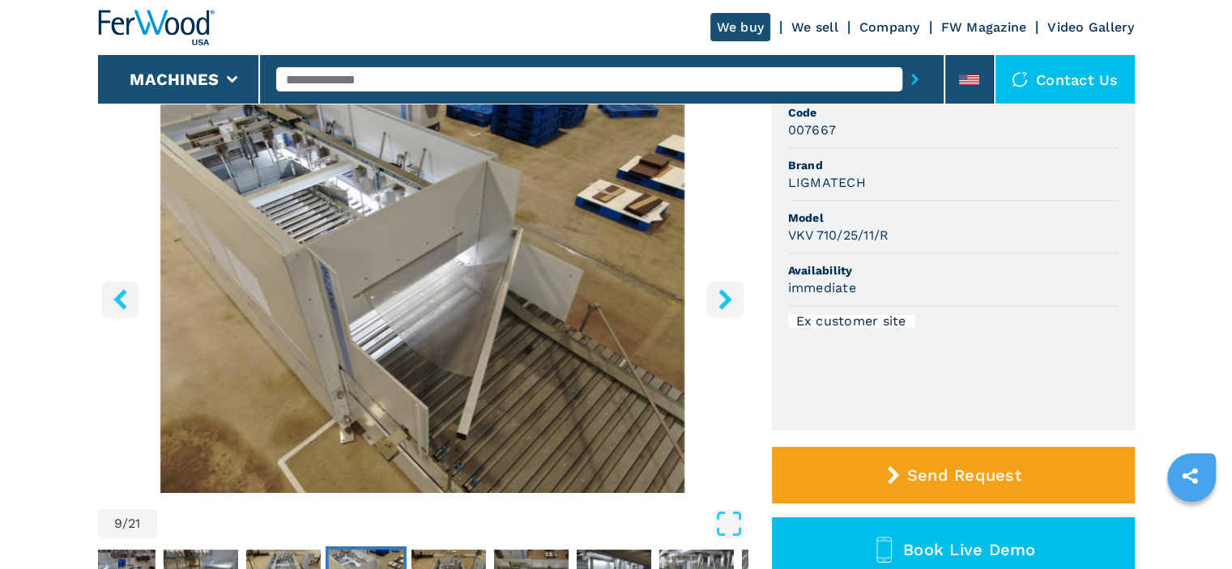
click at [722, 301] on icon "right-button" at bounding box center [725, 299] width 20 height 20
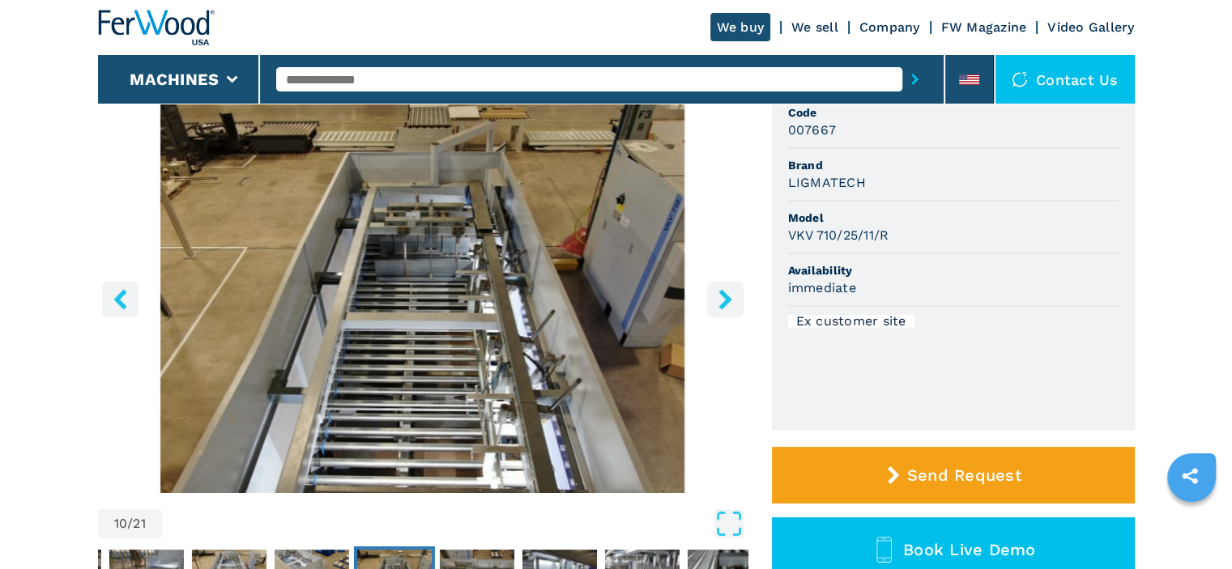
click at [722, 301] on icon "right-button" at bounding box center [725, 299] width 20 height 20
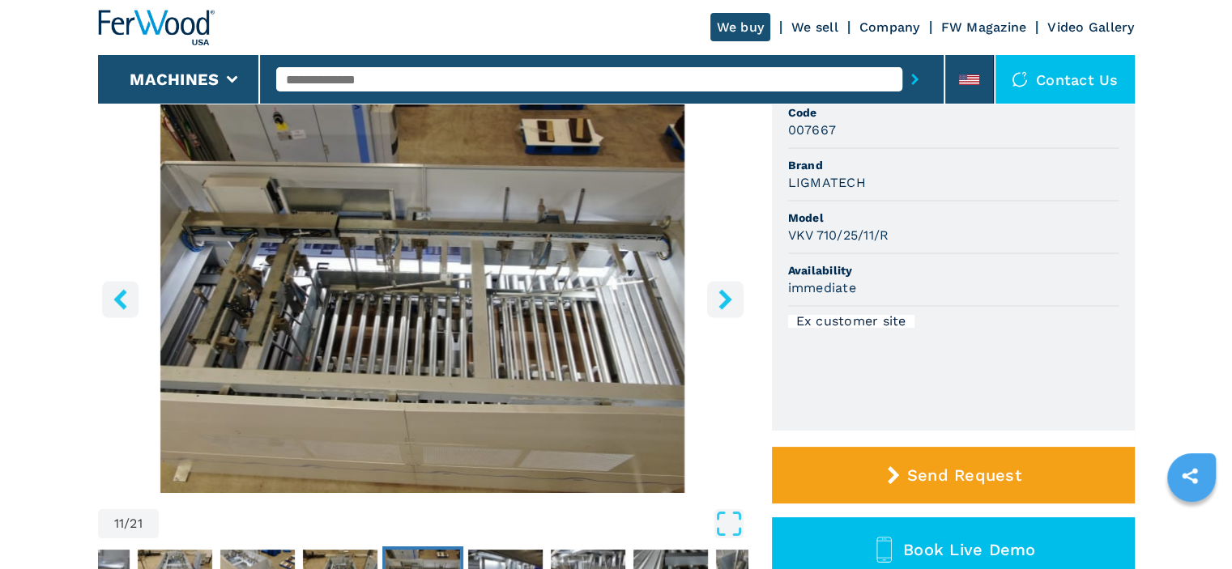
click at [722, 301] on icon "right-button" at bounding box center [725, 299] width 20 height 20
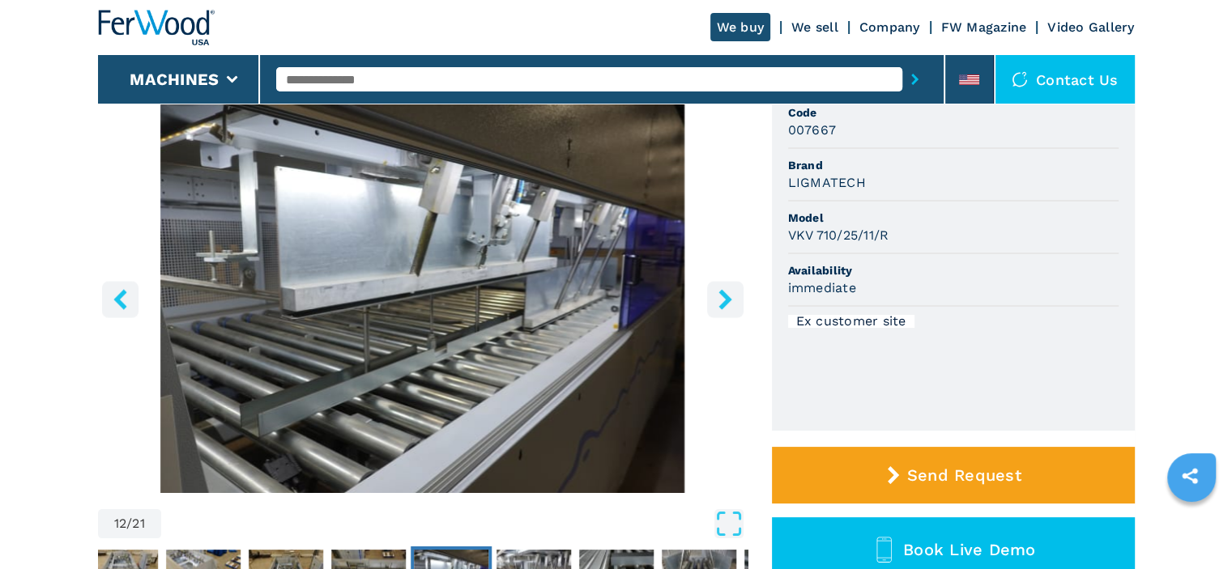
click at [722, 301] on icon "right-button" at bounding box center [725, 299] width 20 height 20
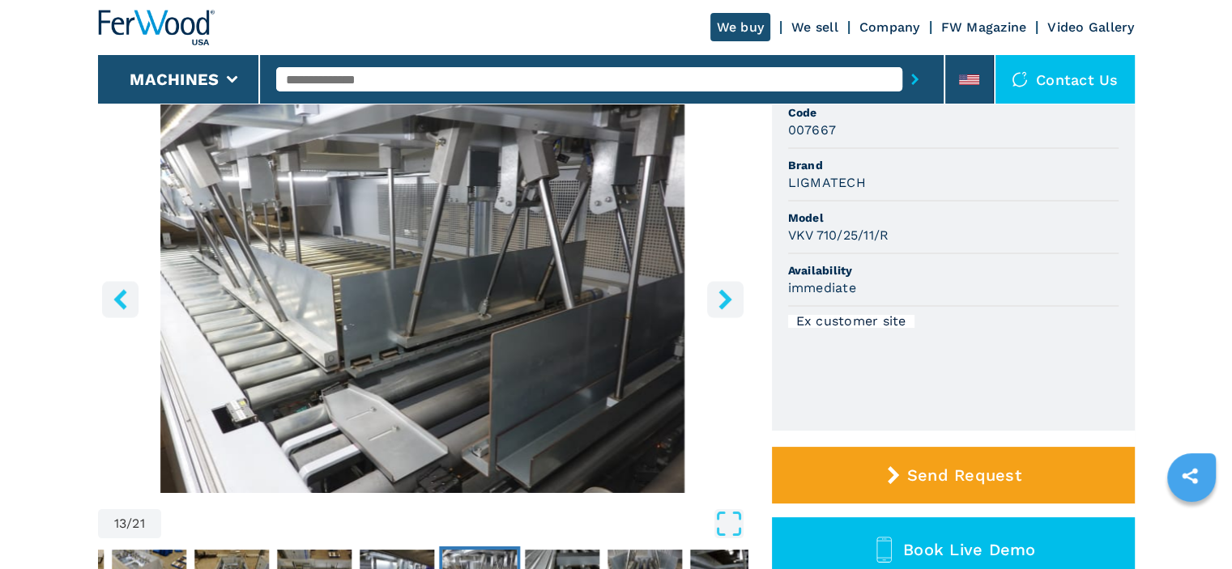
click at [722, 301] on icon "right-button" at bounding box center [725, 299] width 20 height 20
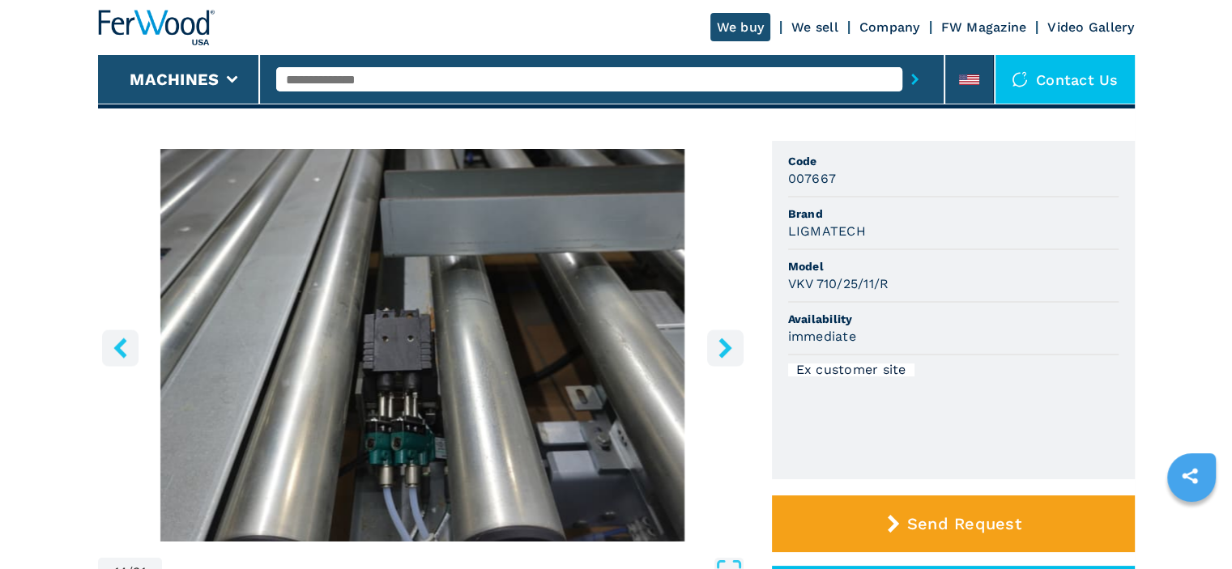
scroll to position [110, 0]
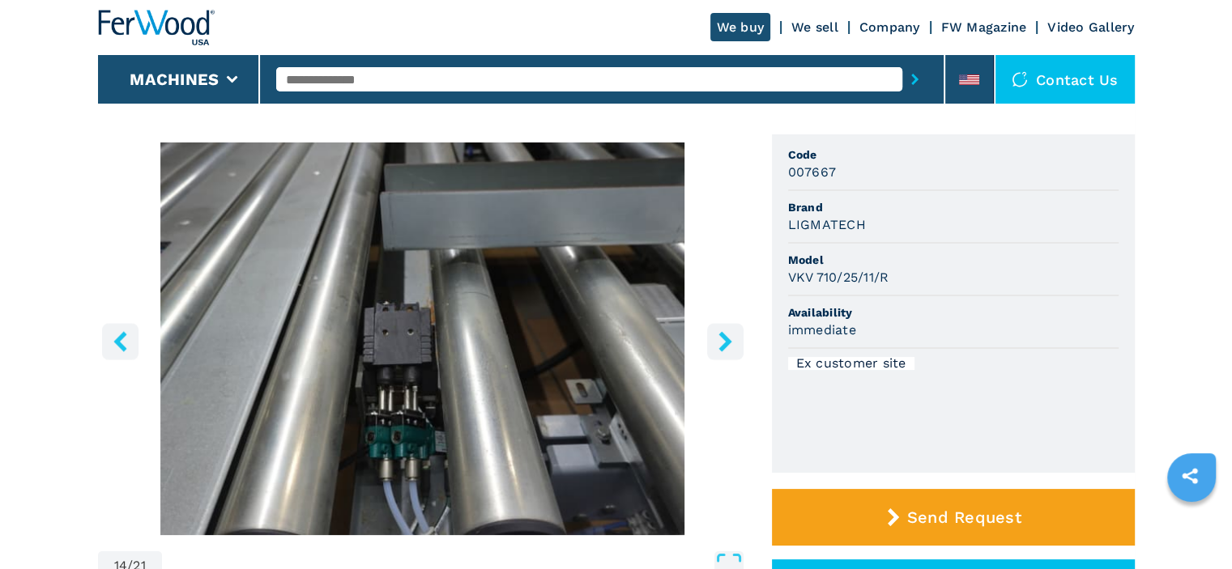
click at [722, 343] on icon "right-button" at bounding box center [725, 341] width 20 height 20
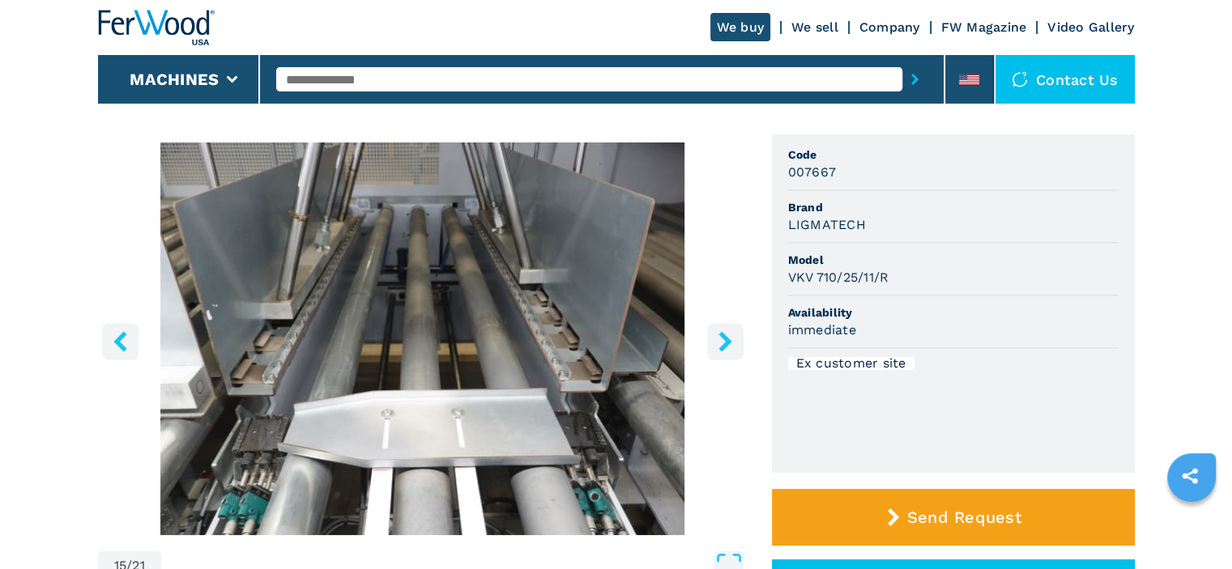
click at [722, 343] on icon "right-button" at bounding box center [725, 341] width 20 height 20
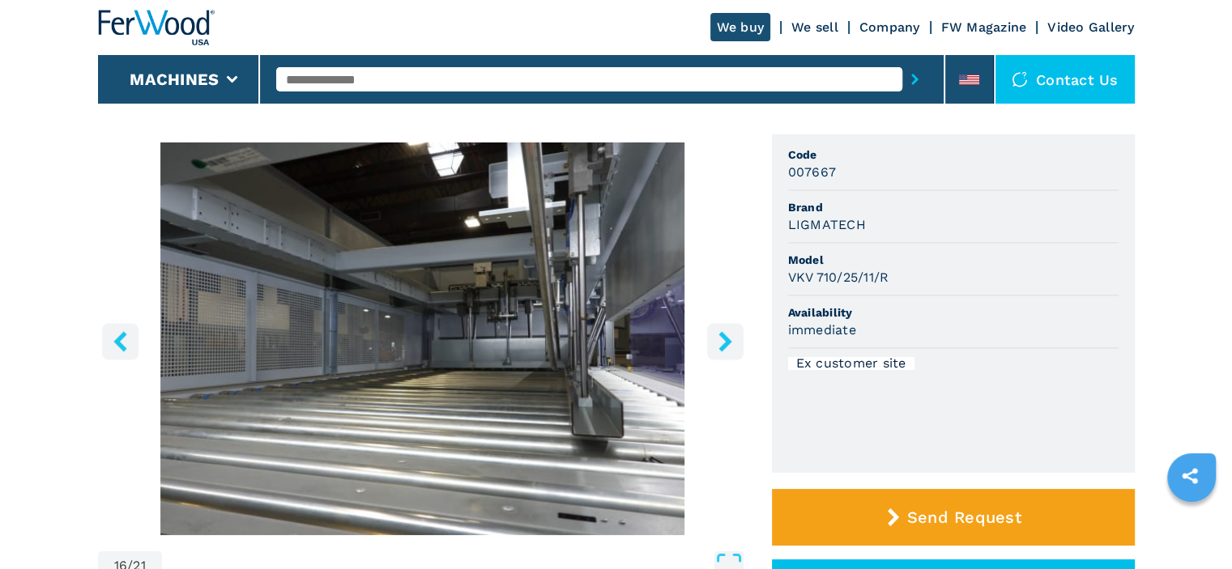
click at [722, 343] on icon "right-button" at bounding box center [725, 341] width 20 height 20
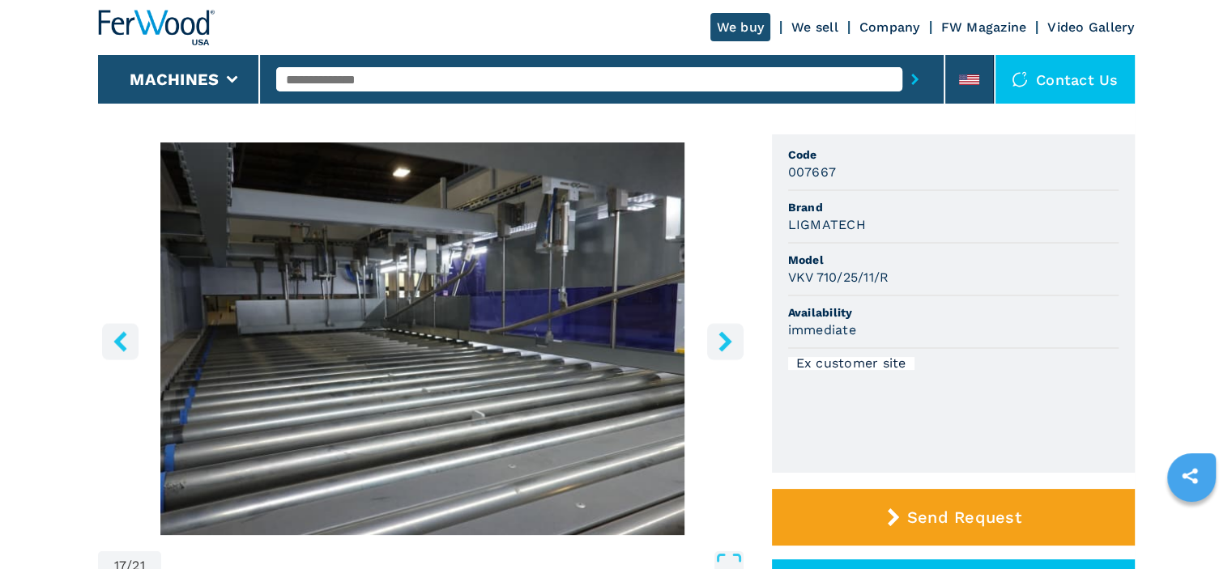
click at [722, 343] on icon "right-button" at bounding box center [725, 341] width 20 height 20
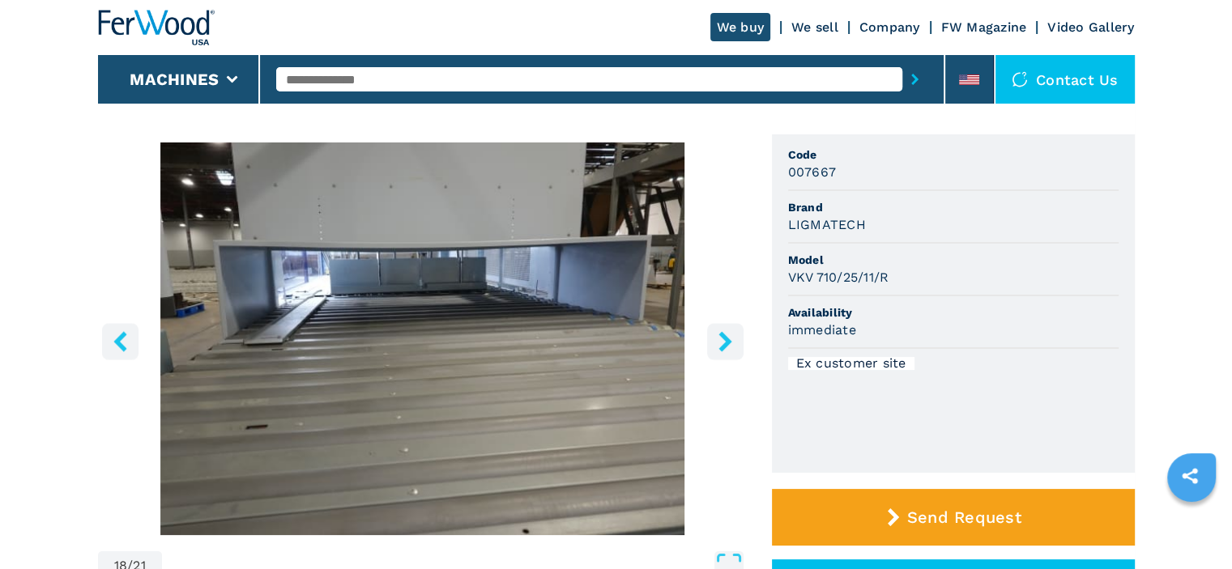
click at [722, 343] on icon "right-button" at bounding box center [725, 341] width 20 height 20
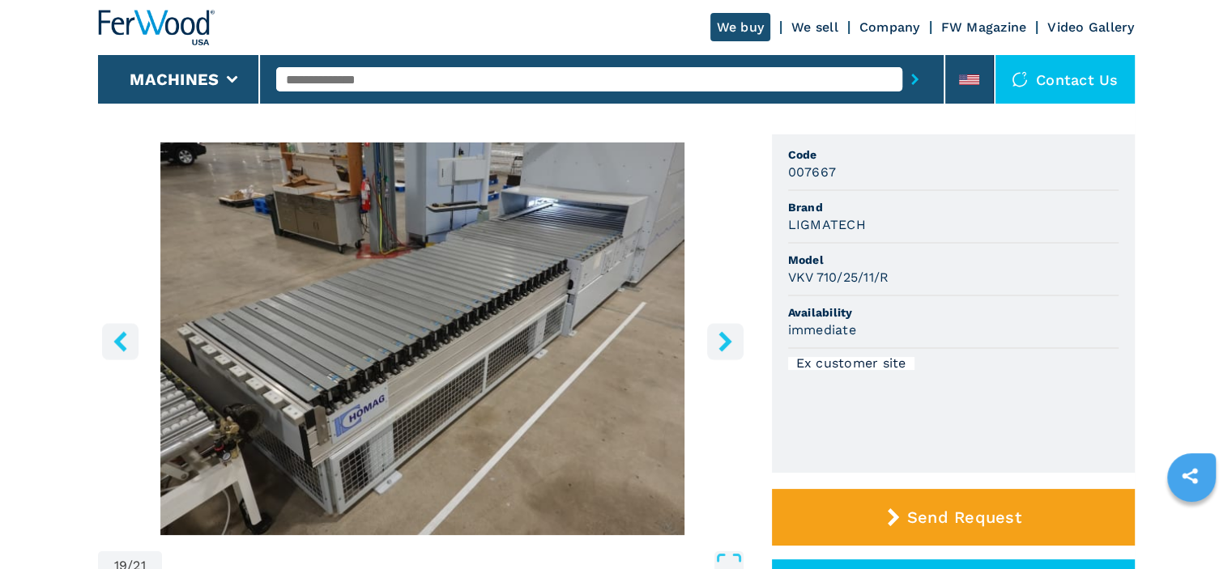
click at [722, 343] on icon "right-button" at bounding box center [725, 341] width 20 height 20
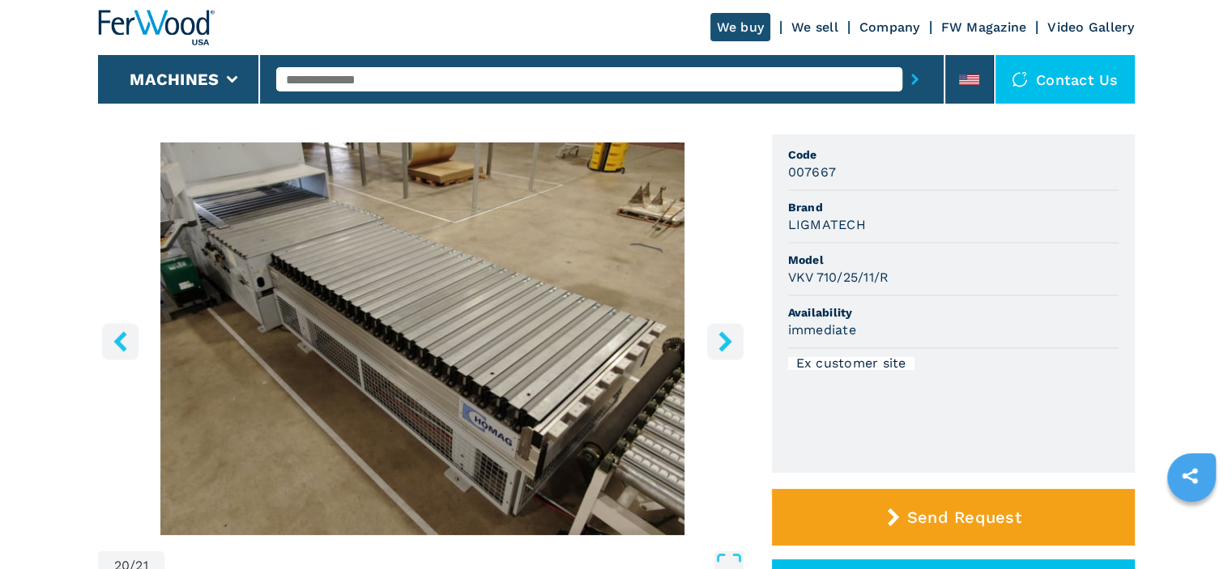
click at [722, 343] on icon "right-button" at bounding box center [725, 341] width 20 height 20
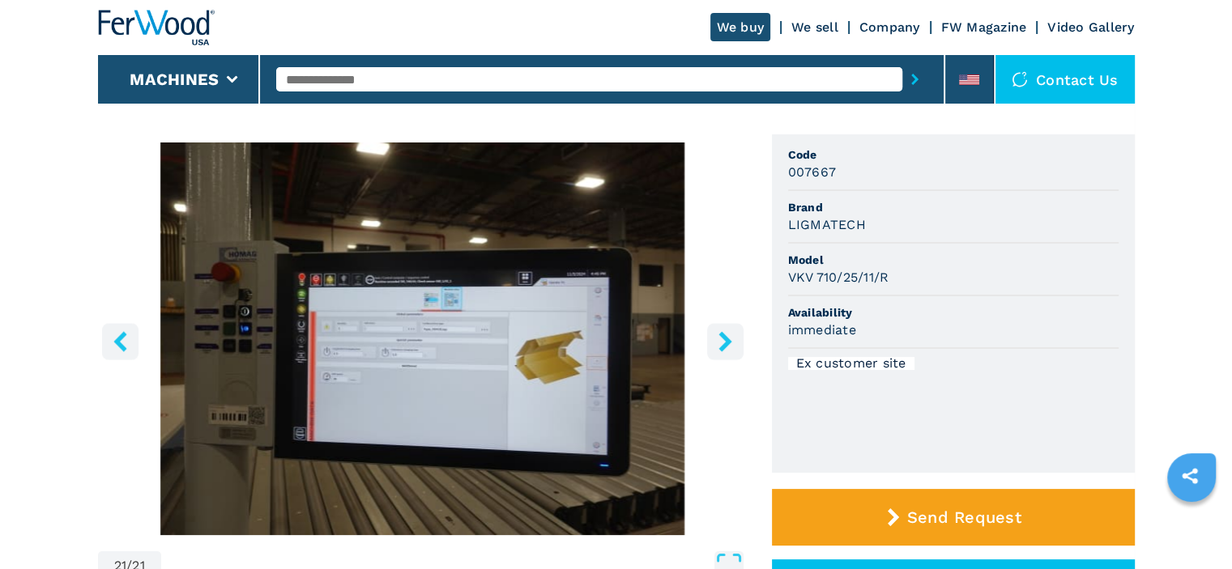
click at [722, 343] on icon "right-button" at bounding box center [725, 341] width 20 height 20
